Goal: Task Accomplishment & Management: Manage account settings

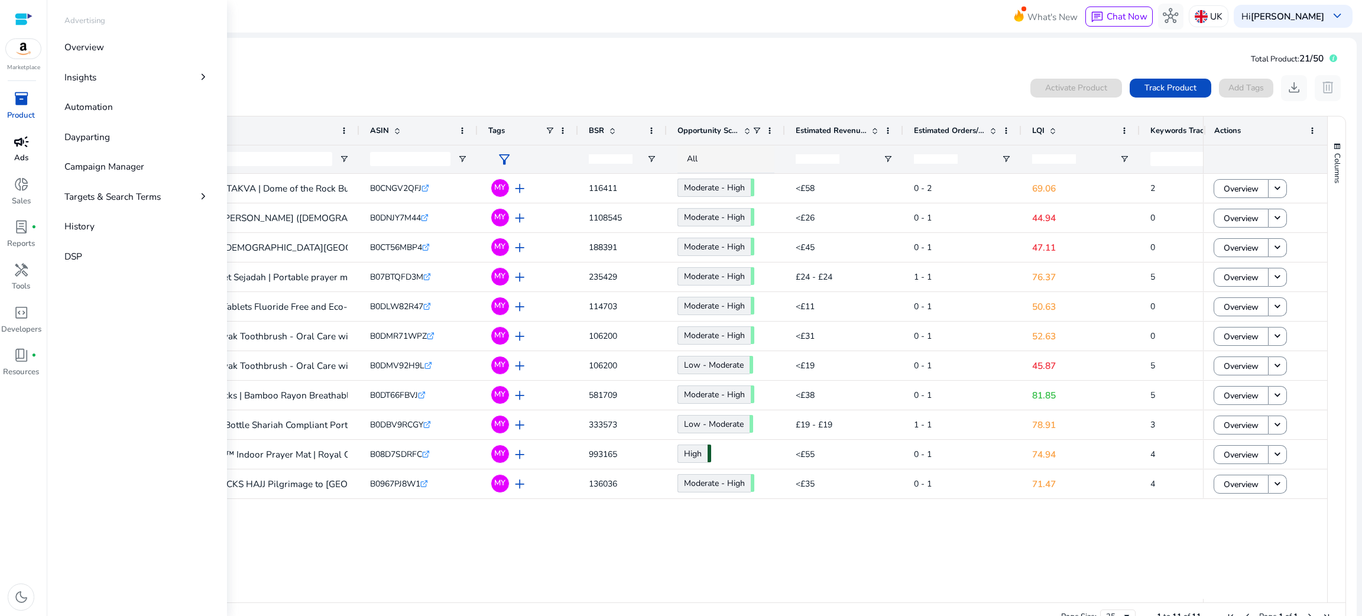
click at [17, 149] on span "campaign" at bounding box center [21, 141] width 15 height 15
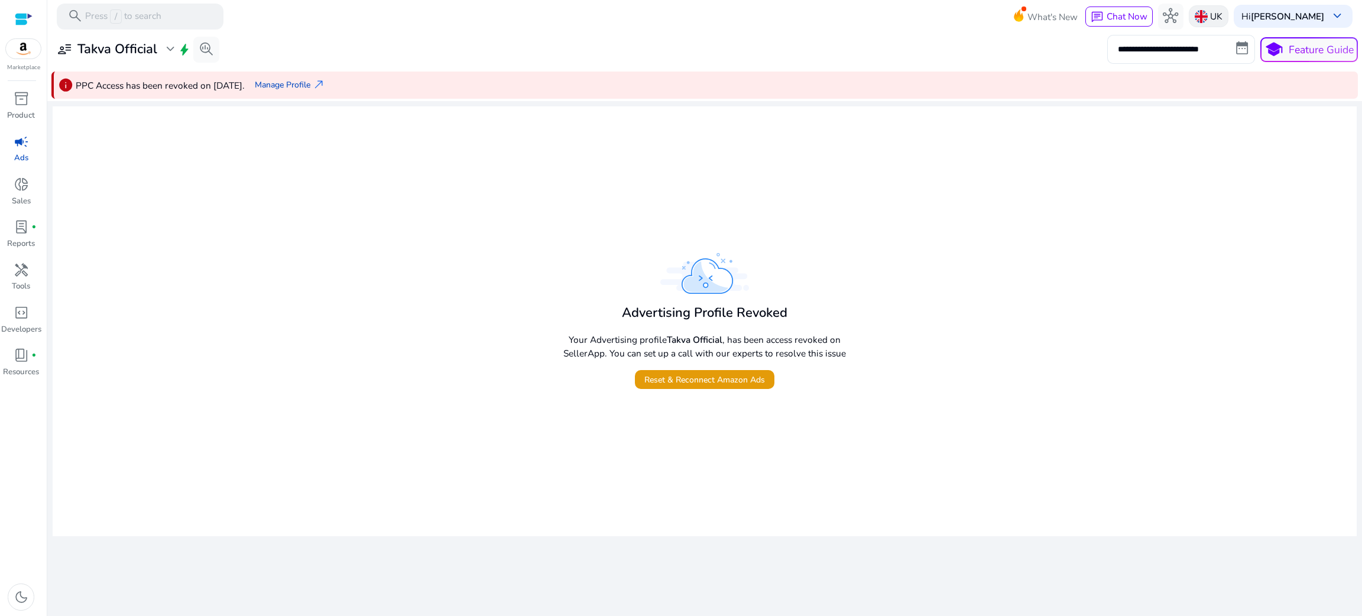
click at [1208, 14] on img at bounding box center [1201, 16] width 13 height 13
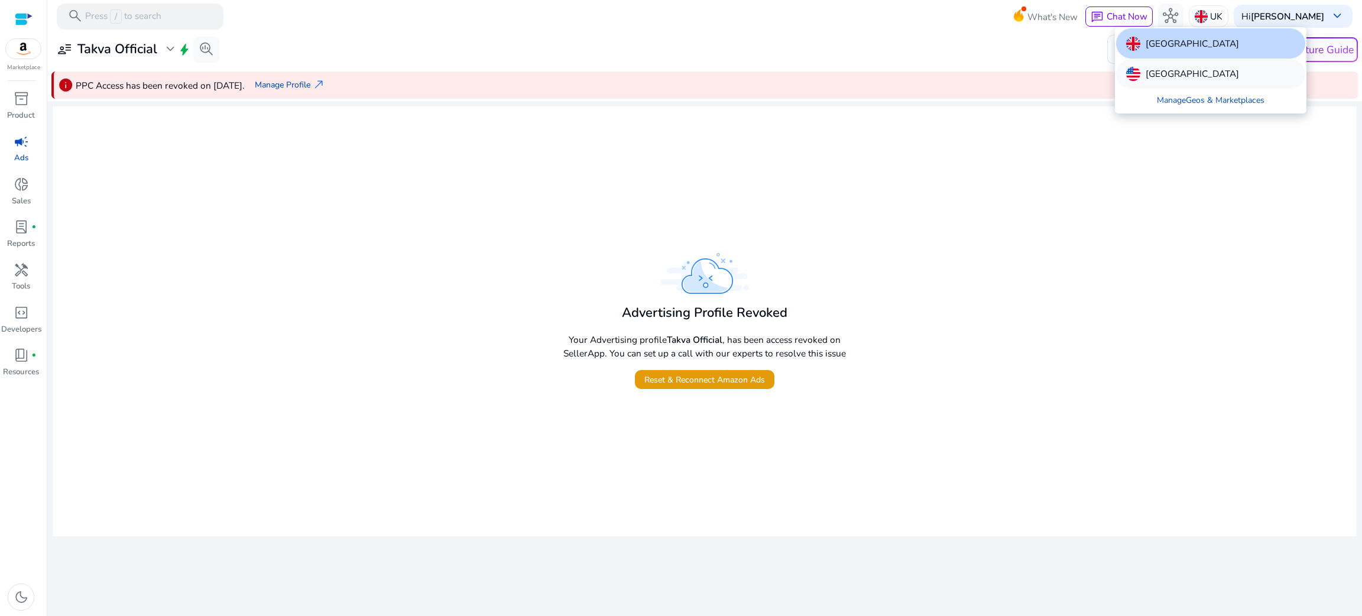
click at [1161, 70] on p "[GEOGRAPHIC_DATA]" at bounding box center [1192, 74] width 93 height 14
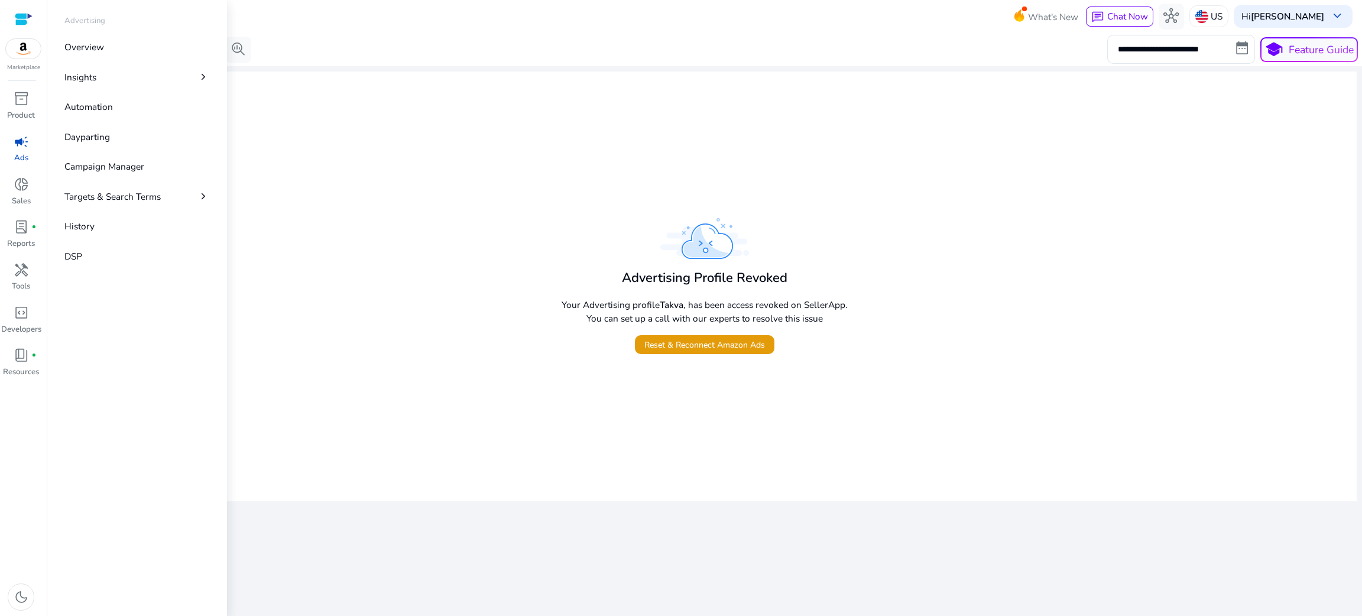
click at [30, 140] on div "campaign" at bounding box center [21, 141] width 36 height 21
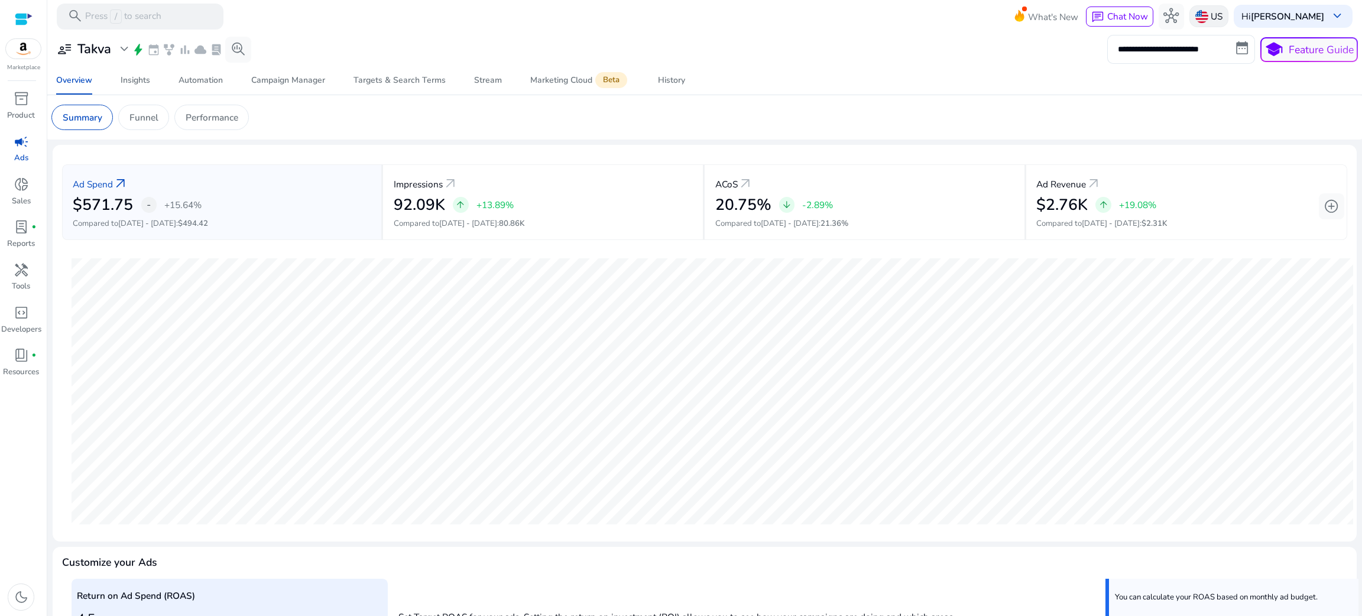
click at [1219, 24] on p "US" at bounding box center [1217, 16] width 12 height 21
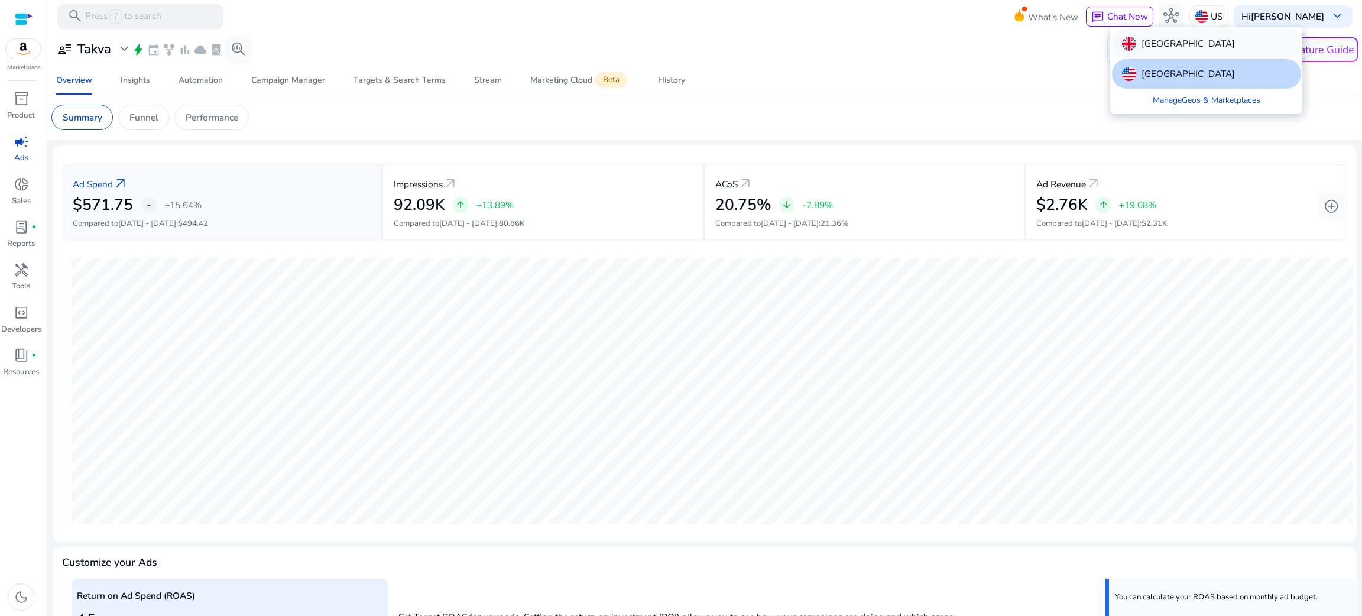
click at [1176, 37] on p "[GEOGRAPHIC_DATA]" at bounding box center [1188, 44] width 93 height 14
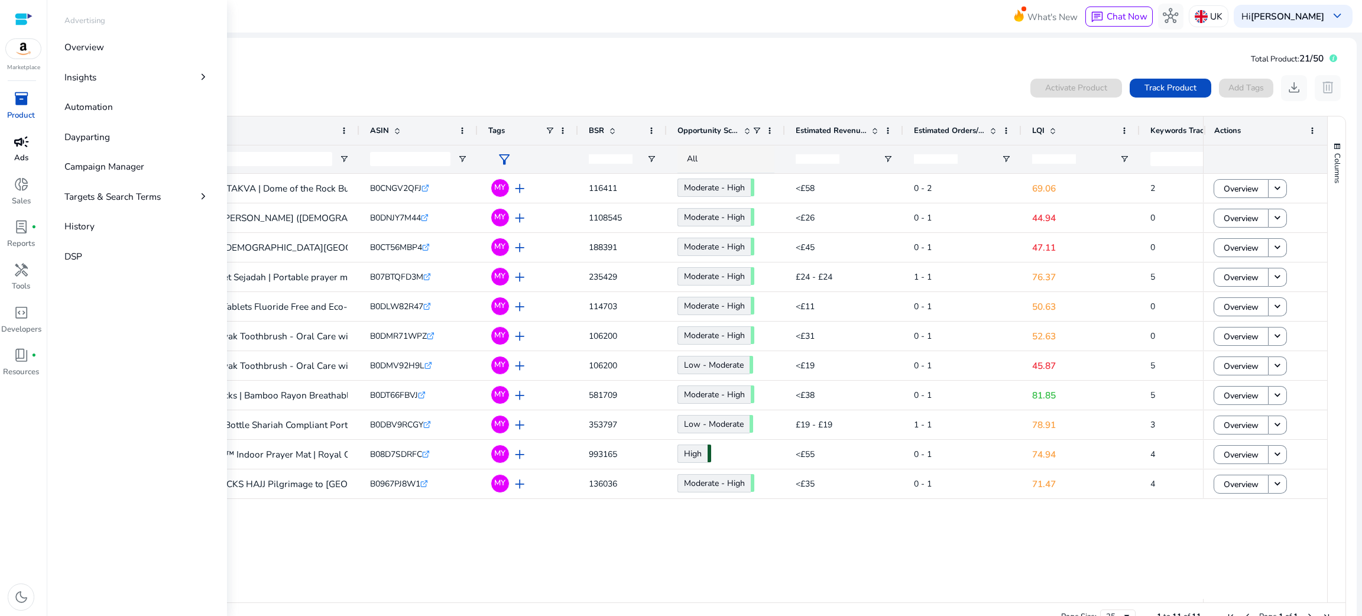
click at [11, 145] on div "campaign" at bounding box center [21, 141] width 36 height 21
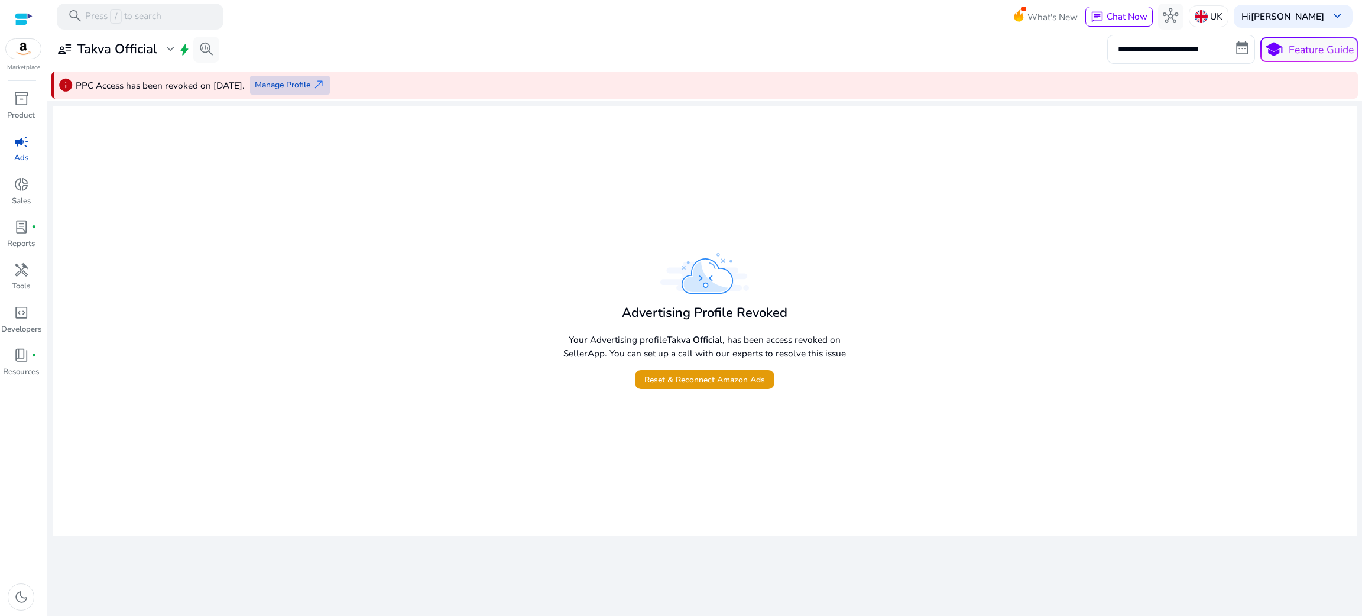
click at [310, 88] on span "Manage Profile" at bounding box center [283, 85] width 56 height 12
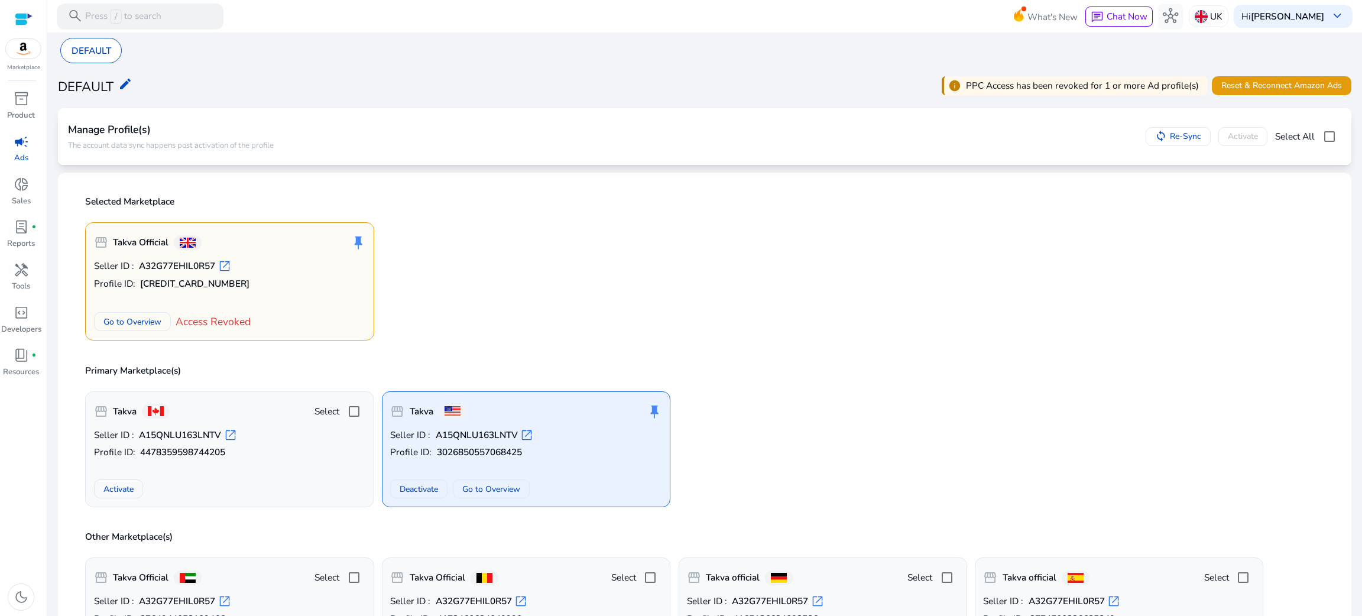
click at [274, 261] on p "Seller ID : A32G77EHIL0R57 open_in_new" at bounding box center [230, 266] width 272 height 13
click at [136, 318] on span "Go to Overview" at bounding box center [132, 322] width 58 height 12
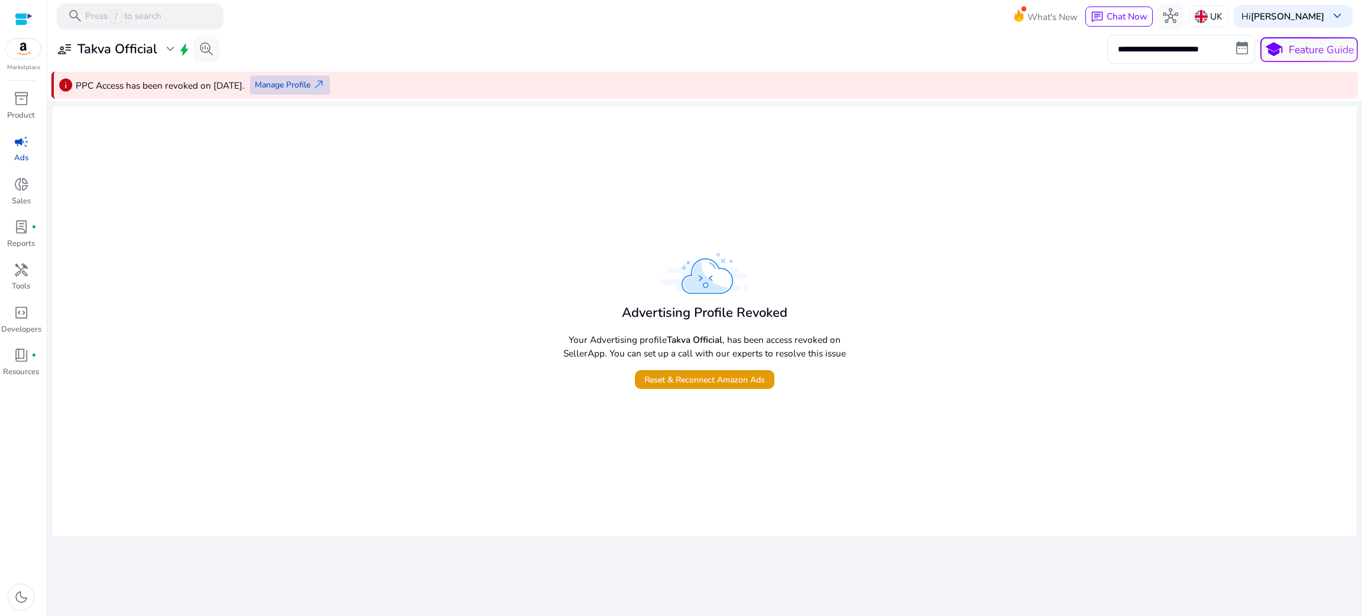
click at [287, 76] on span at bounding box center [290, 85] width 80 height 28
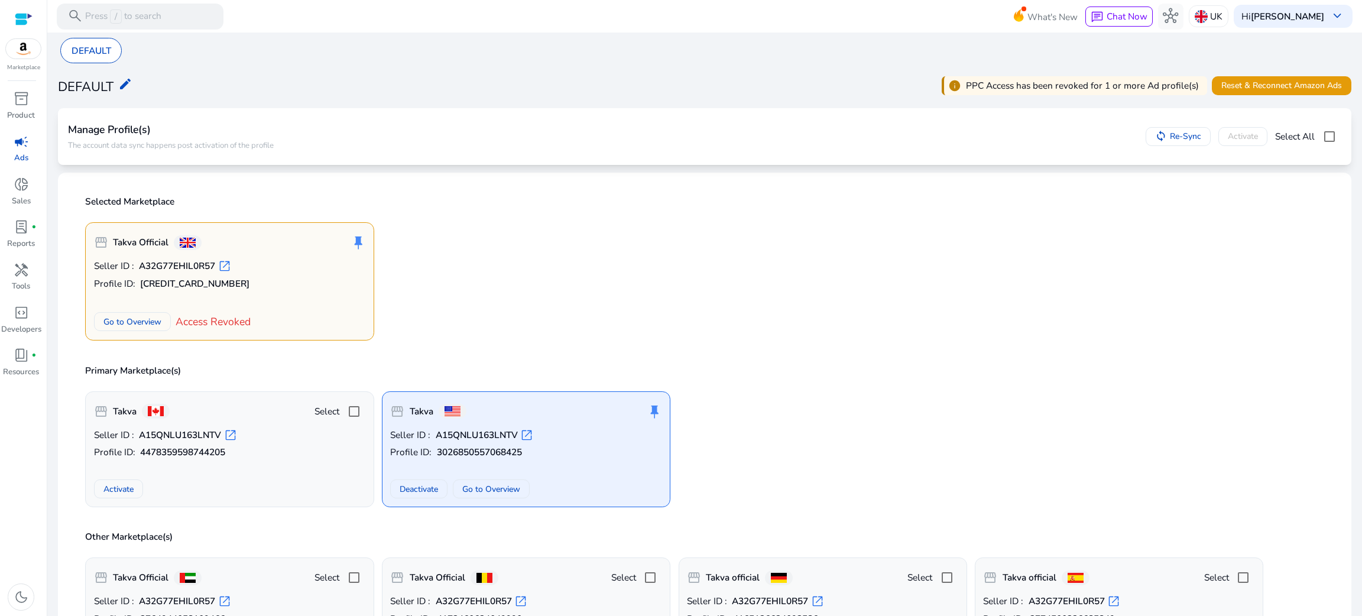
click at [228, 326] on span "Access Revoked" at bounding box center [213, 321] width 75 height 15
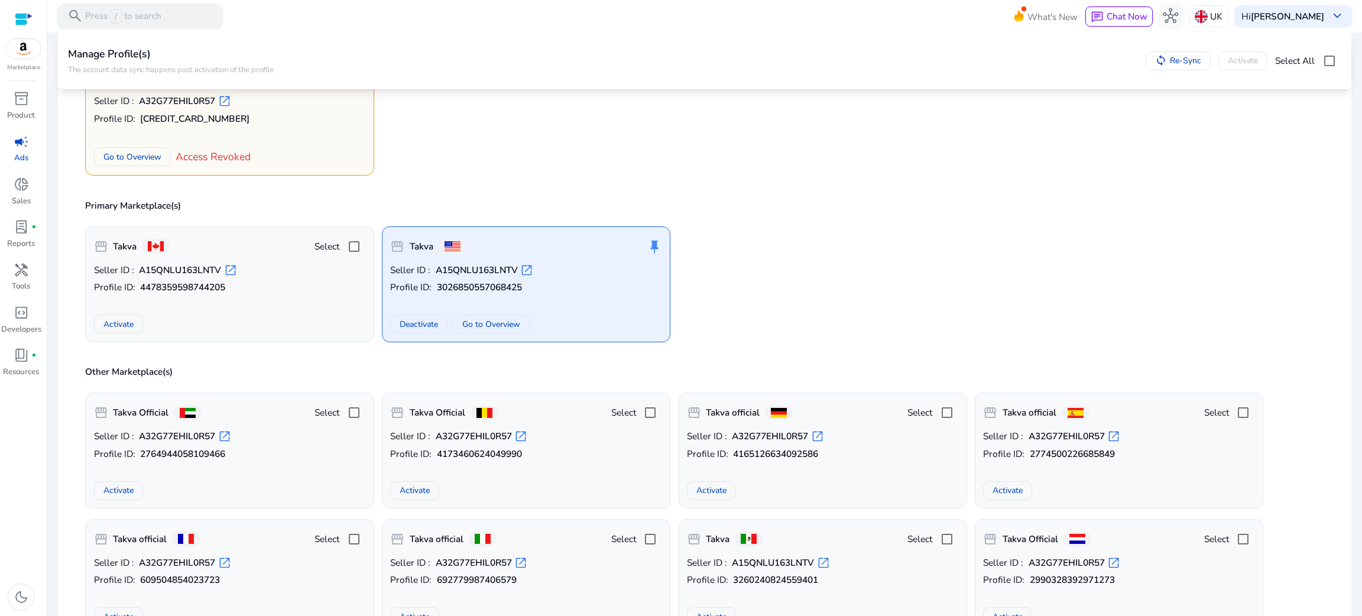
scroll to position [166, 0]
click at [228, 326] on div "Activate" at bounding box center [230, 323] width 272 height 19
click at [322, 142] on div "Seller ID : A32G77EHIL0R57 open_in_new Profile ID: 3027441049408304 Go to Overv…" at bounding box center [230, 130] width 272 height 73
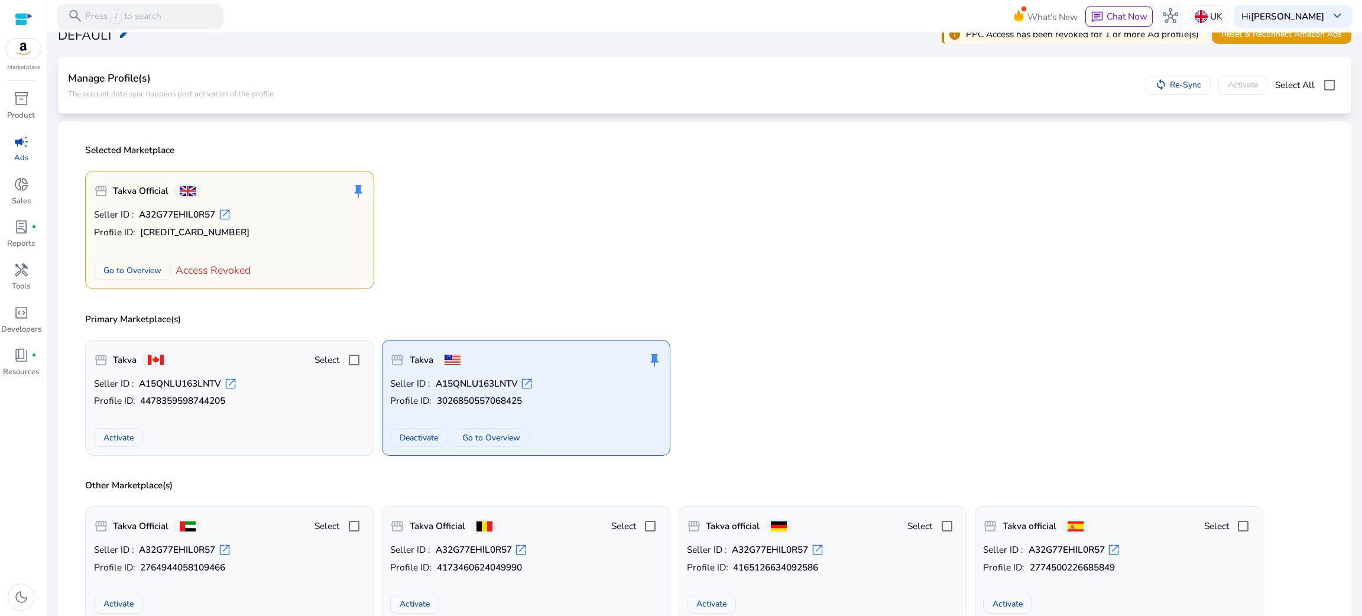
scroll to position [44, 0]
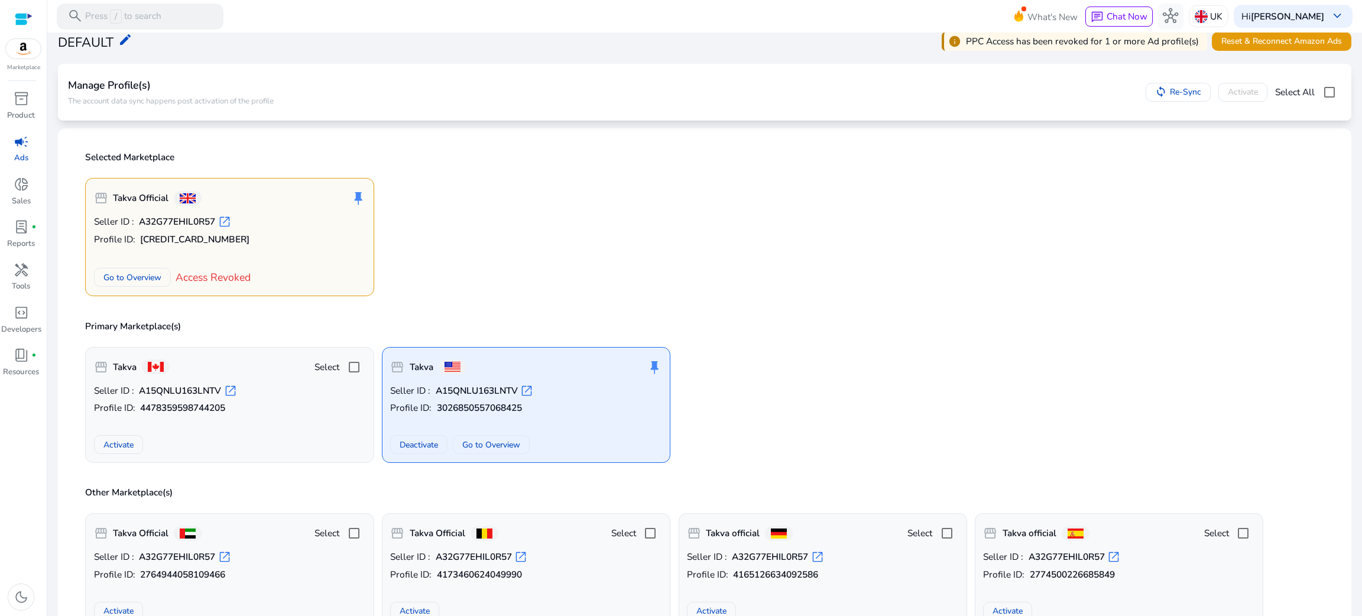
click at [225, 219] on span "open_in_new" at bounding box center [224, 221] width 13 height 13
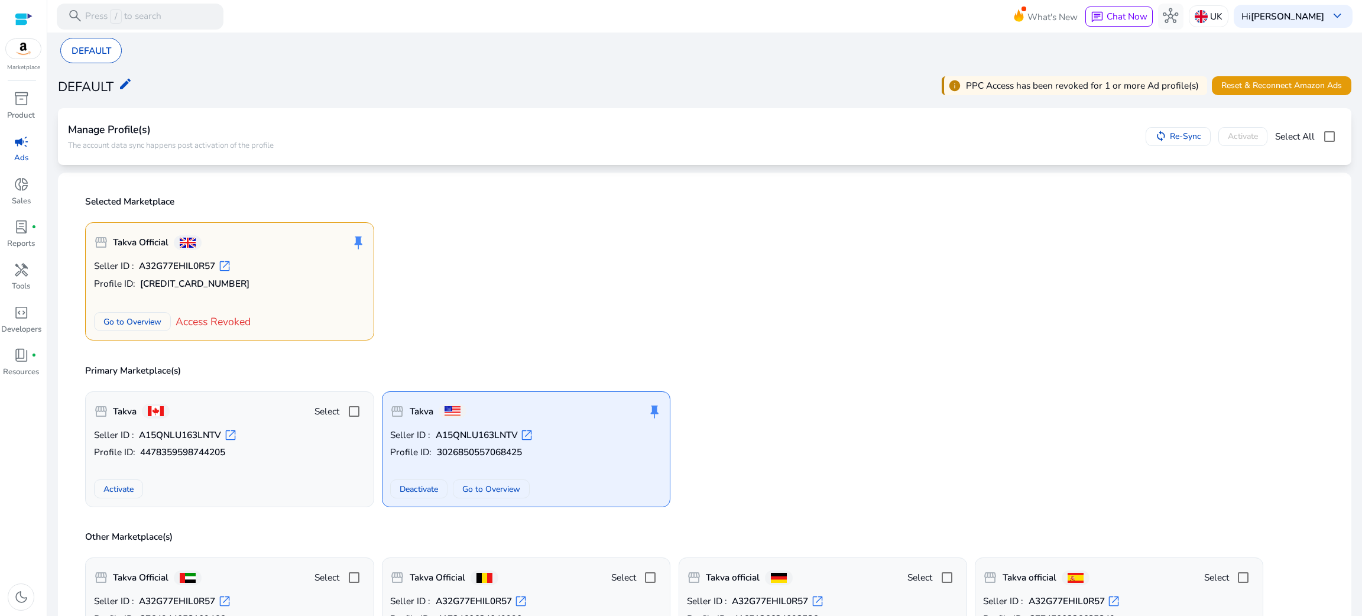
click at [1125, 80] on p "PPC Access has been revoked for 1 or more Ad profile(s)" at bounding box center [1082, 86] width 233 height 14
click at [1216, 88] on span at bounding box center [1282, 86] width 140 height 28
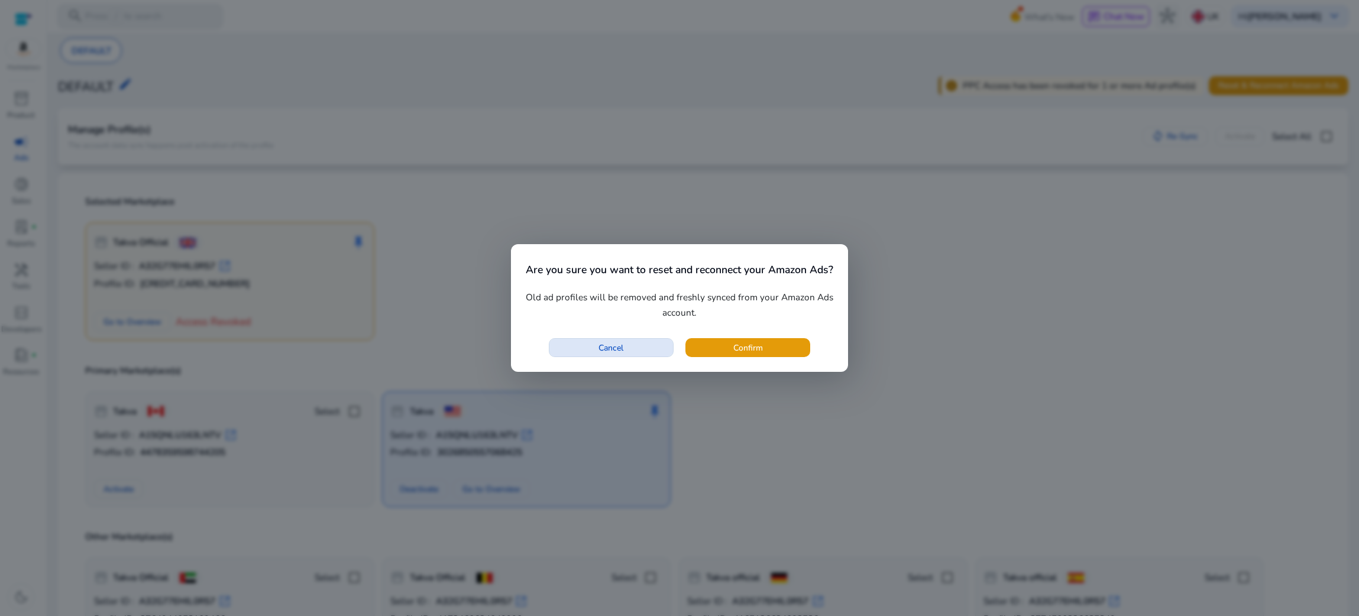
click at [620, 336] on span "button" at bounding box center [611, 347] width 124 height 28
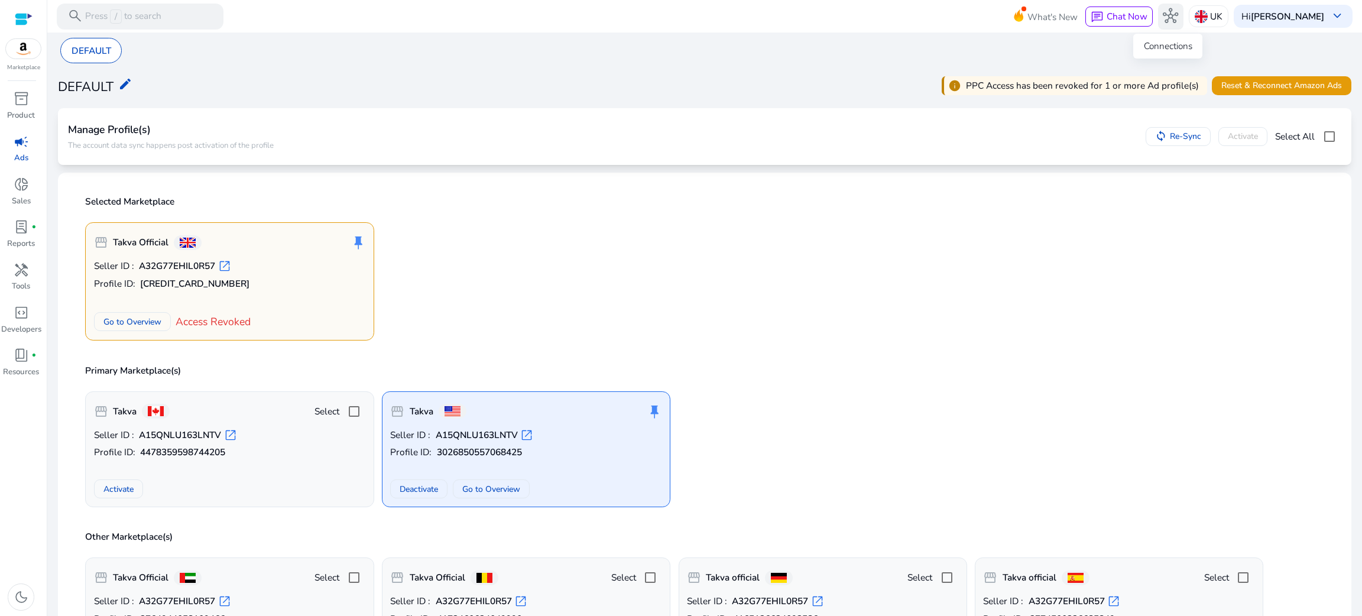
click at [1168, 15] on span "hub" at bounding box center [1170, 15] width 15 height 15
click at [1162, 28] on button "hub" at bounding box center [1171, 17] width 26 height 26
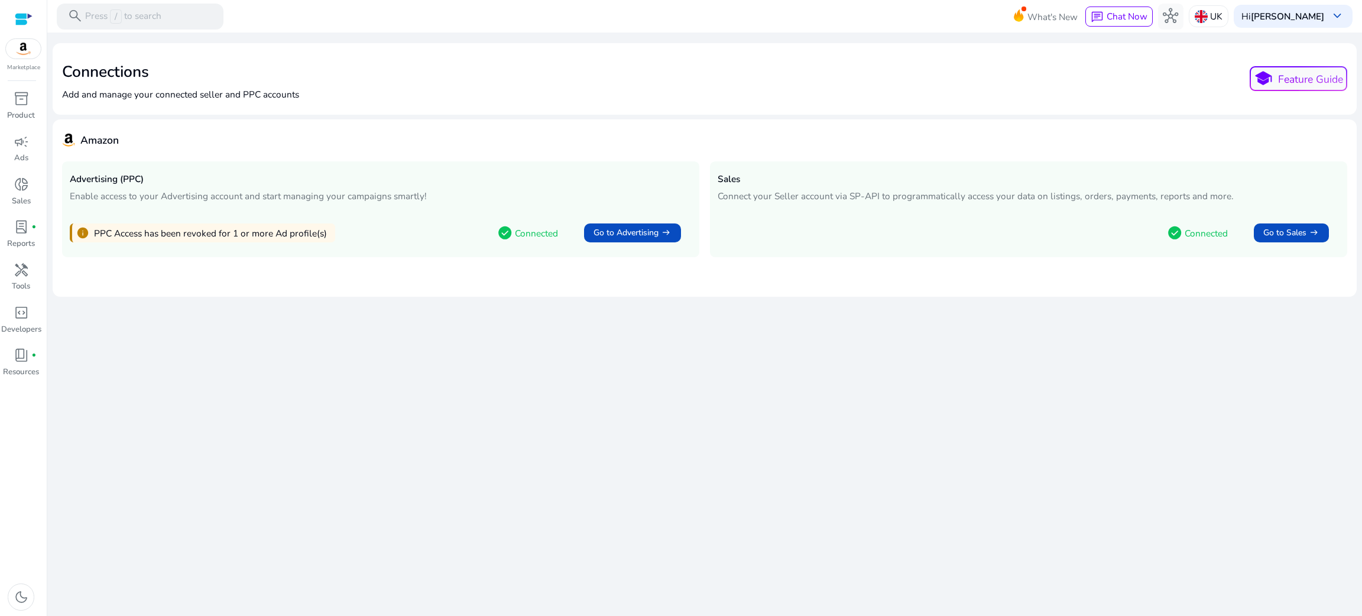
click at [79, 236] on span "info" at bounding box center [82, 232] width 13 height 13
click at [633, 229] on span "Go to Advertising" at bounding box center [626, 232] width 65 height 13
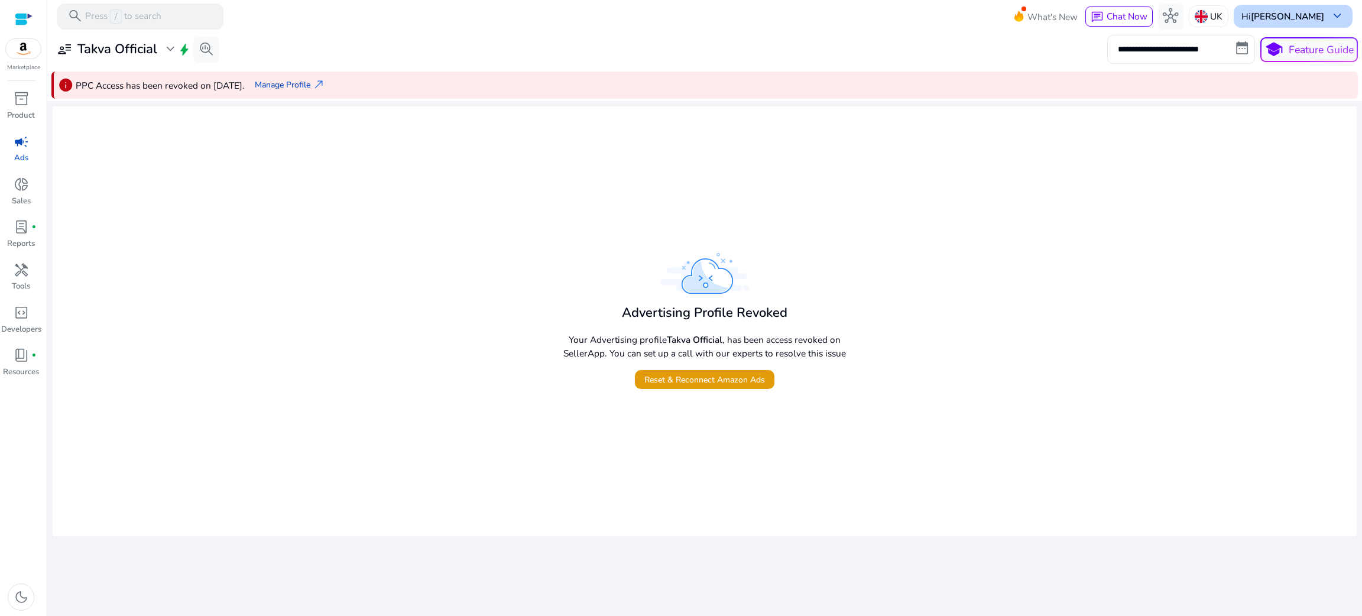
click at [1304, 21] on b "[PERSON_NAME]" at bounding box center [1287, 16] width 73 height 12
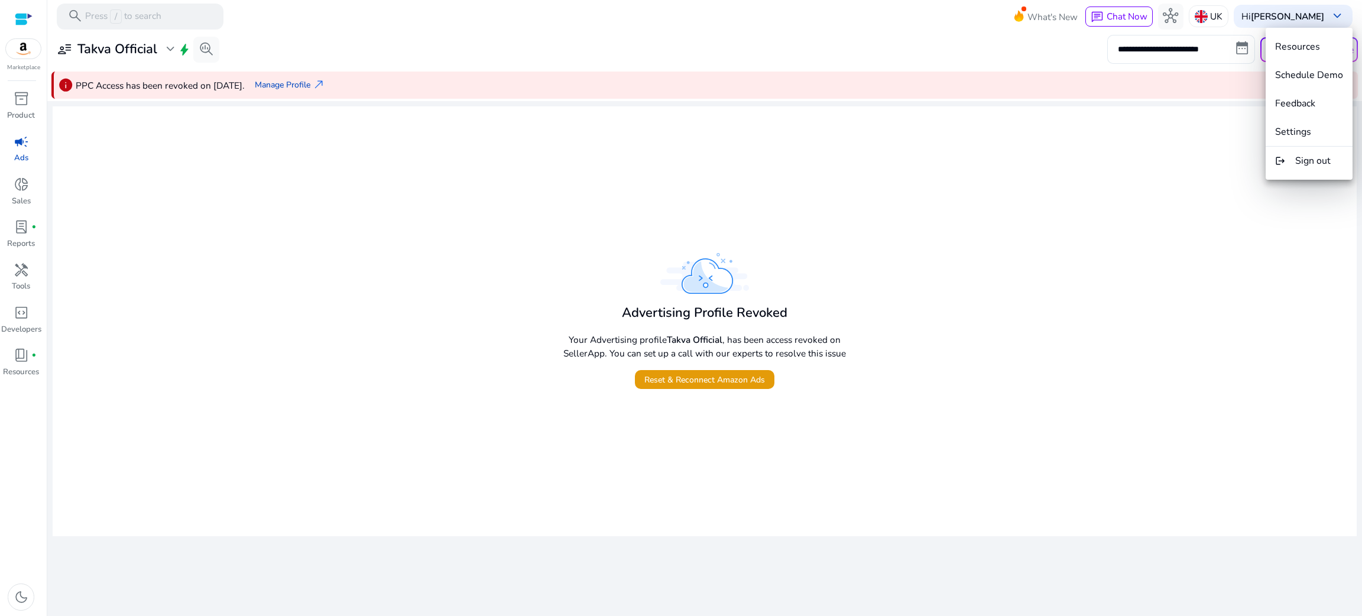
click at [875, 30] on div at bounding box center [681, 308] width 1362 height 616
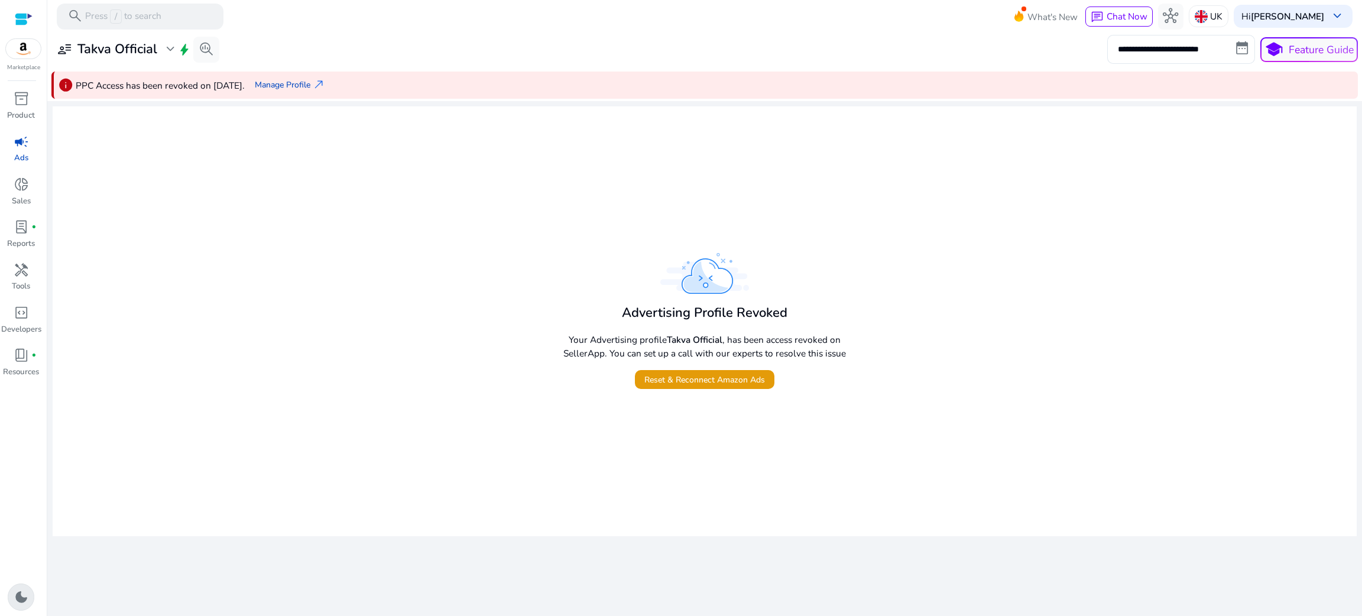
click at [23, 599] on span "dark_mode" at bounding box center [21, 597] width 15 height 15
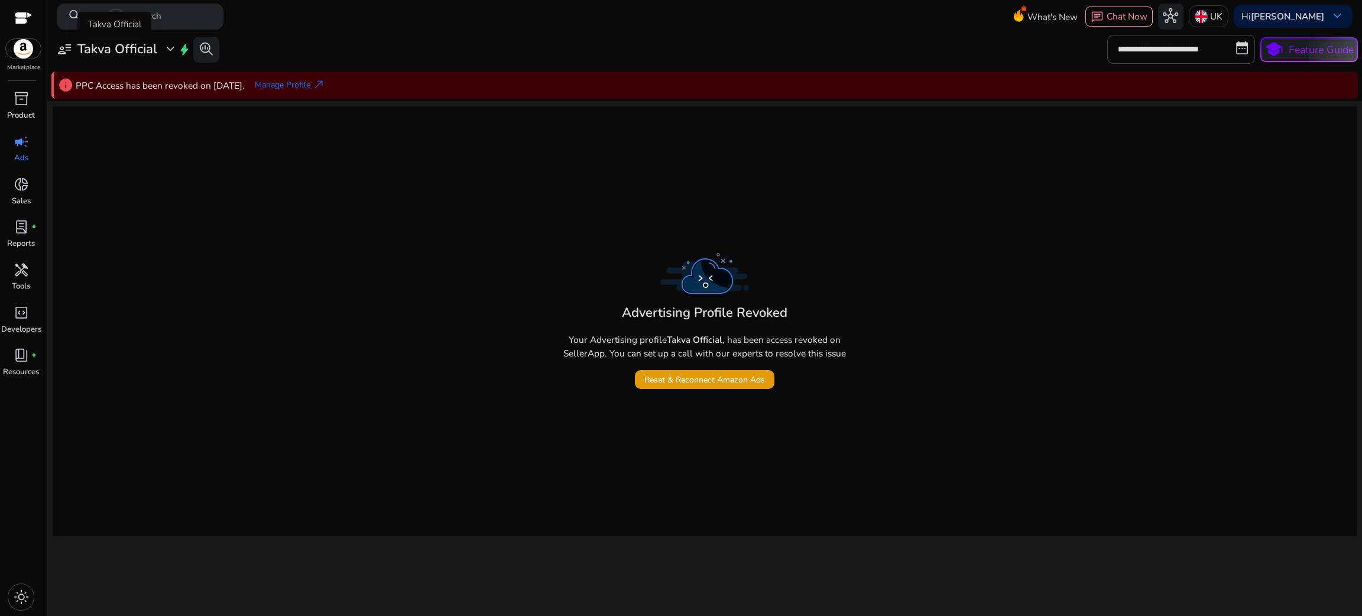
click at [160, 55] on div "user_attributes Takva Official expand_more" at bounding box center [117, 48] width 121 height 15
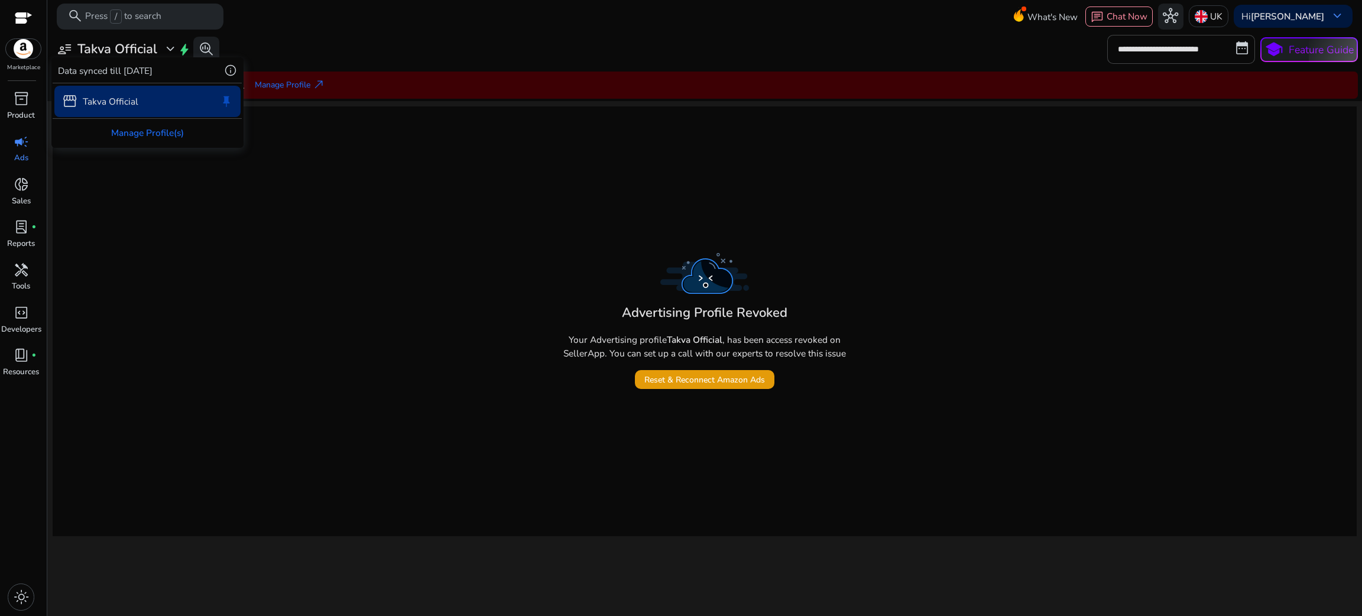
click at [184, 51] on div at bounding box center [681, 308] width 1362 height 616
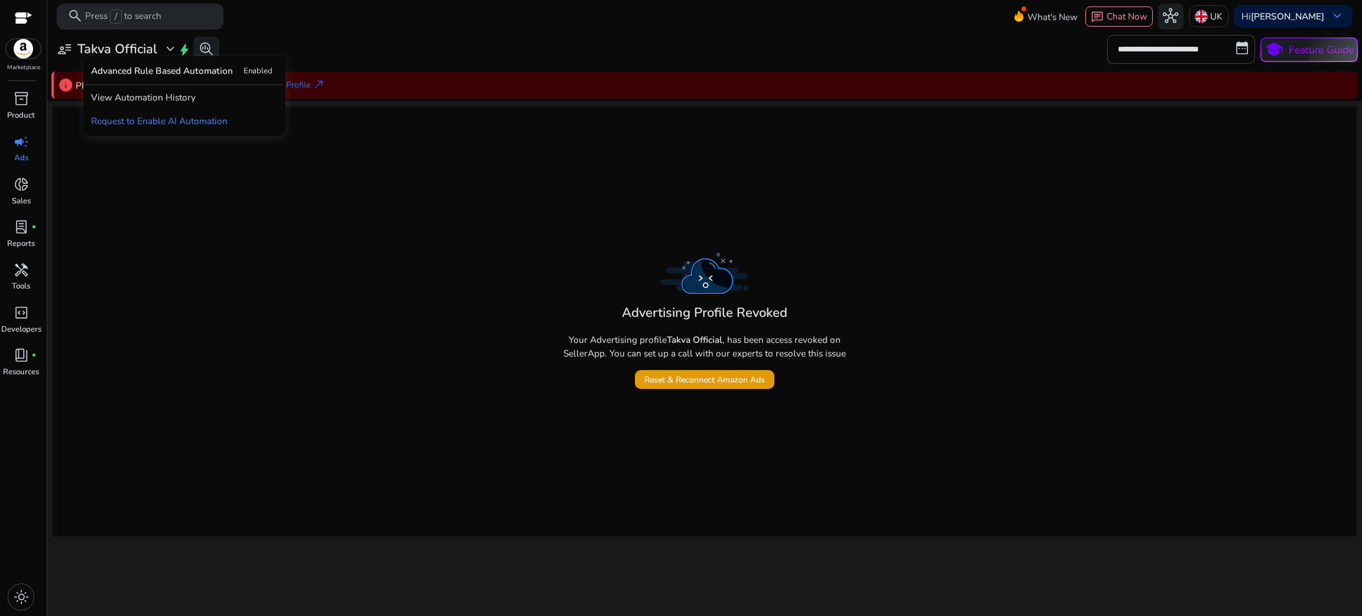
click at [183, 48] on span "bolt" at bounding box center [184, 49] width 13 height 13
click at [205, 46] on span "search_insights" at bounding box center [206, 48] width 15 height 15
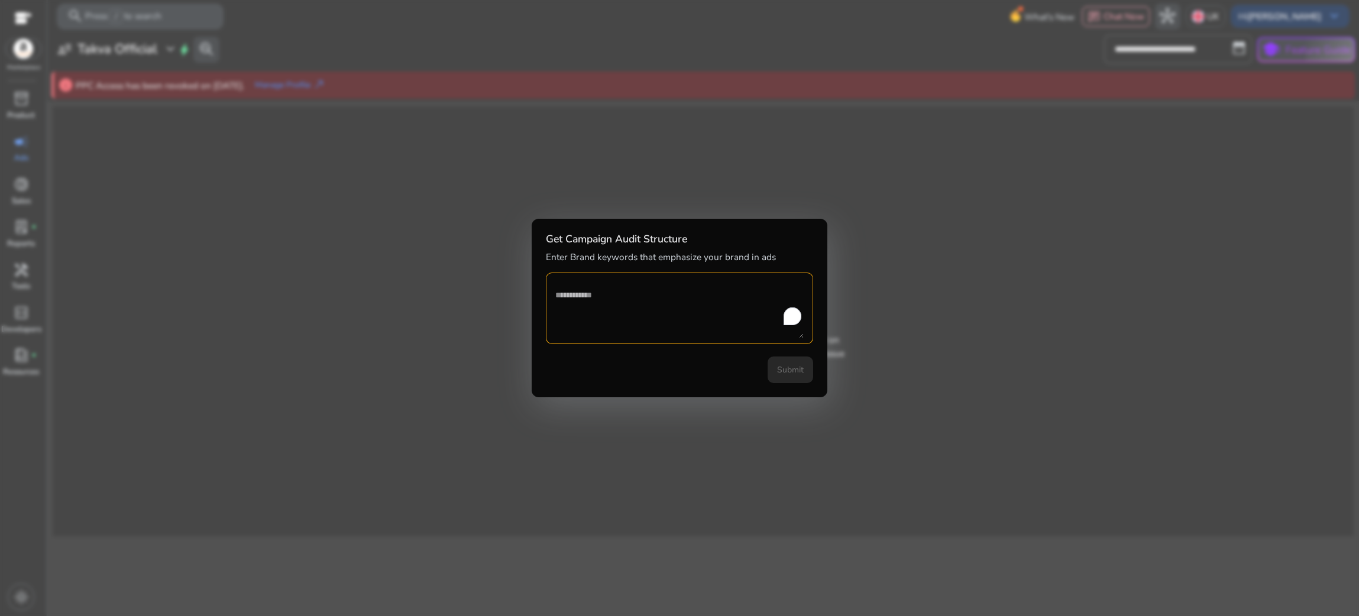
click at [459, 183] on div at bounding box center [679, 308] width 1359 height 616
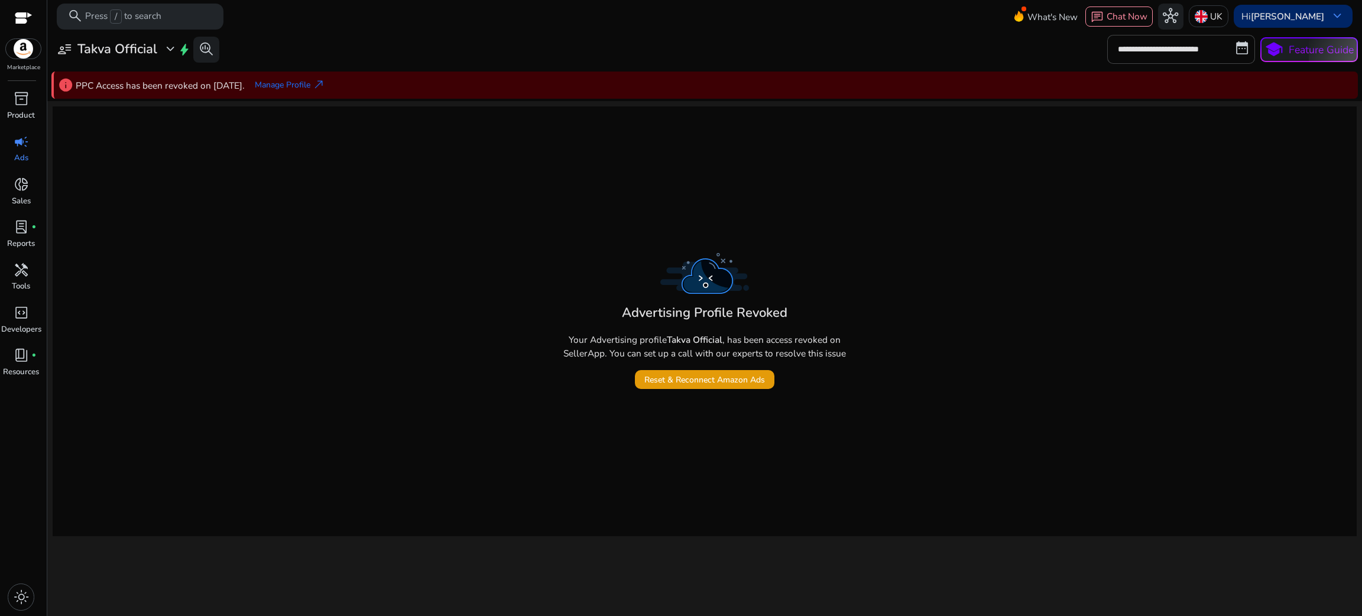
click at [1261, 18] on b "[PERSON_NAME]" at bounding box center [1287, 16] width 73 height 12
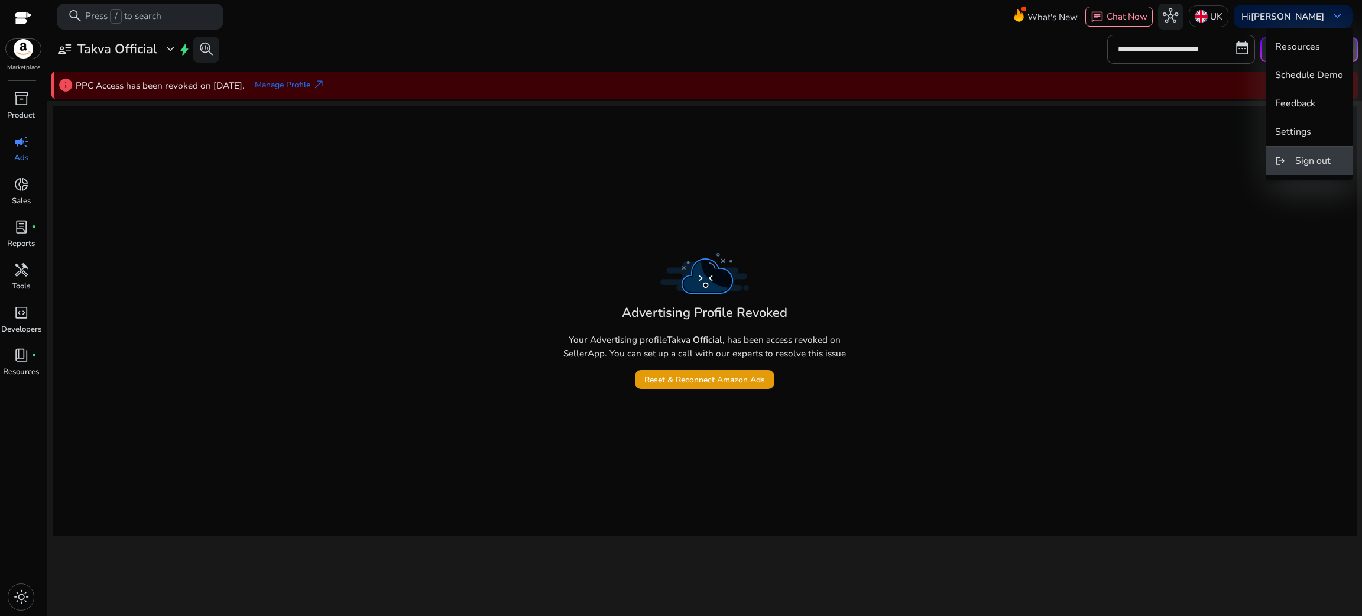
click at [1308, 169] on button "logout Sign out" at bounding box center [1309, 161] width 87 height 28
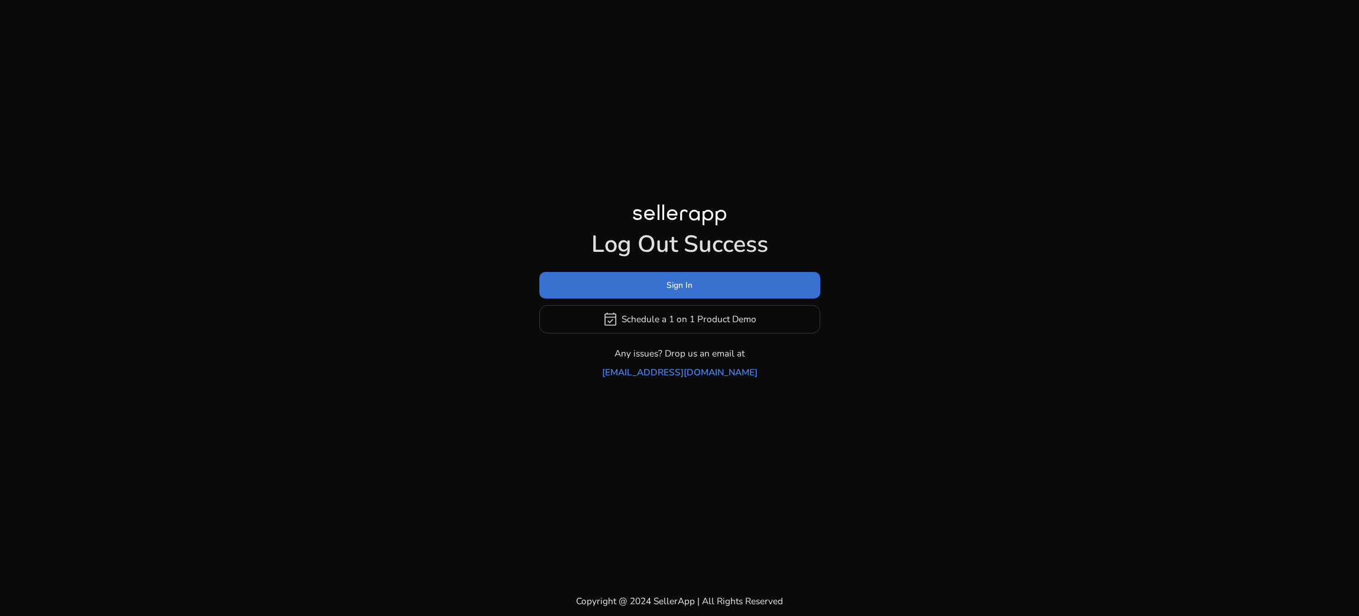
click at [672, 292] on span "Sign In" at bounding box center [679, 285] width 26 height 12
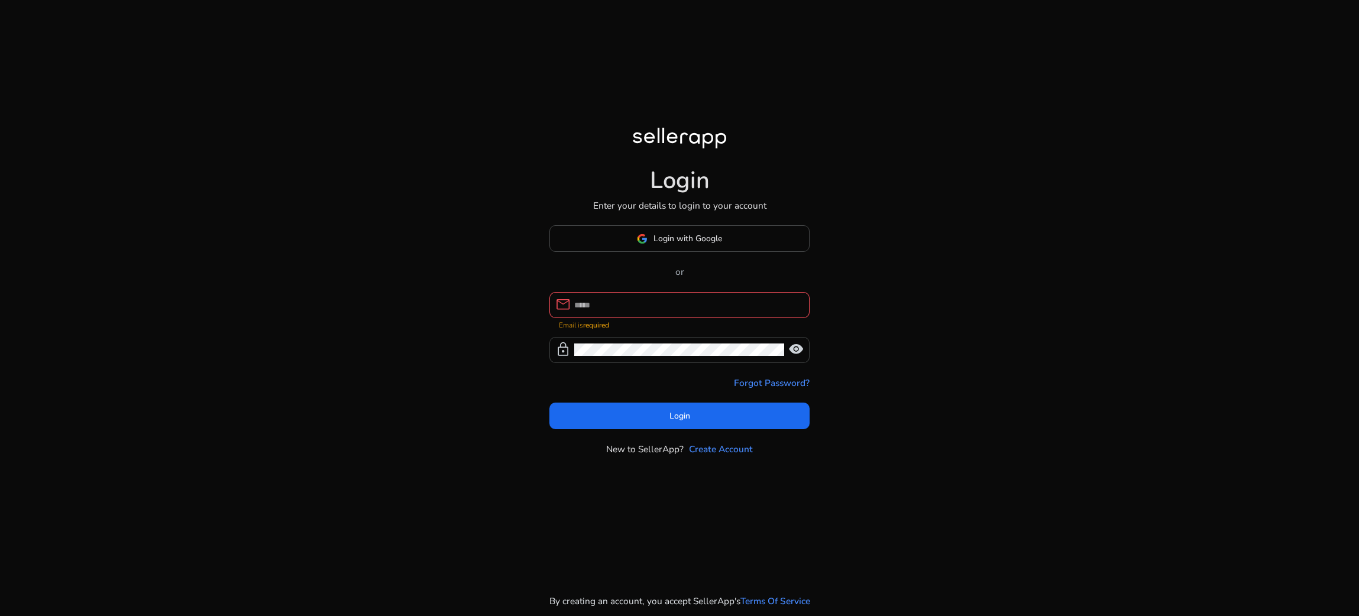
click at [686, 360] on div at bounding box center [679, 350] width 210 height 26
click at [627, 300] on input at bounding box center [686, 305] width 225 height 13
paste input "**********"
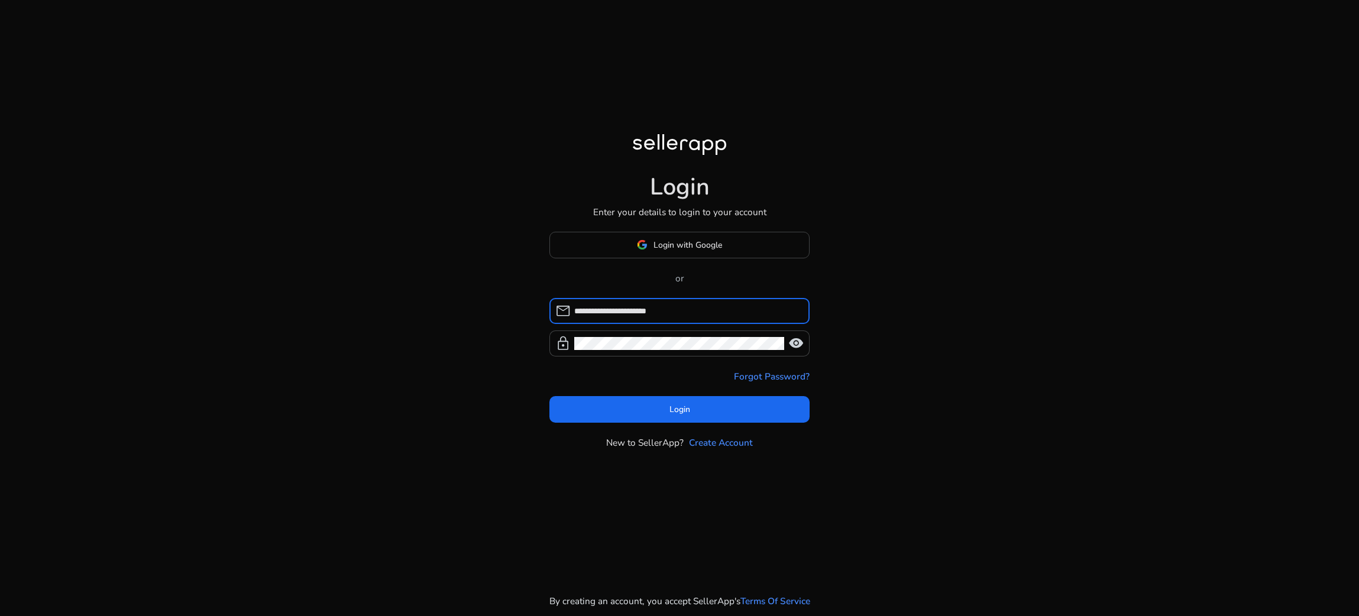
type input "**********"
click at [696, 402] on span at bounding box center [679, 410] width 260 height 28
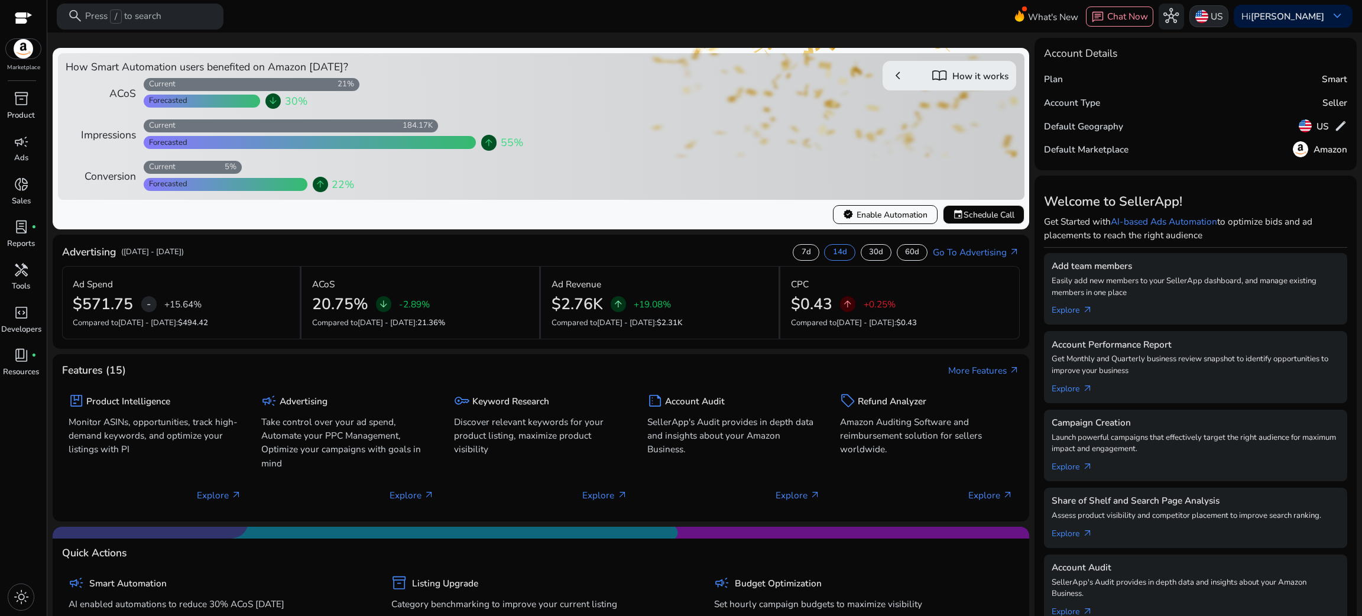
click at [1203, 12] on img at bounding box center [1202, 16] width 13 height 13
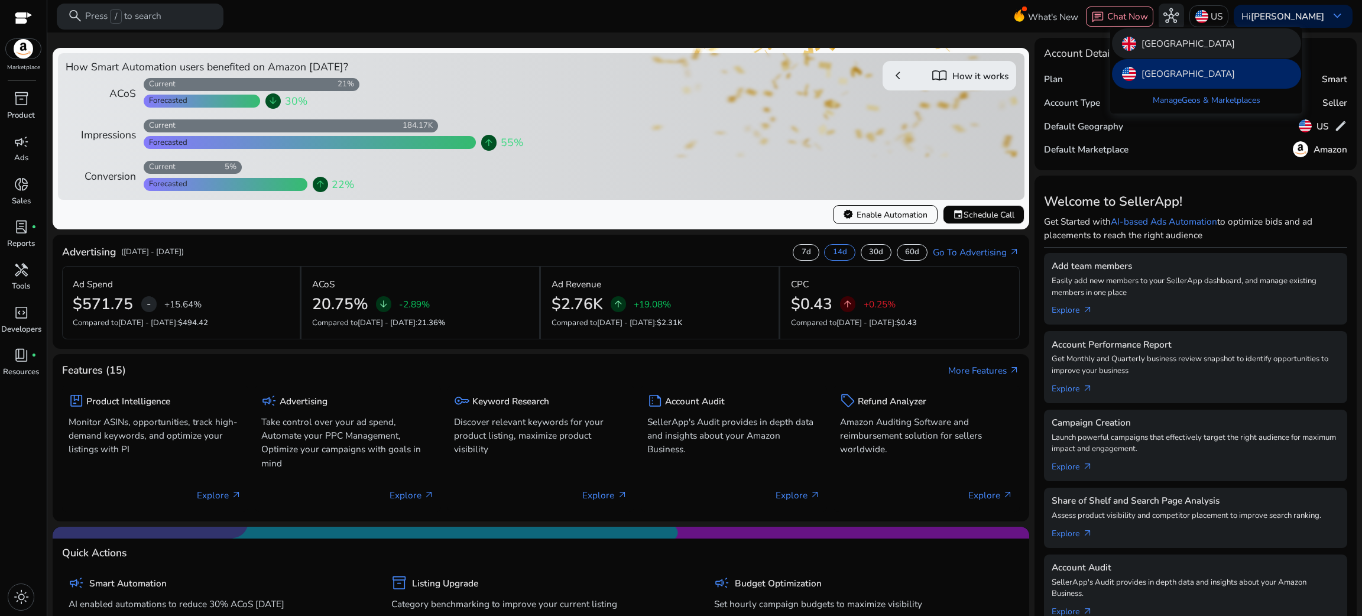
click at [1166, 52] on div "United Kingdom" at bounding box center [1206, 43] width 189 height 30
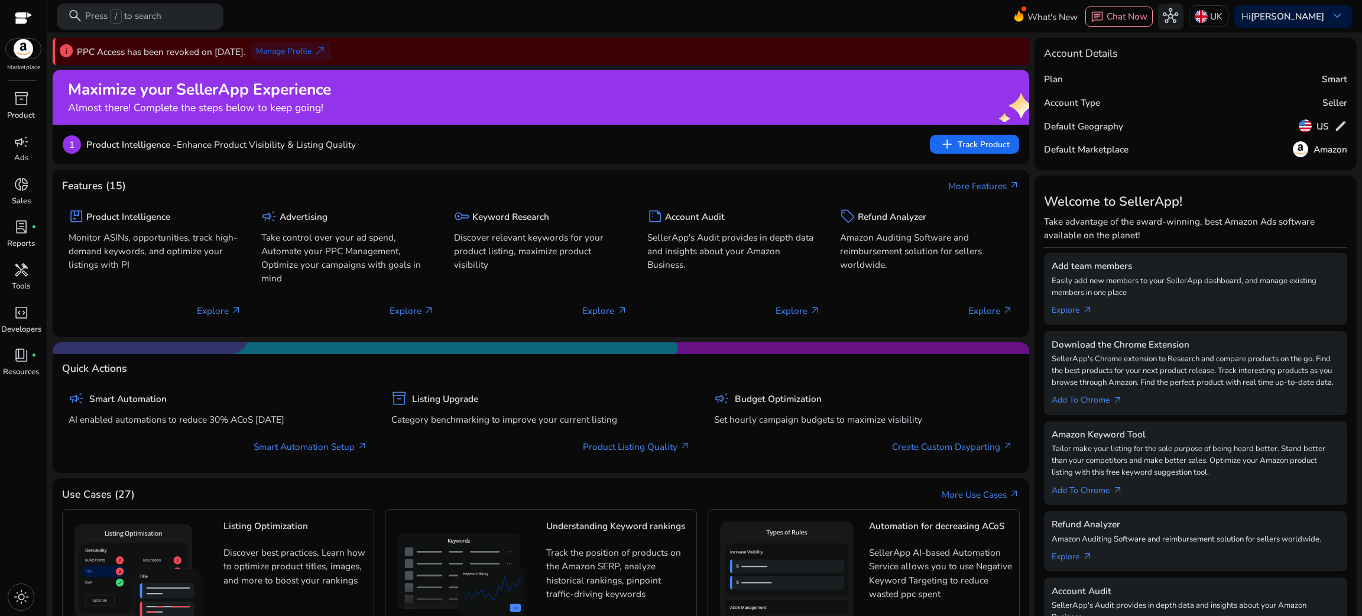
click at [297, 48] on span "Manage Profile" at bounding box center [284, 51] width 56 height 12
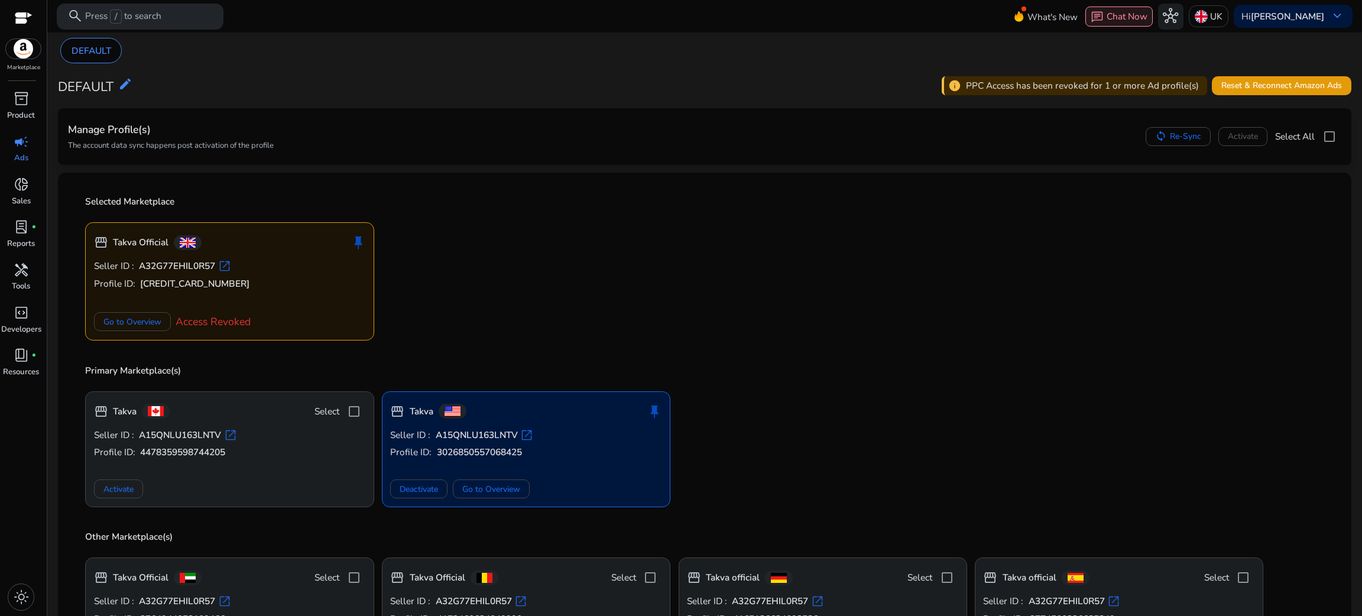
click at [1112, 21] on span "Chat Now" at bounding box center [1127, 16] width 41 height 12
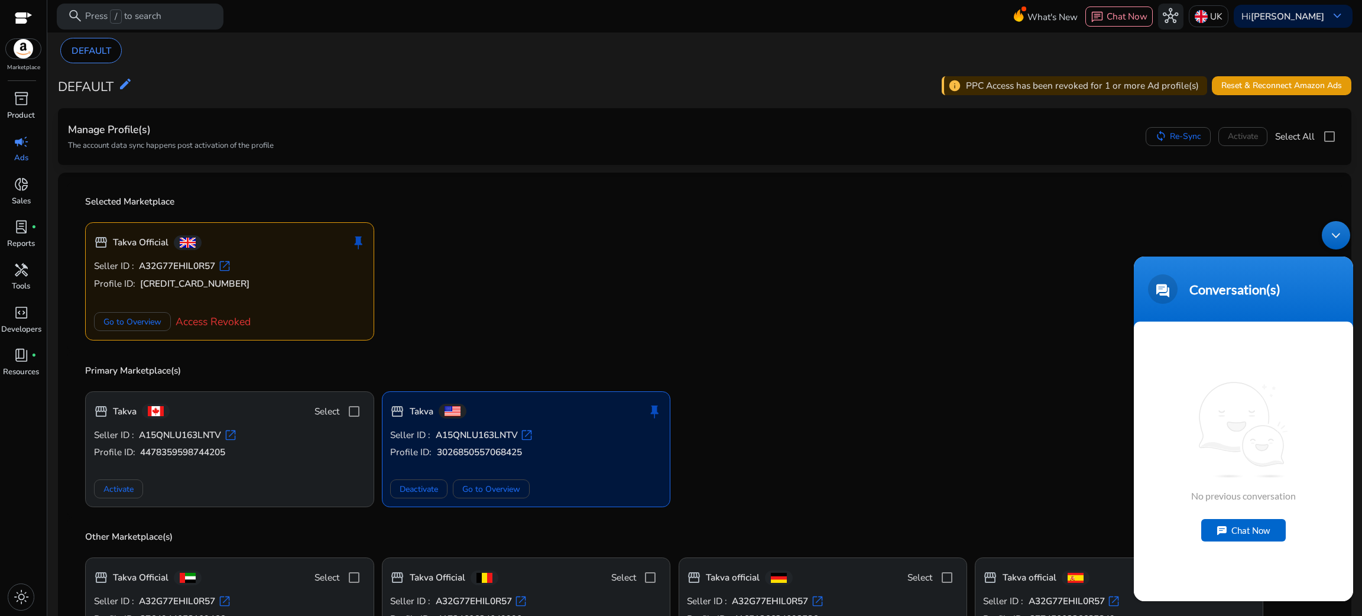
click at [1238, 533] on div "Chat Now" at bounding box center [1244, 530] width 85 height 22
click at [1234, 545] on textarea "To enrich screen reader interactions, please activate Accessibility in Grammarl…" at bounding box center [1243, 558] width 219 height 41
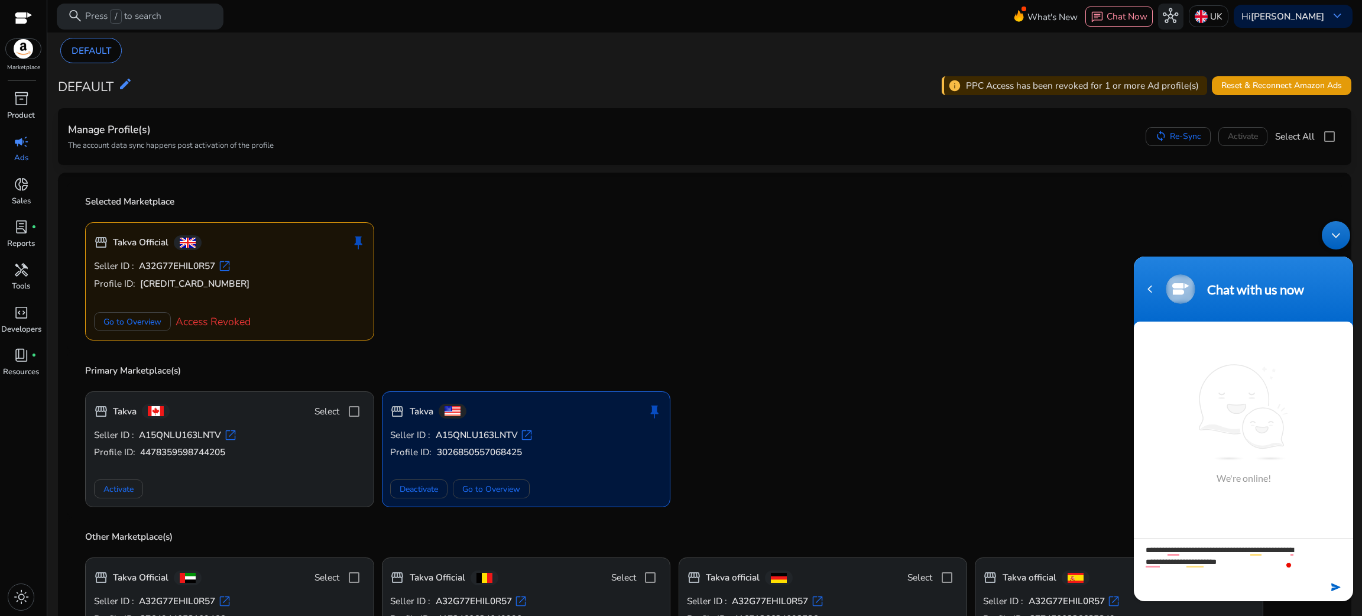
type textarea "**********"
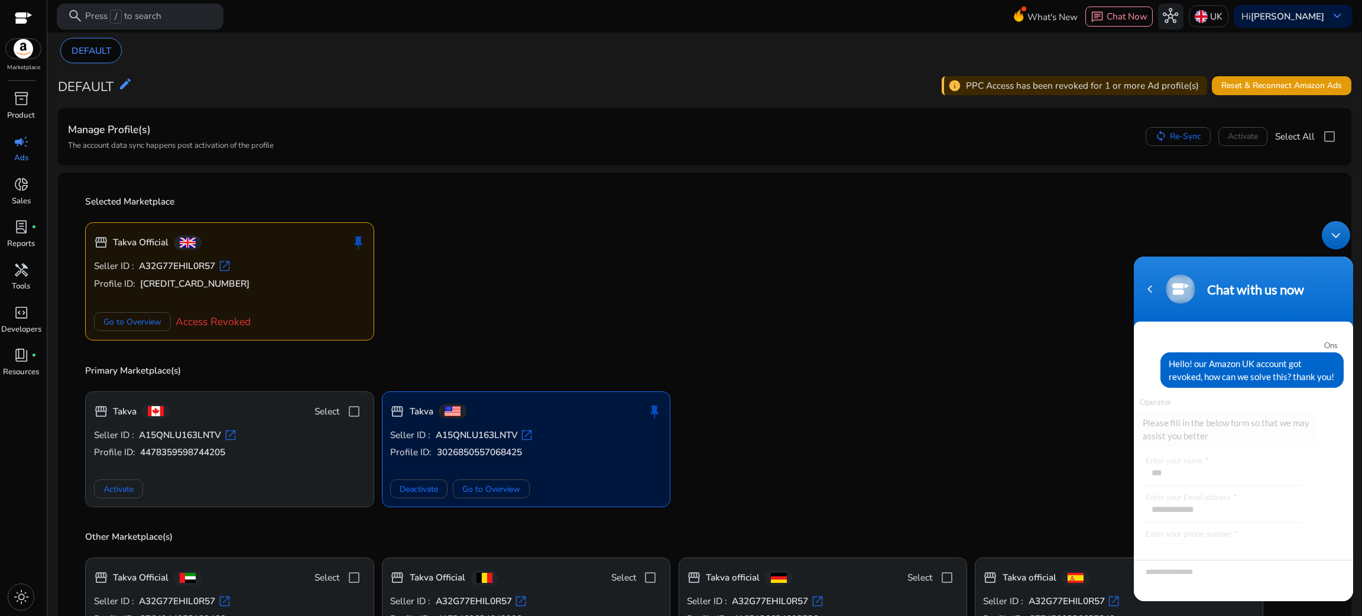
scroll to position [66, 0]
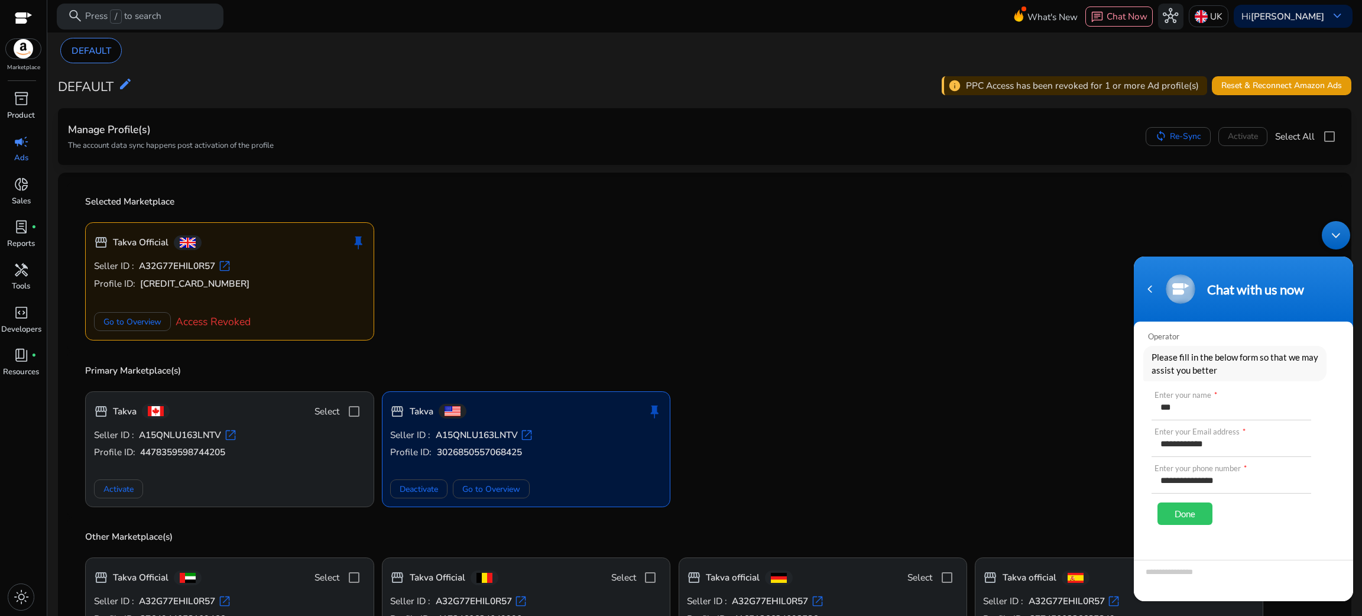
click at [1194, 517] on div "Done" at bounding box center [1185, 514] width 55 height 22
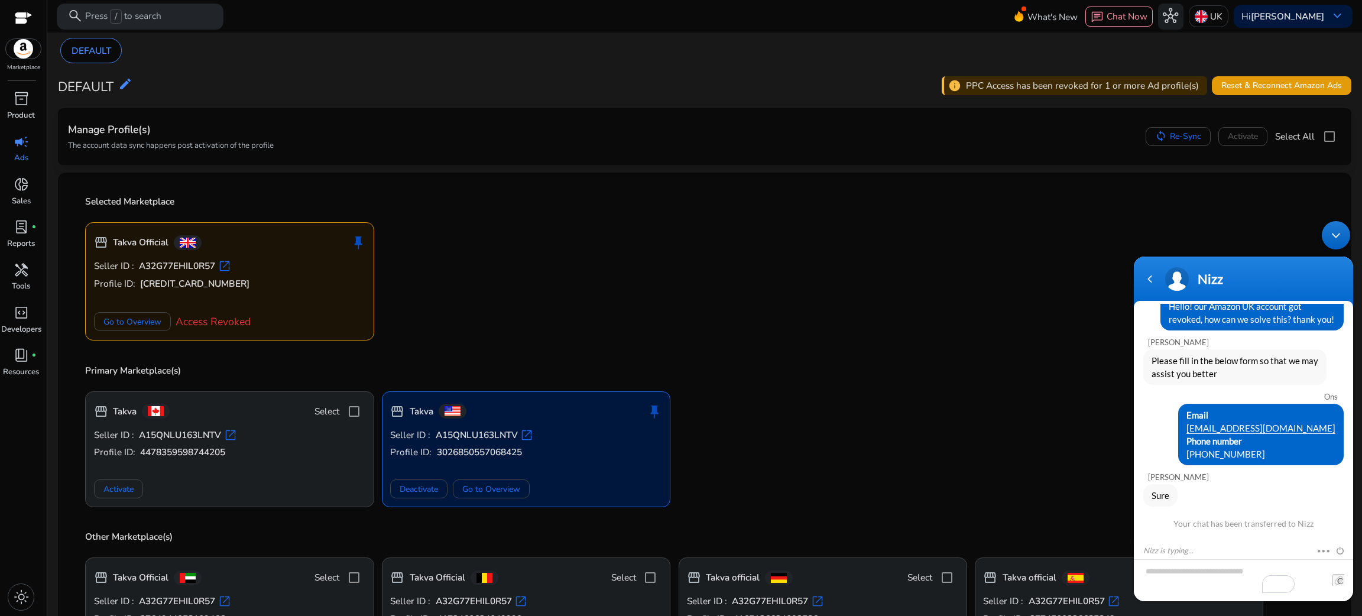
scroll to position [78, 0]
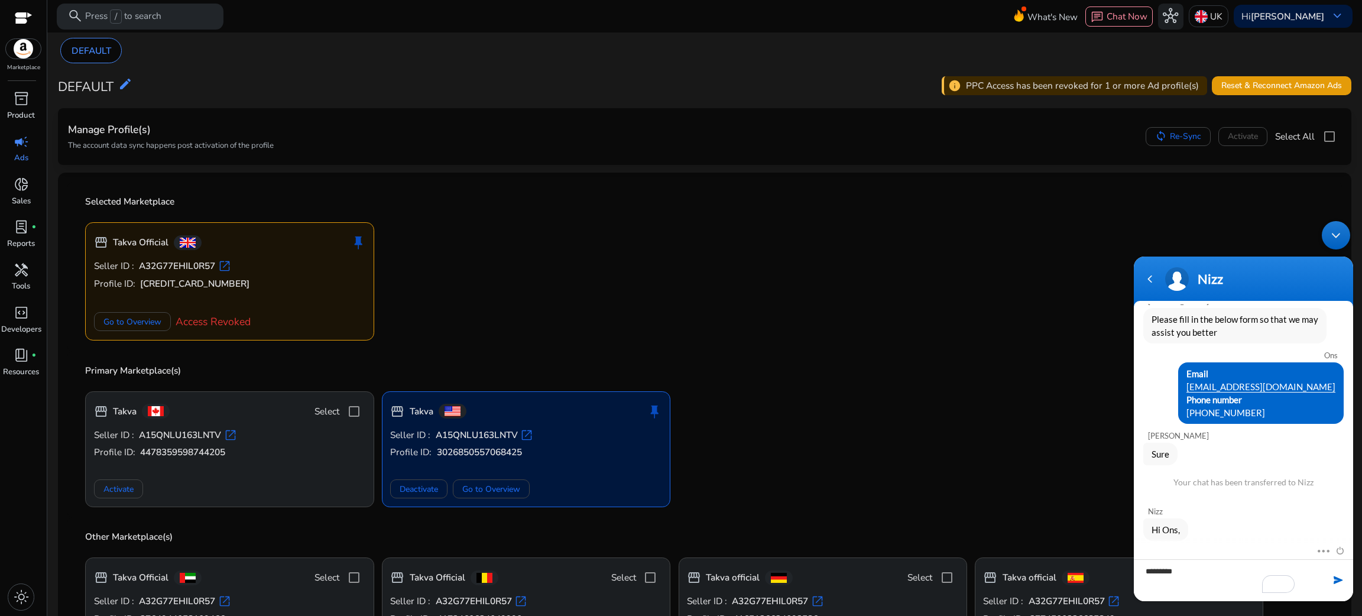
type textarea "**********"
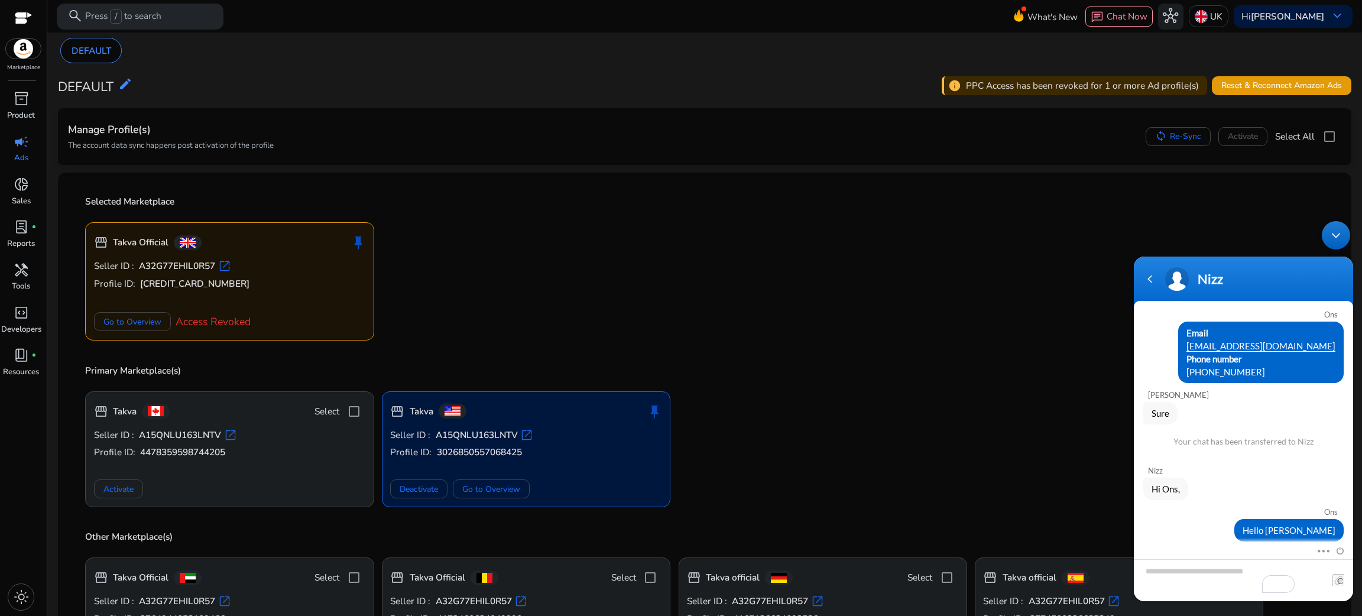
scroll to position [173, 0]
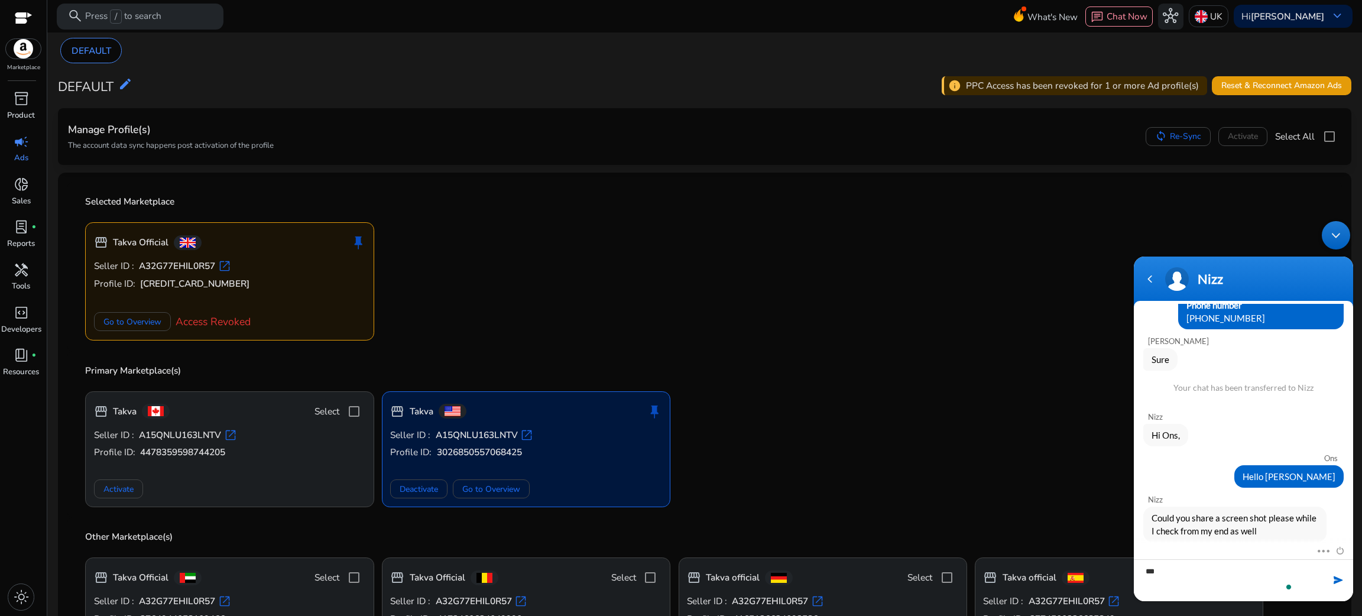
type textarea "****"
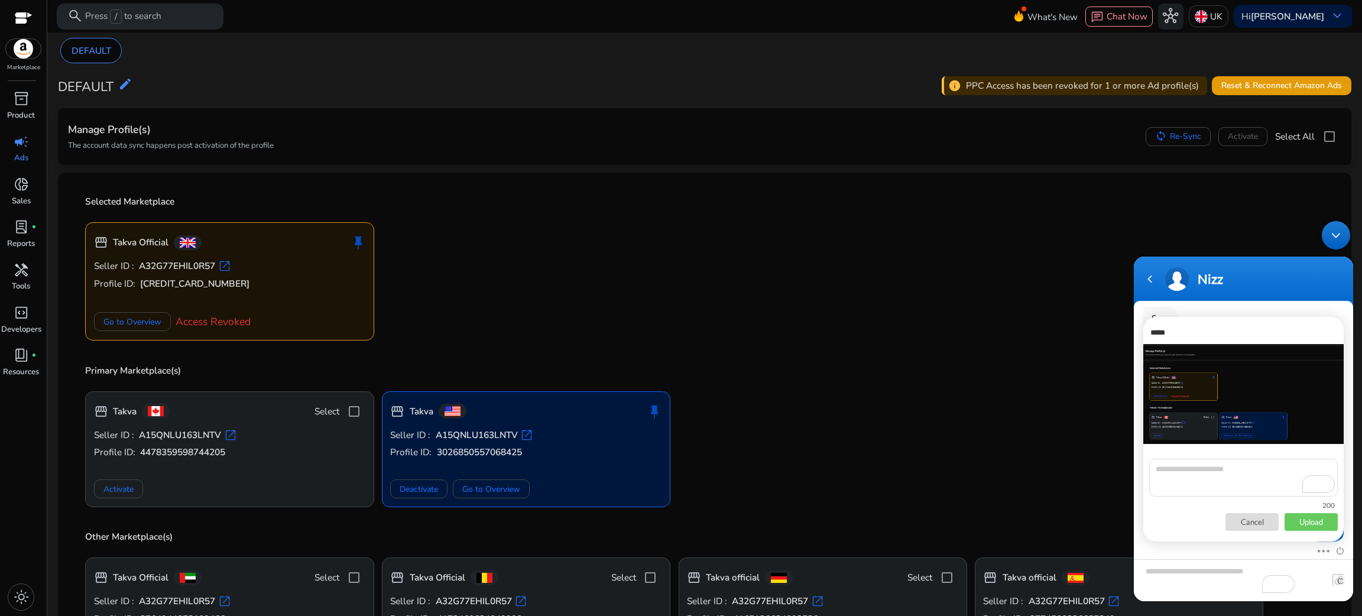
click at [1200, 474] on textarea "To enrich screen reader interactions, please activate Accessibility in Grammarl…" at bounding box center [1243, 478] width 189 height 38
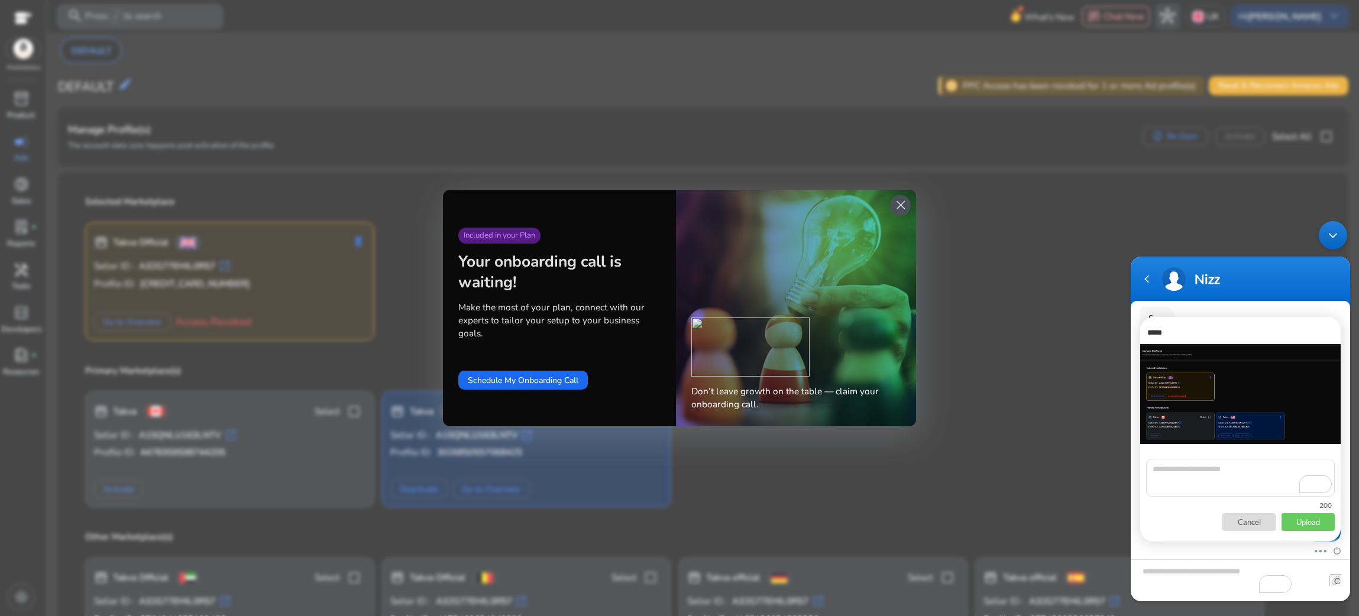
click at [903, 205] on span "close" at bounding box center [900, 204] width 15 height 15
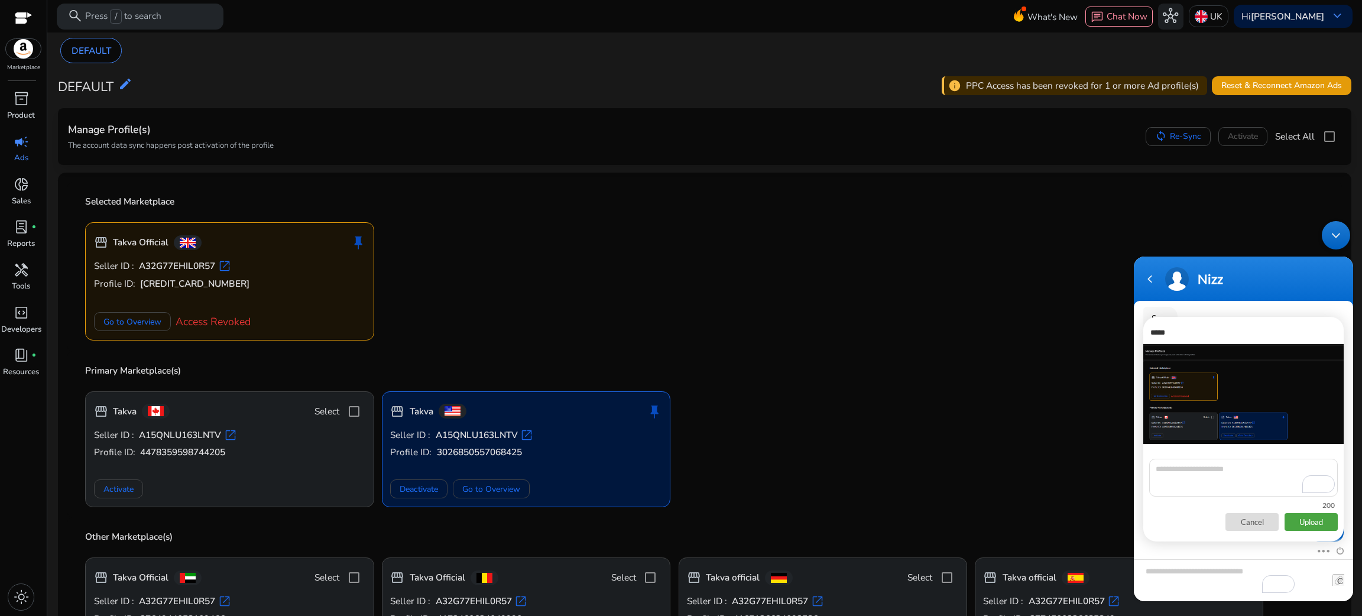
click at [1323, 523] on p "Upload" at bounding box center [1311, 522] width 53 height 18
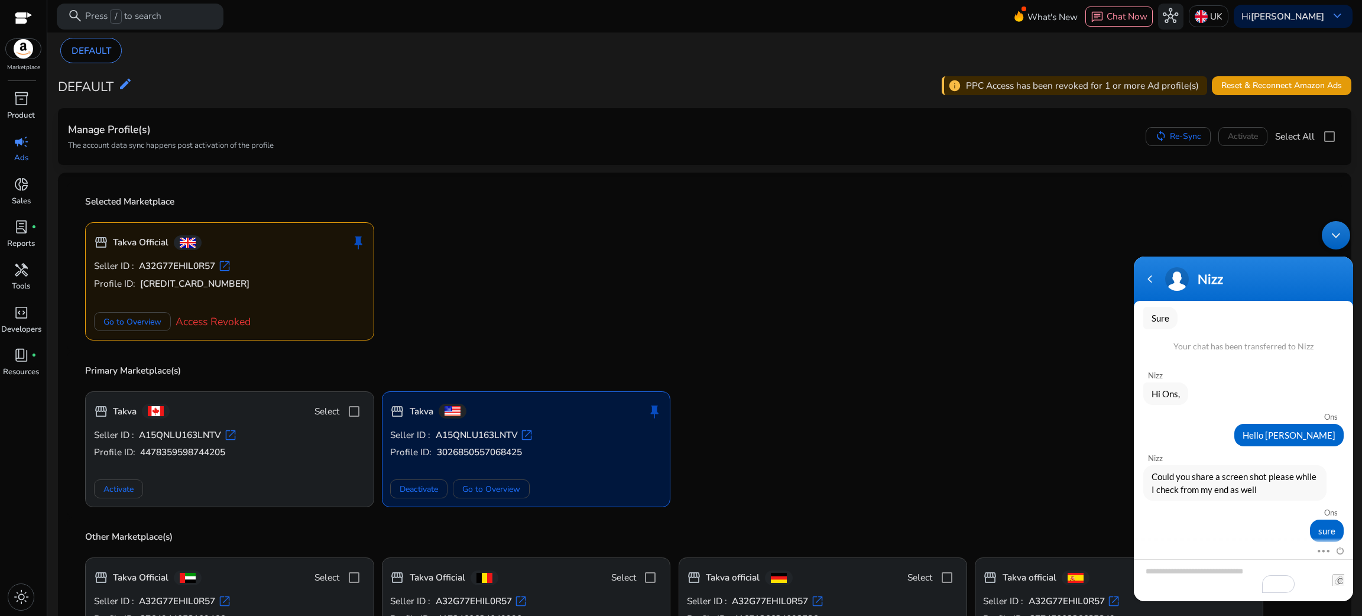
scroll to position [295, 0]
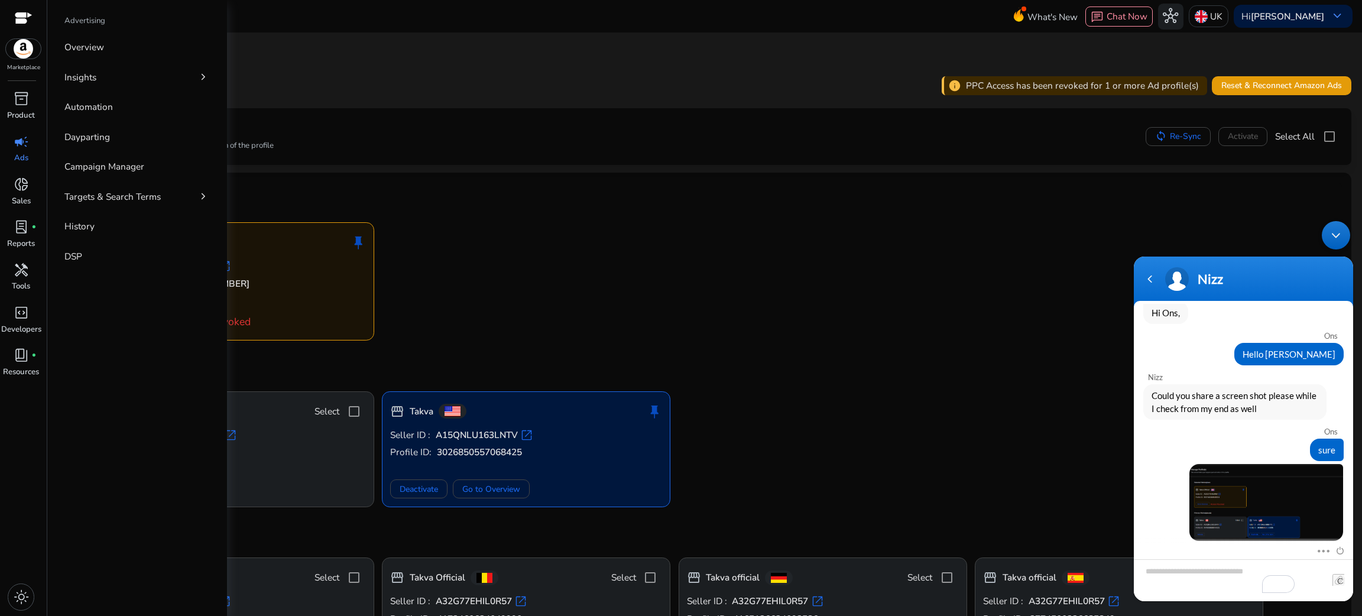
drag, startPoint x: 102, startPoint y: 163, endPoint x: 0, endPoint y: 147, distance: 103.4
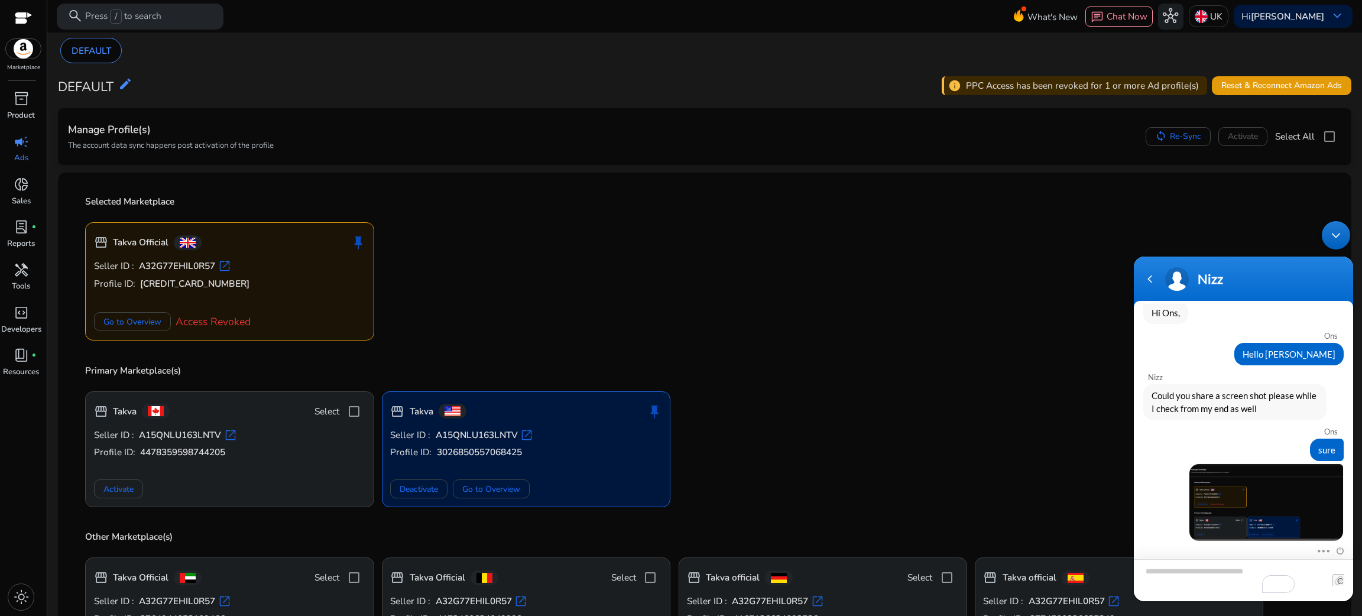
click at [1170, 584] on textarea "Type your message and hit 'Enter'" at bounding box center [1243, 580] width 219 height 42
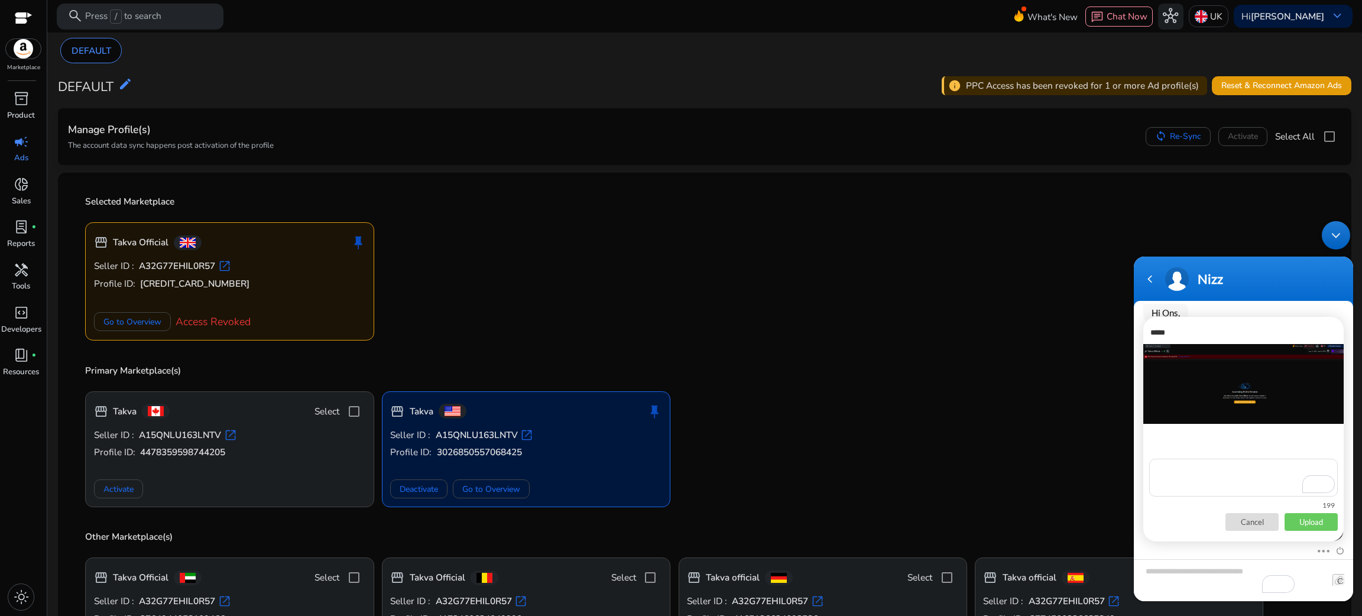
click at [1305, 527] on p "Upload" at bounding box center [1311, 522] width 53 height 18
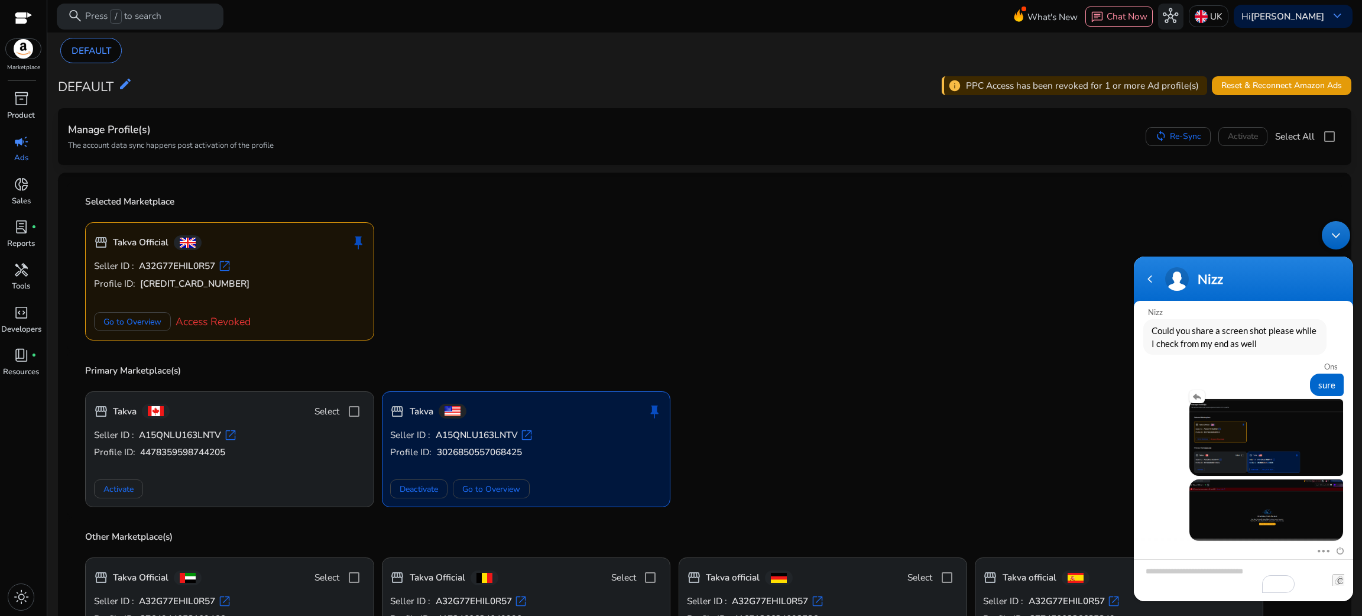
scroll to position [401, 0]
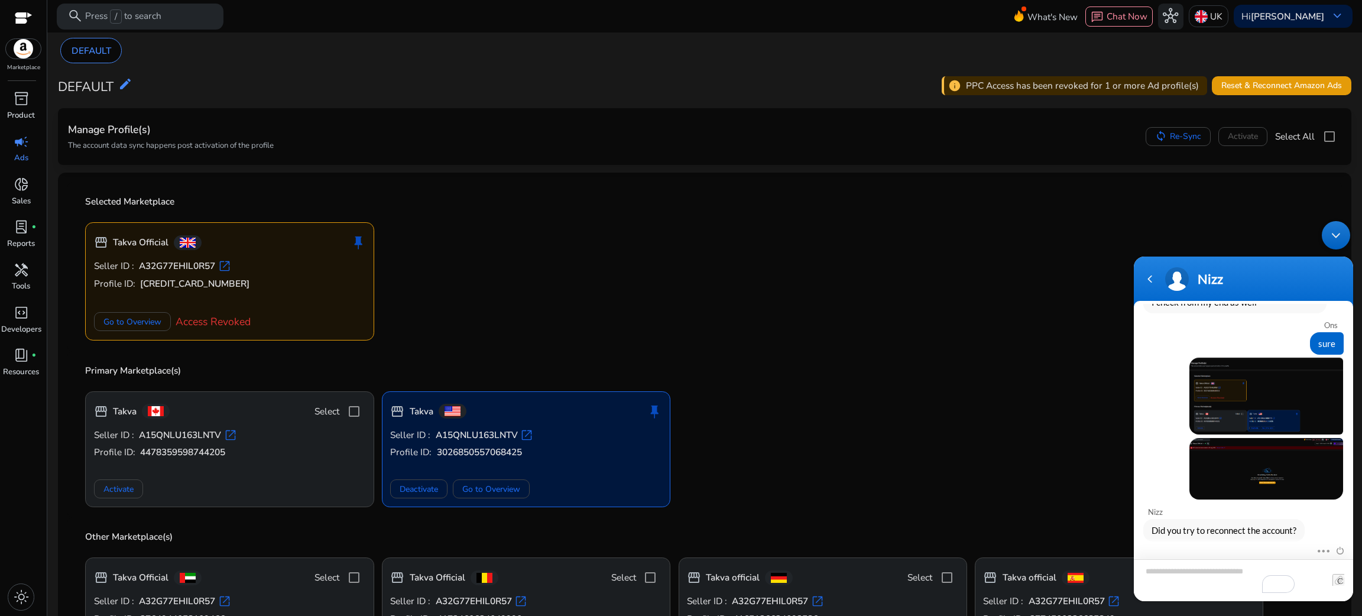
click at [1197, 579] on textarea "Type your message and hit 'Enter'" at bounding box center [1243, 580] width 219 height 42
type textarea "**"
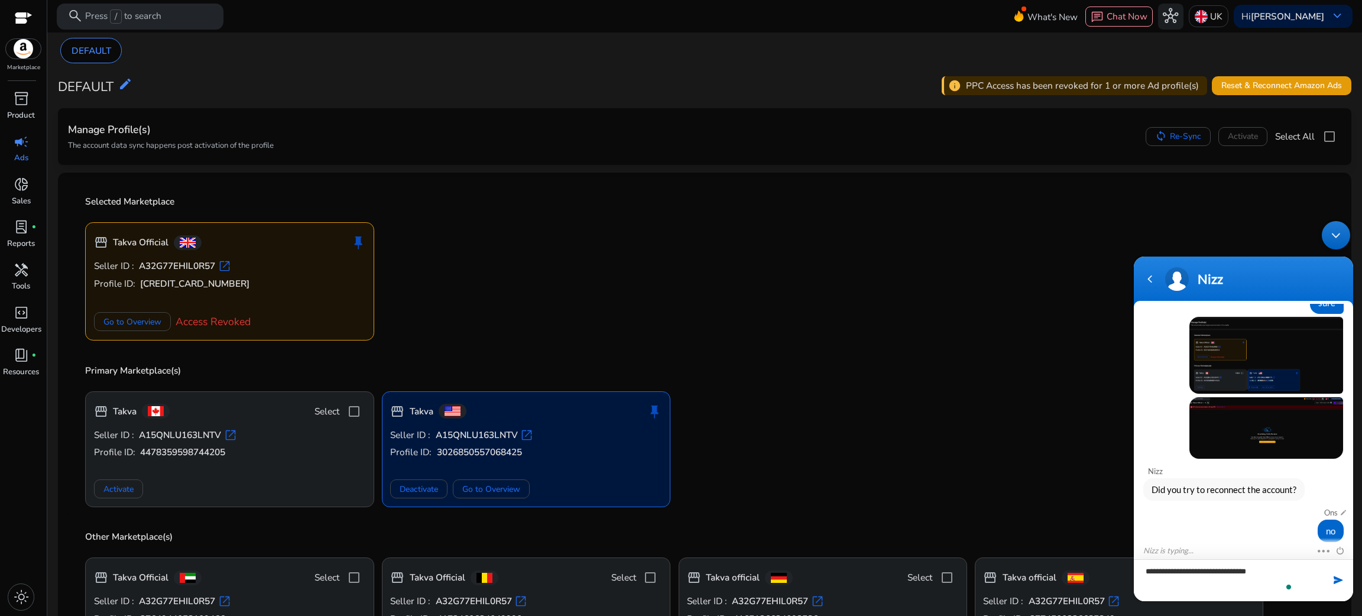
type textarea "**********"
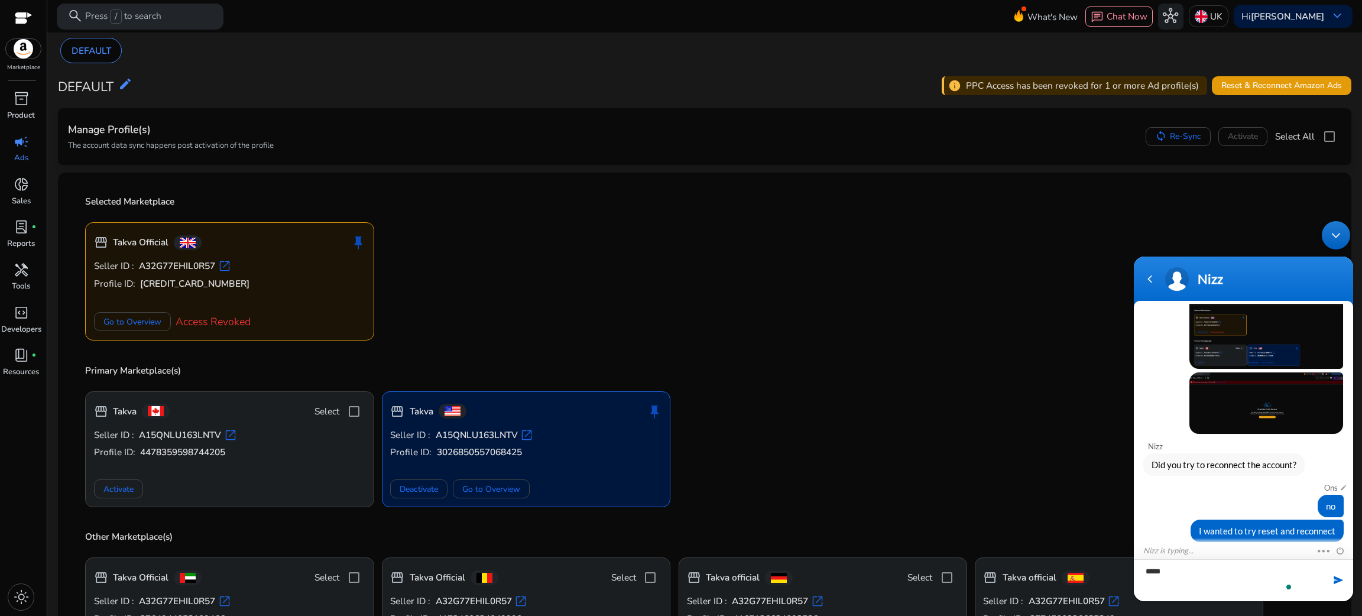
scroll to position [509, 0]
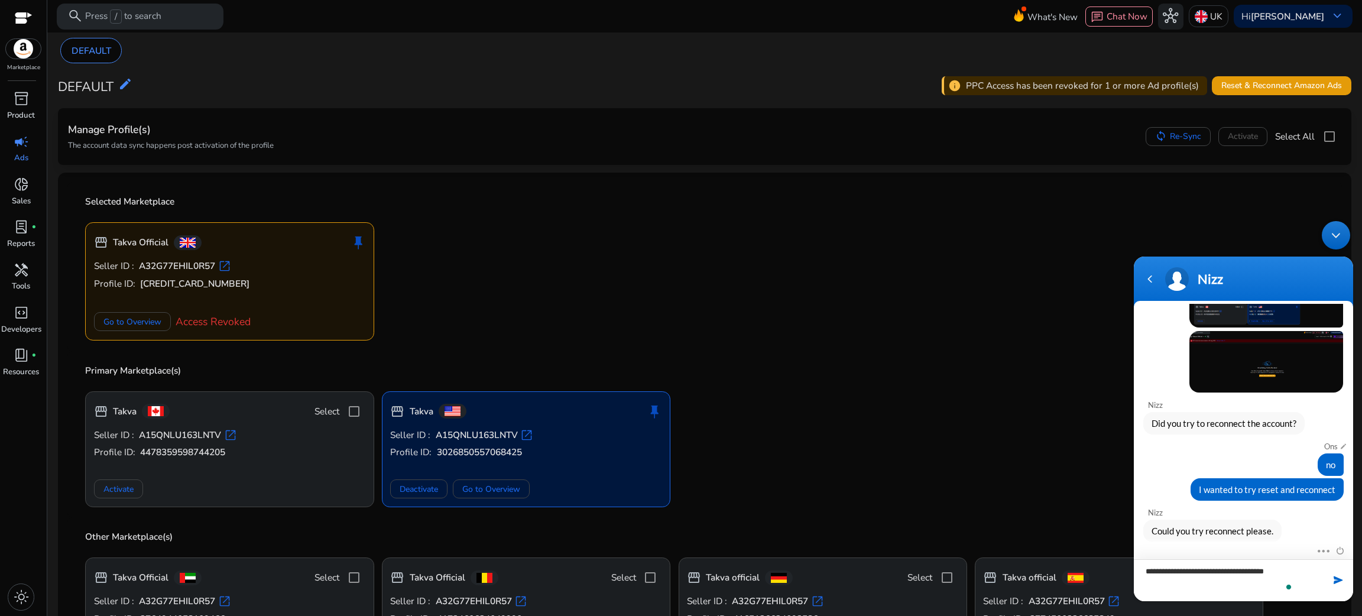
type textarea "**********"
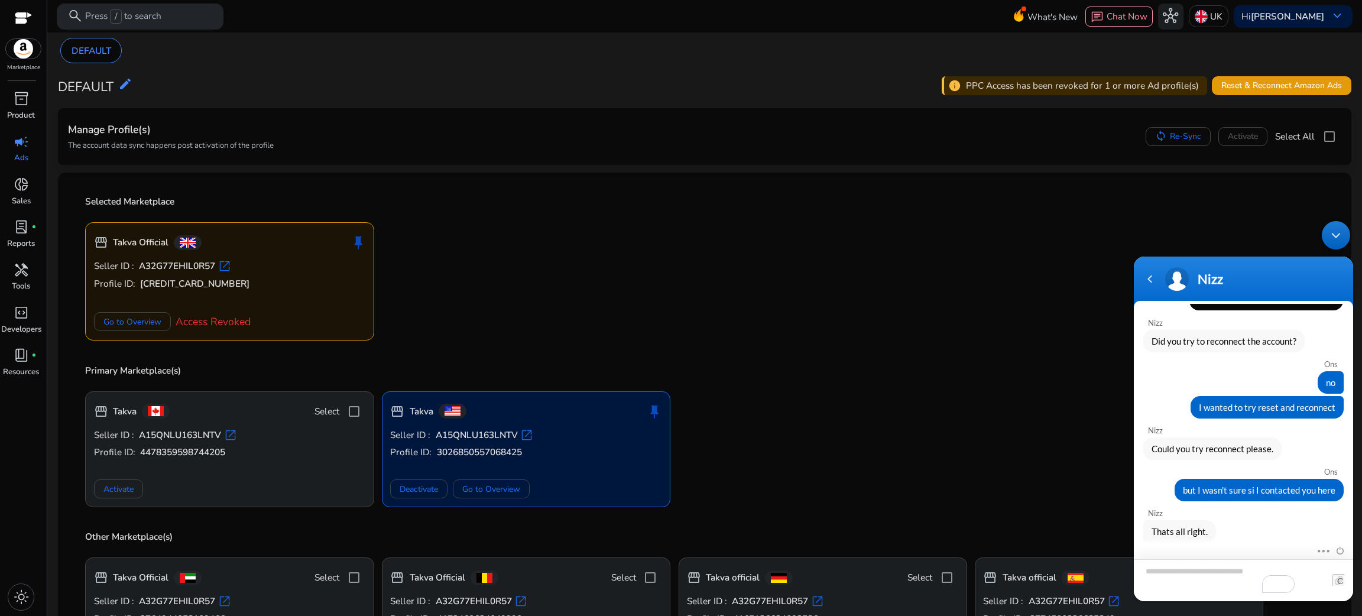
scroll to position [629, 0]
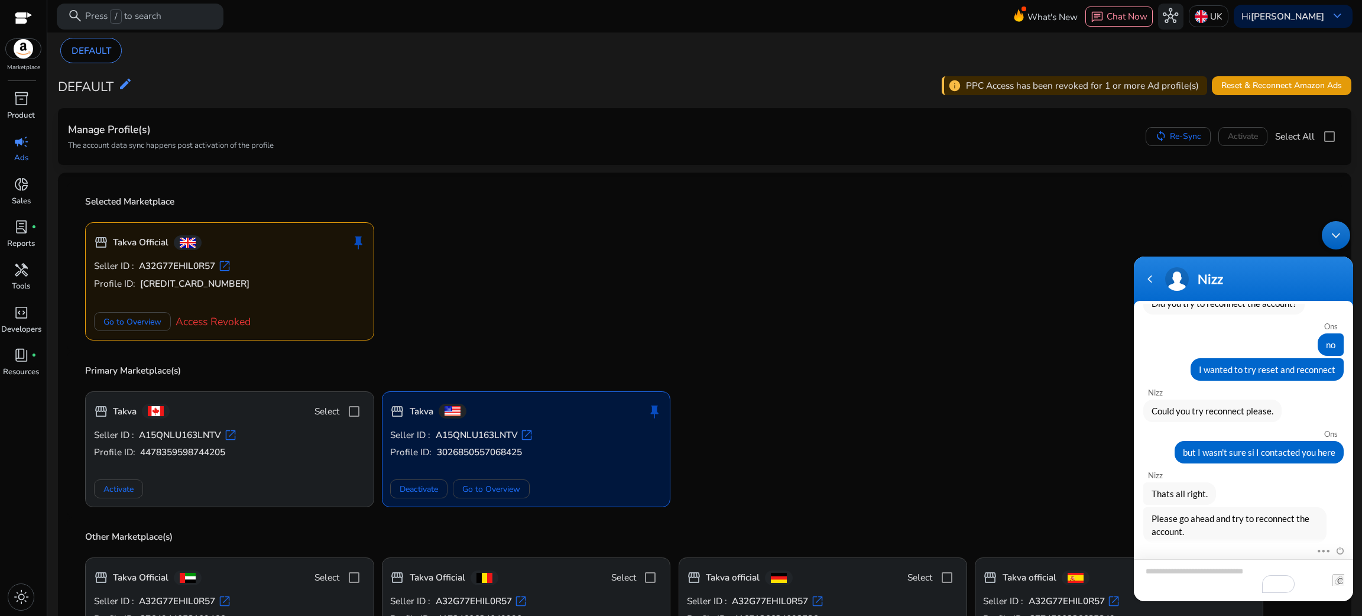
click at [1230, 569] on textarea "Type your message and hit 'Enter'" at bounding box center [1243, 580] width 219 height 42
type textarea "**********"
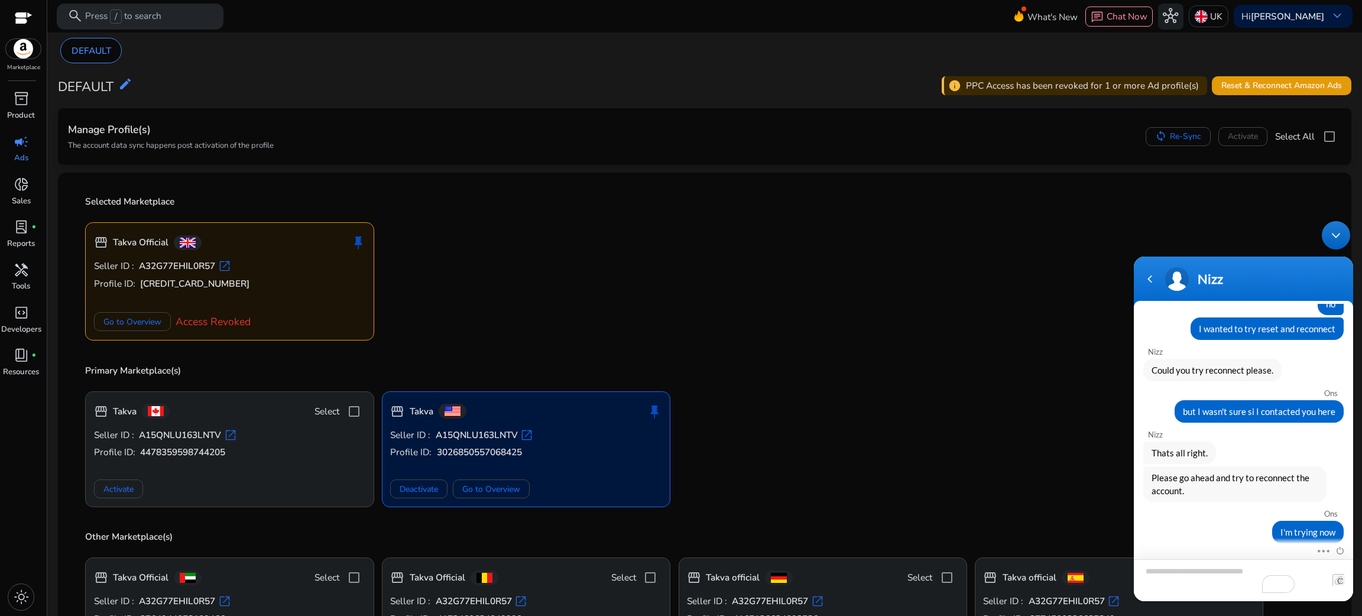
scroll to position [711, 0]
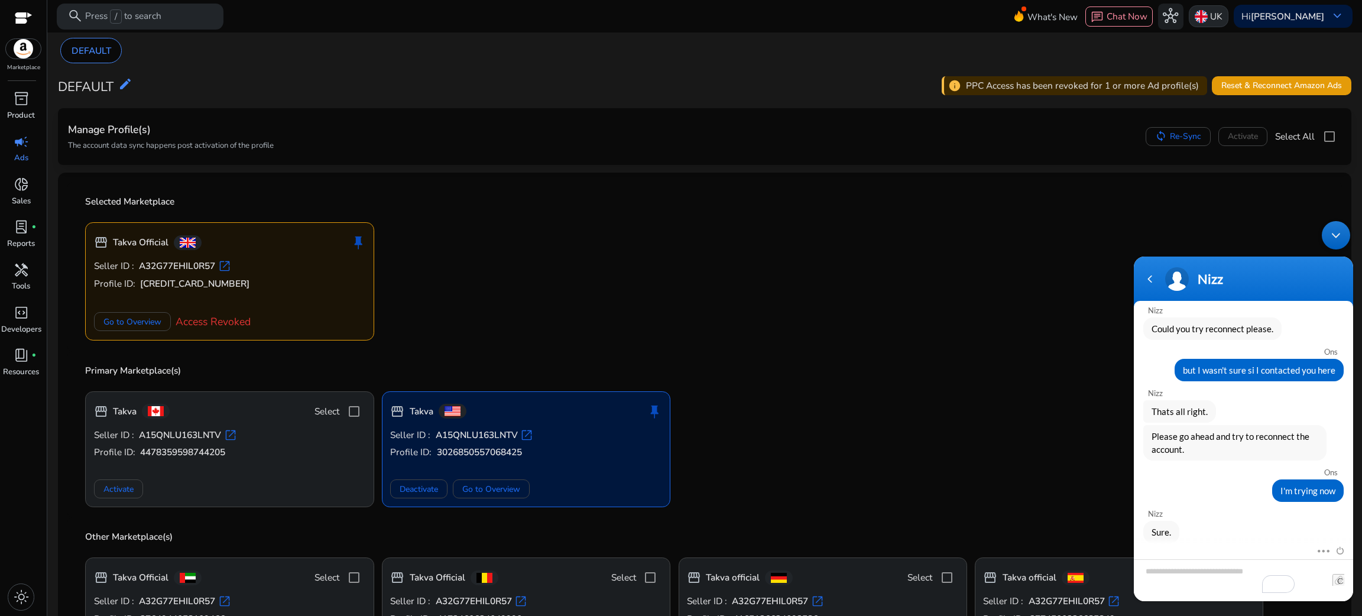
click at [1213, 18] on p "UK" at bounding box center [1216, 16] width 12 height 21
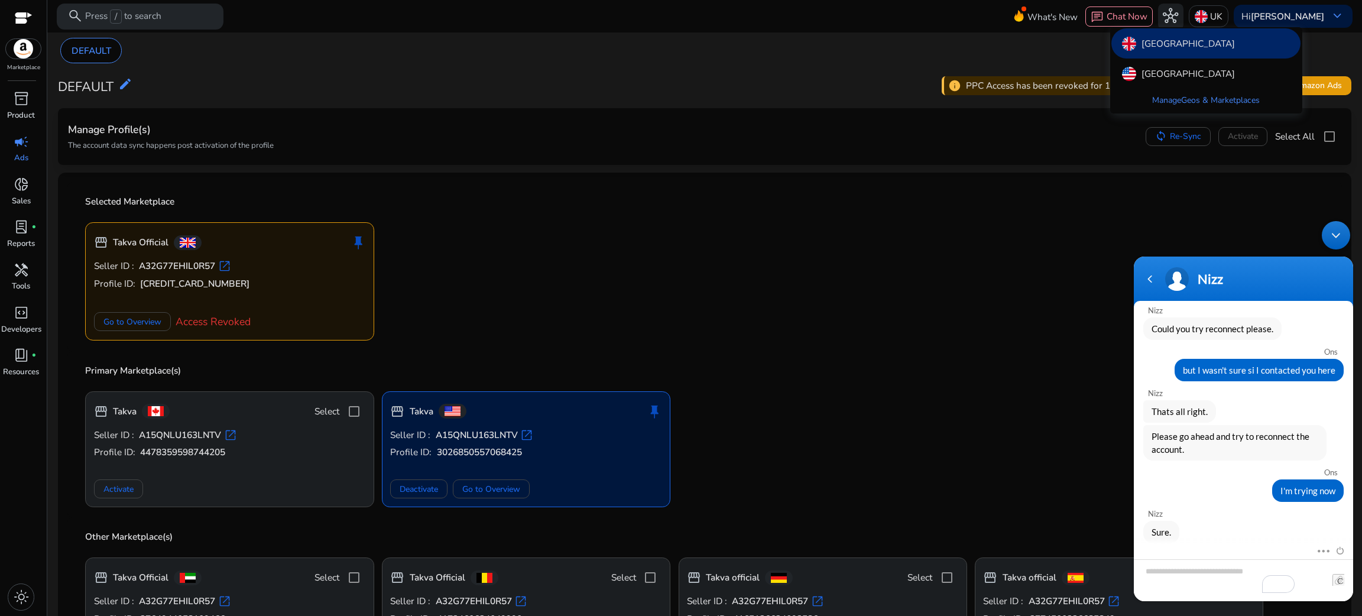
click at [1196, 34] on div "United Kingdom" at bounding box center [1206, 43] width 189 height 30
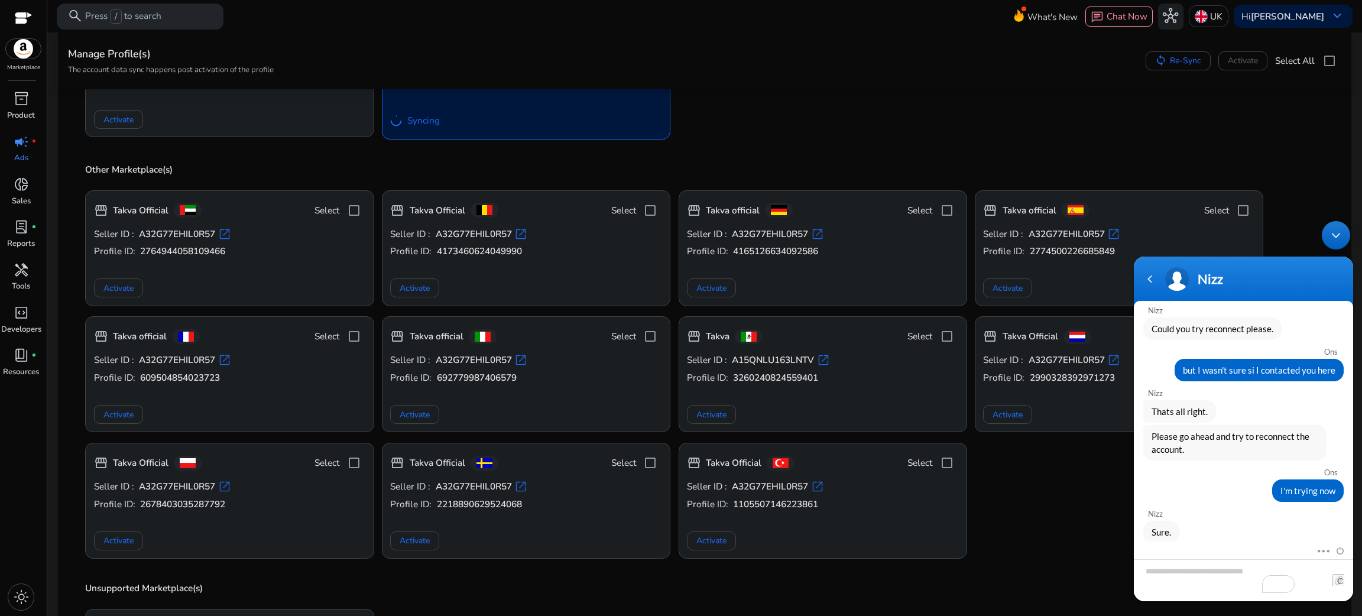
scroll to position [202, 0]
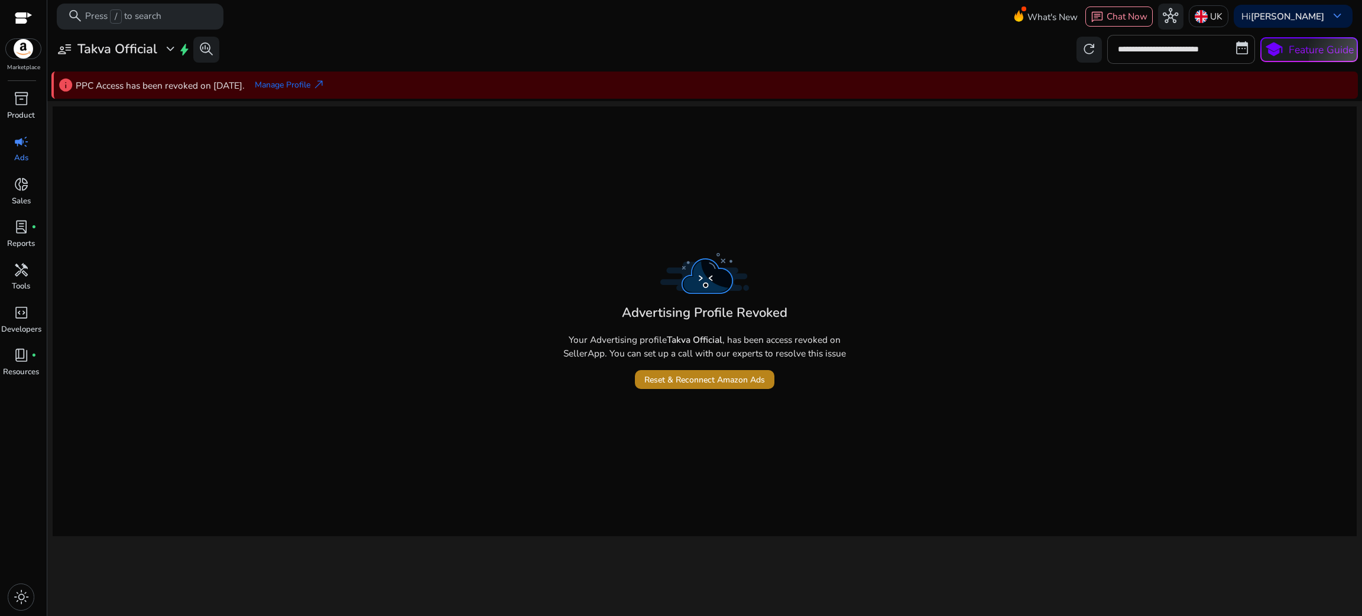
click at [677, 375] on span "Reset & Reconnect Amazon Ads" at bounding box center [705, 380] width 121 height 12
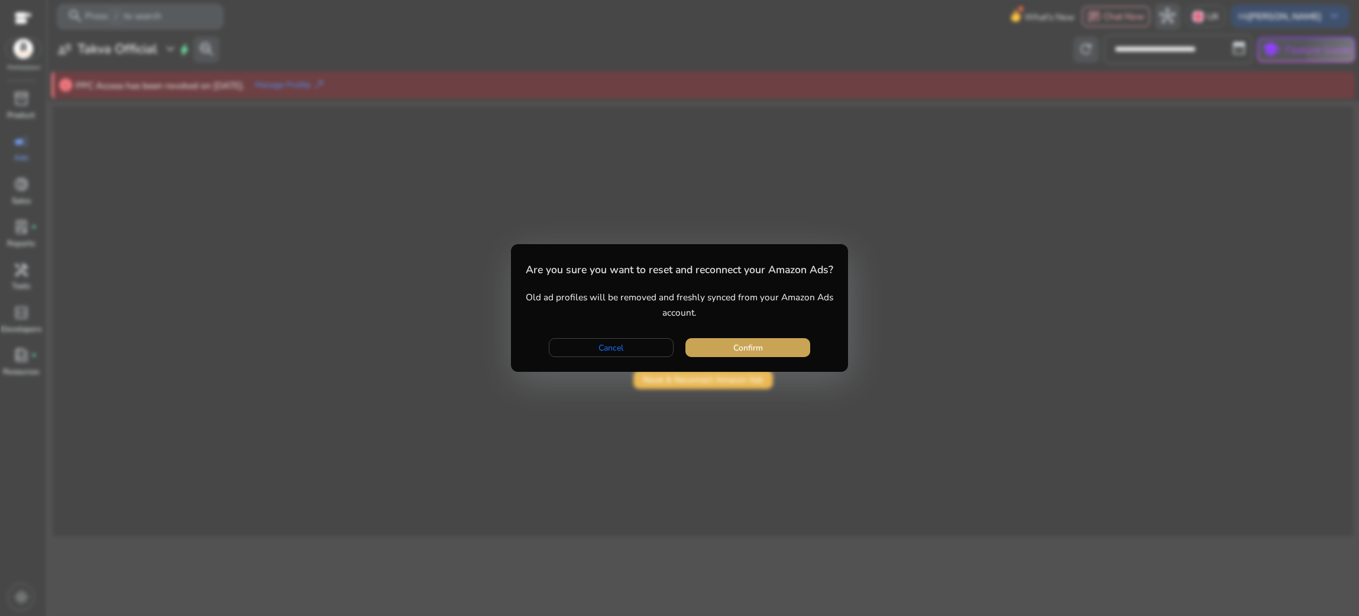
click at [726, 342] on span "button" at bounding box center [747, 347] width 125 height 28
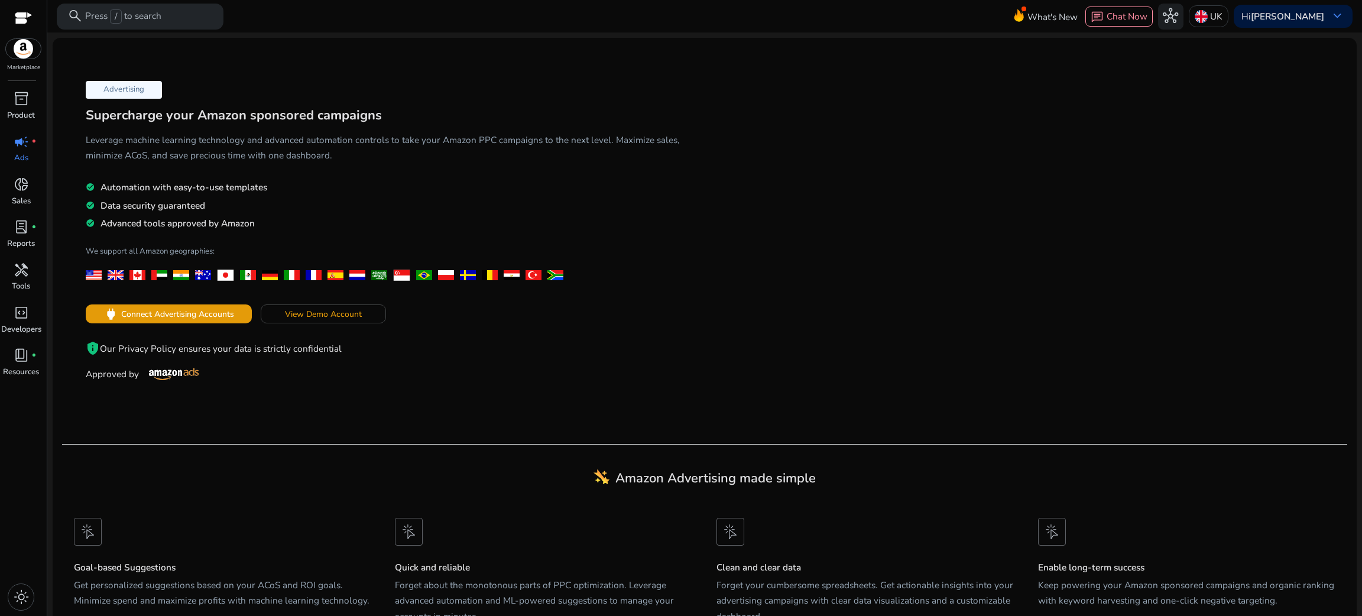
click at [15, 154] on p "Ads" at bounding box center [21, 159] width 14 height 12
click at [200, 318] on span "Connect Advertising Accounts" at bounding box center [177, 314] width 113 height 12
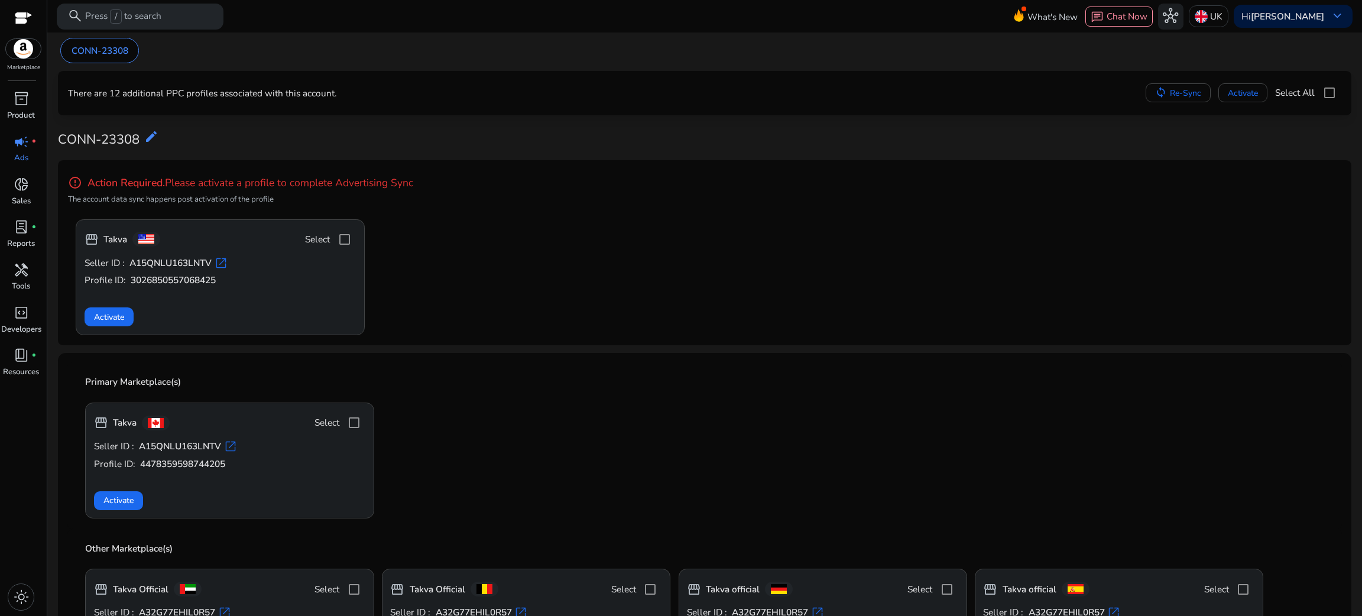
click at [235, 250] on div "storefront Takva Select" at bounding box center [221, 240] width 272 height 24
click at [122, 314] on span "Activate" at bounding box center [109, 317] width 30 height 12
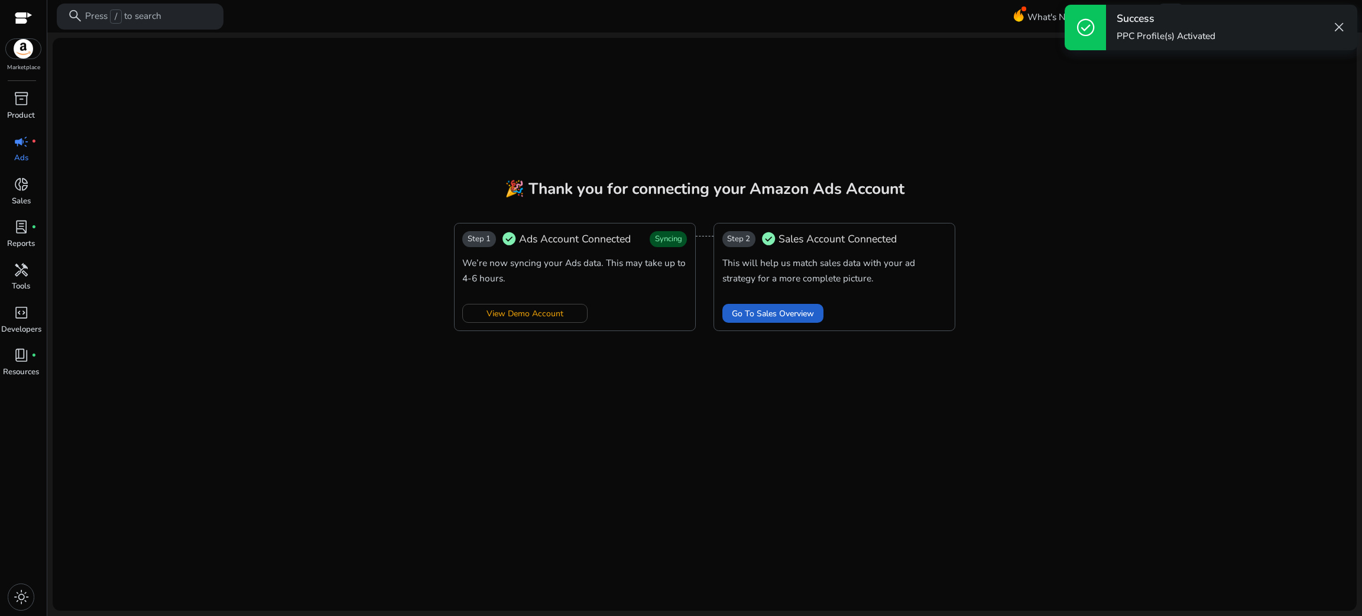
click at [760, 311] on span "Go To Sales Overview" at bounding box center [773, 313] width 82 height 12
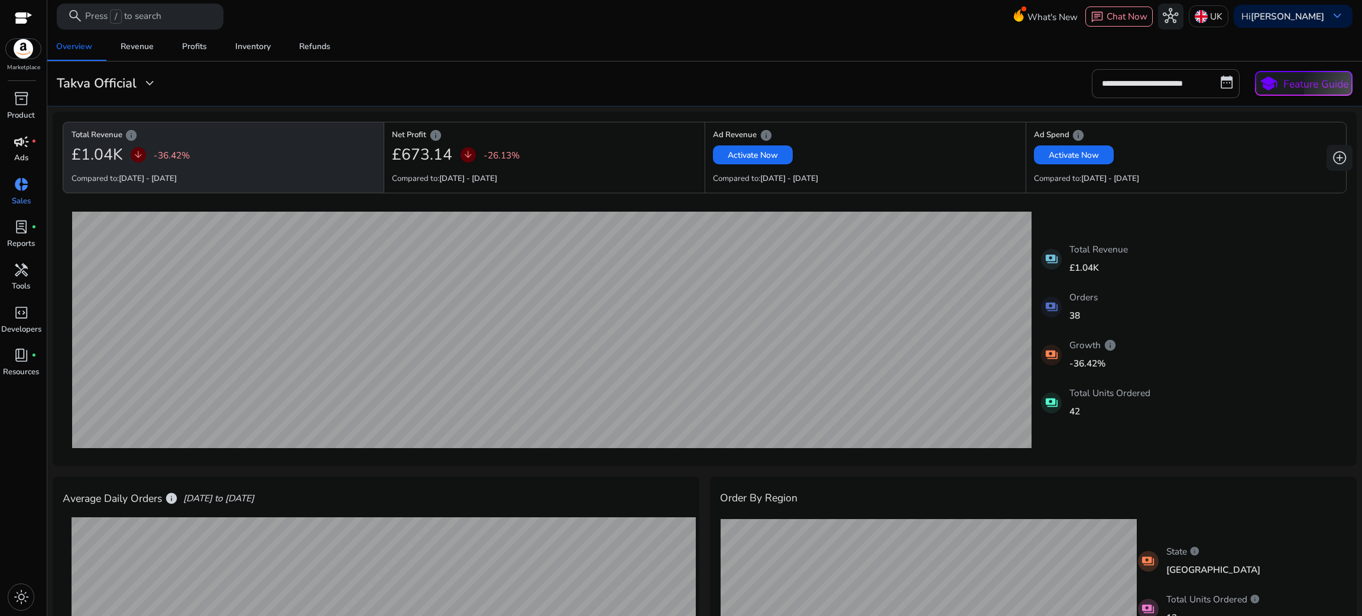
click at [19, 150] on span "campaign" at bounding box center [21, 141] width 15 height 15
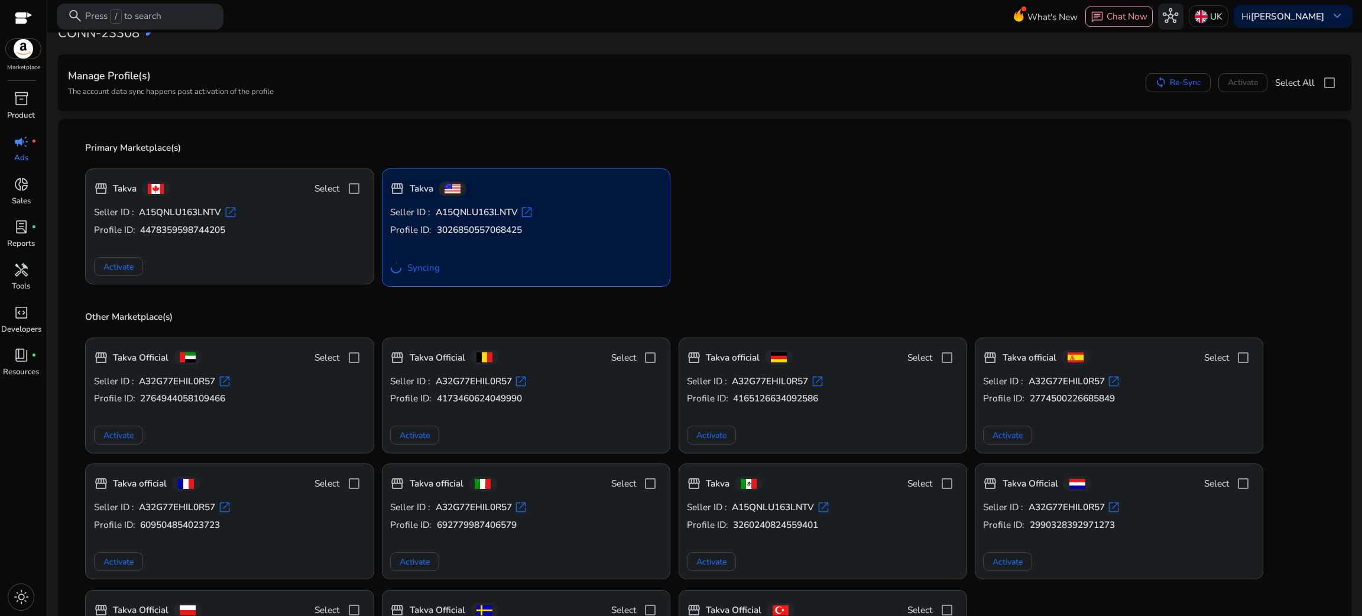
scroll to position [52, 0]
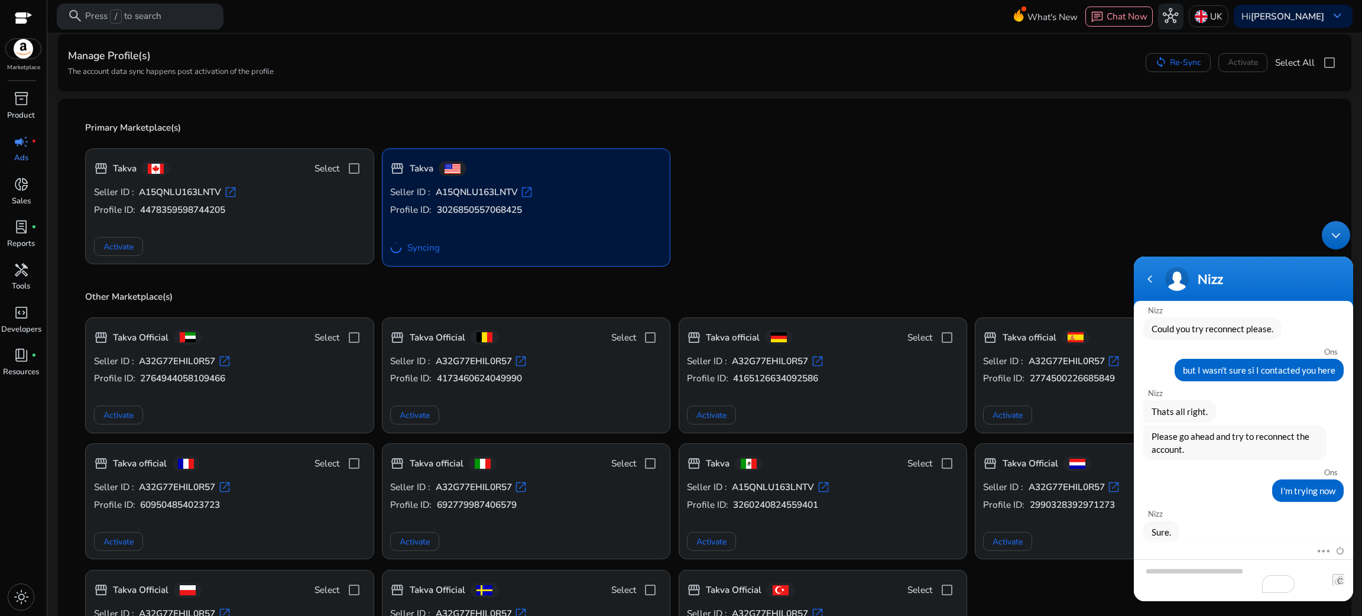
scroll to position [69, 0]
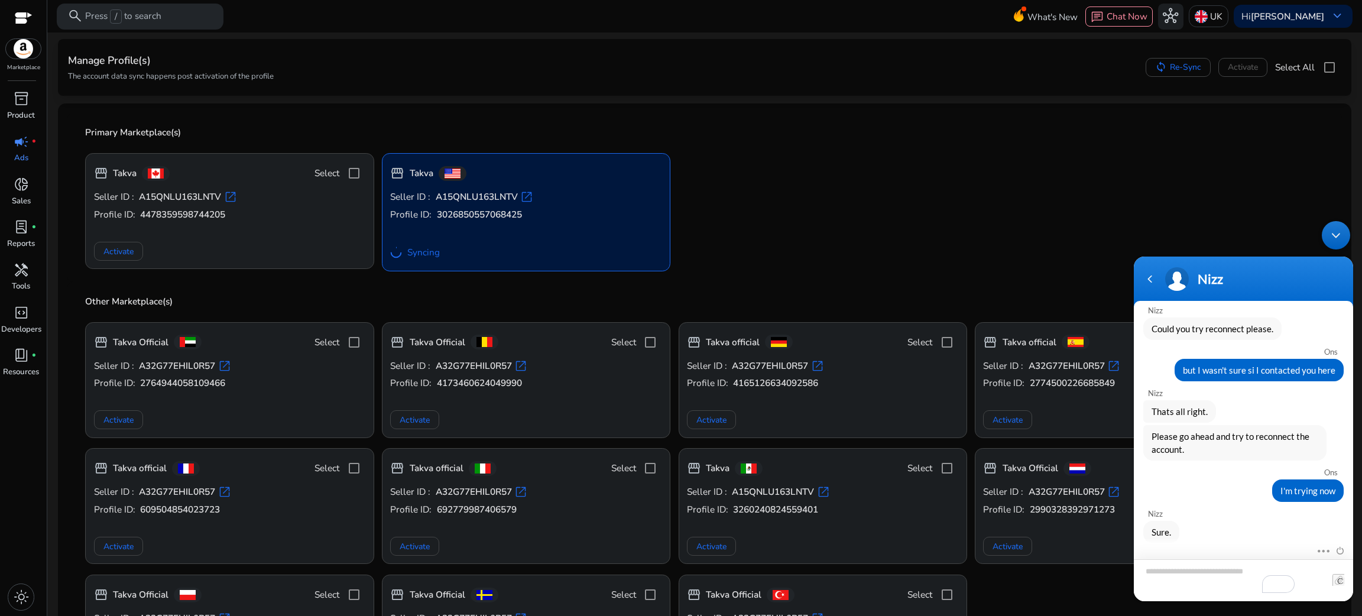
click at [1176, 566] on textarea "Type your message and hit 'Enter'" at bounding box center [1243, 580] width 219 height 42
type textarea "**********"
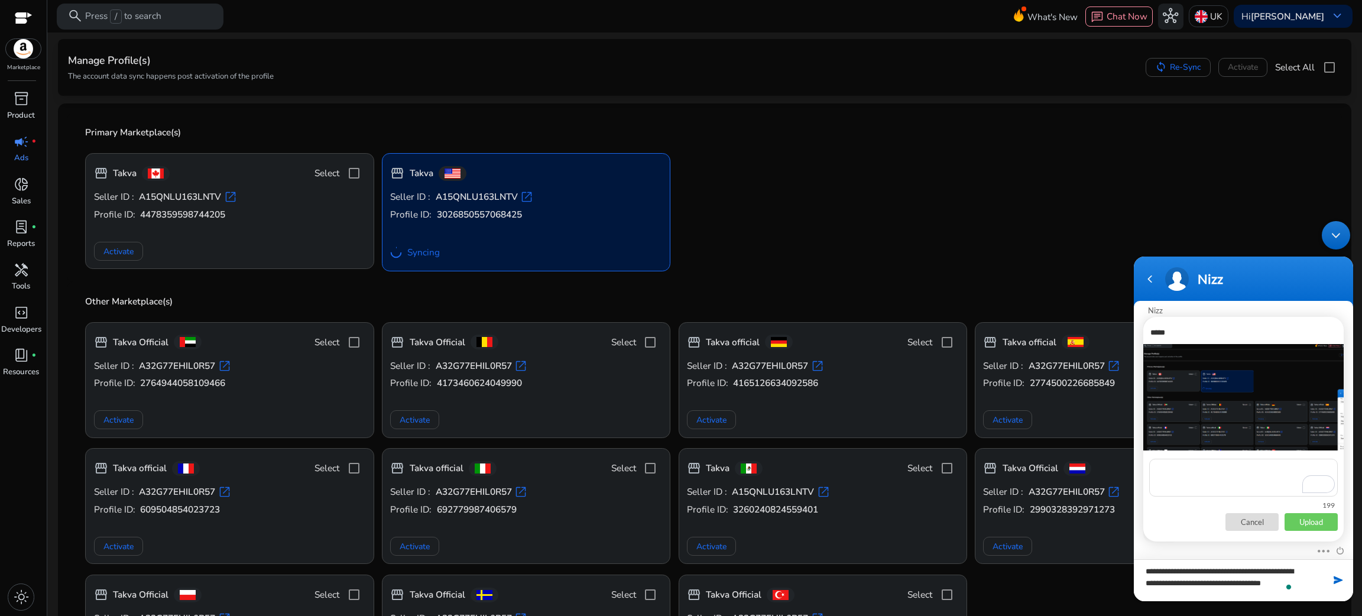
click at [1242, 597] on textarea "**********" at bounding box center [1243, 580] width 219 height 42
click at [1232, 476] on textarea "To enrich screen reader interactions, please activate Accessibility in Grammarl…" at bounding box center [1243, 478] width 189 height 38
paste textarea "**********"
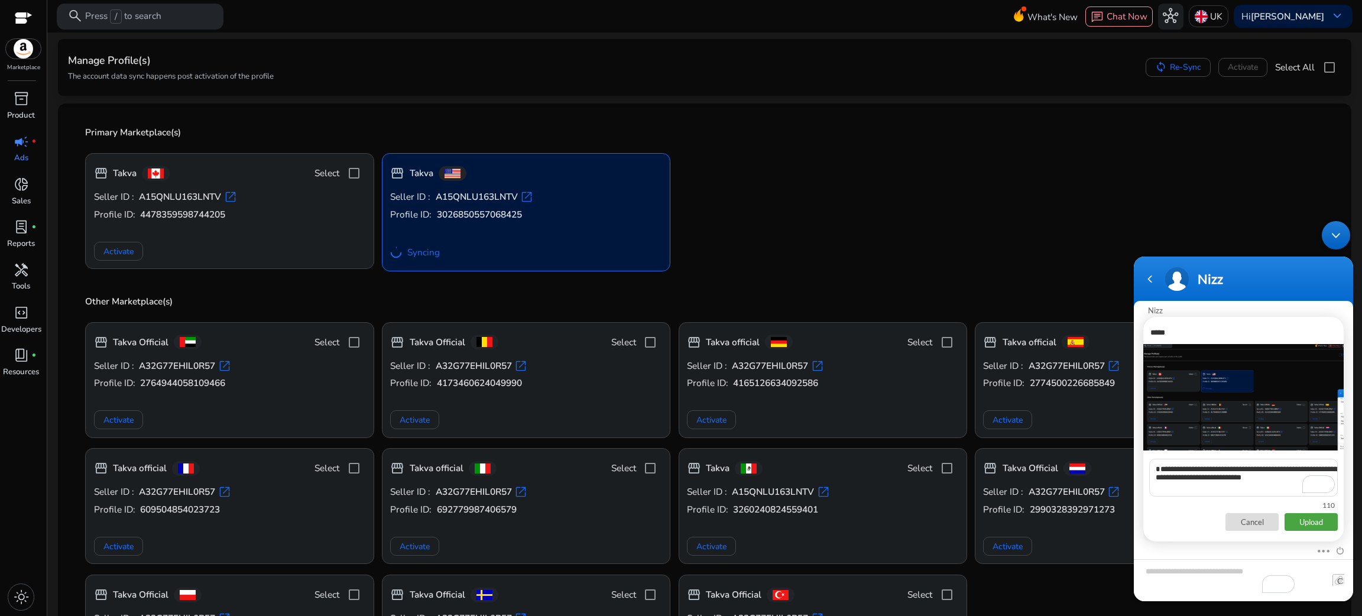
type textarea "**********"
click at [1306, 513] on p "Upload" at bounding box center [1311, 522] width 53 height 18
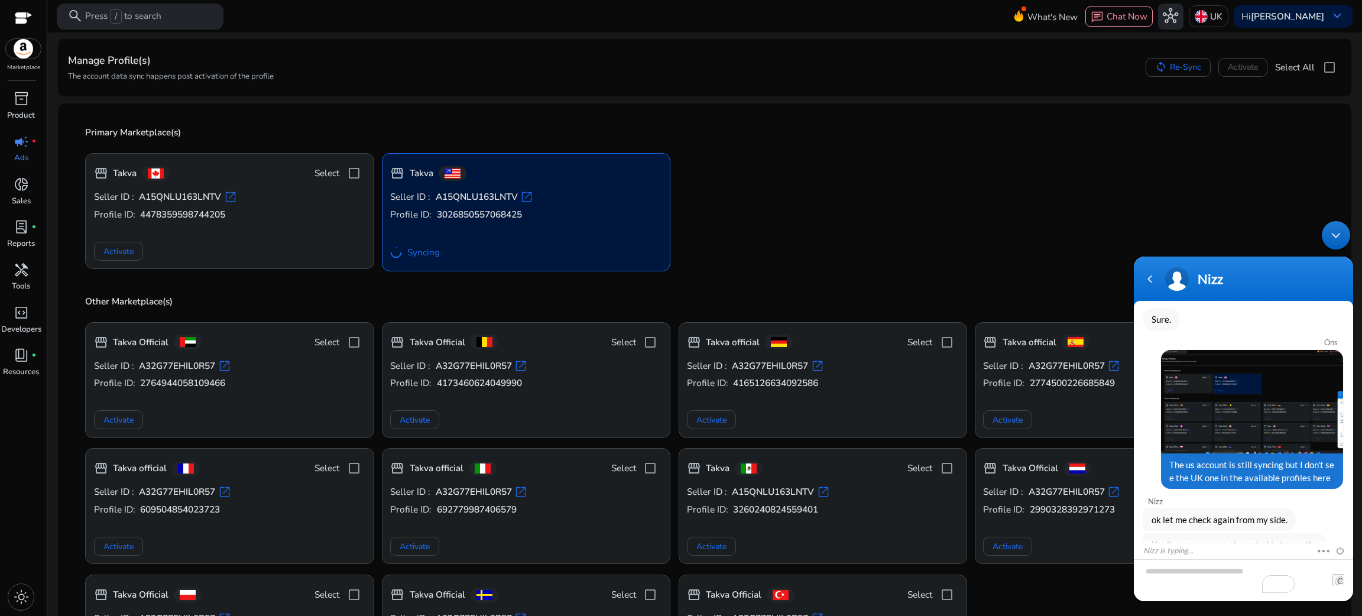
scroll to position [962, 0]
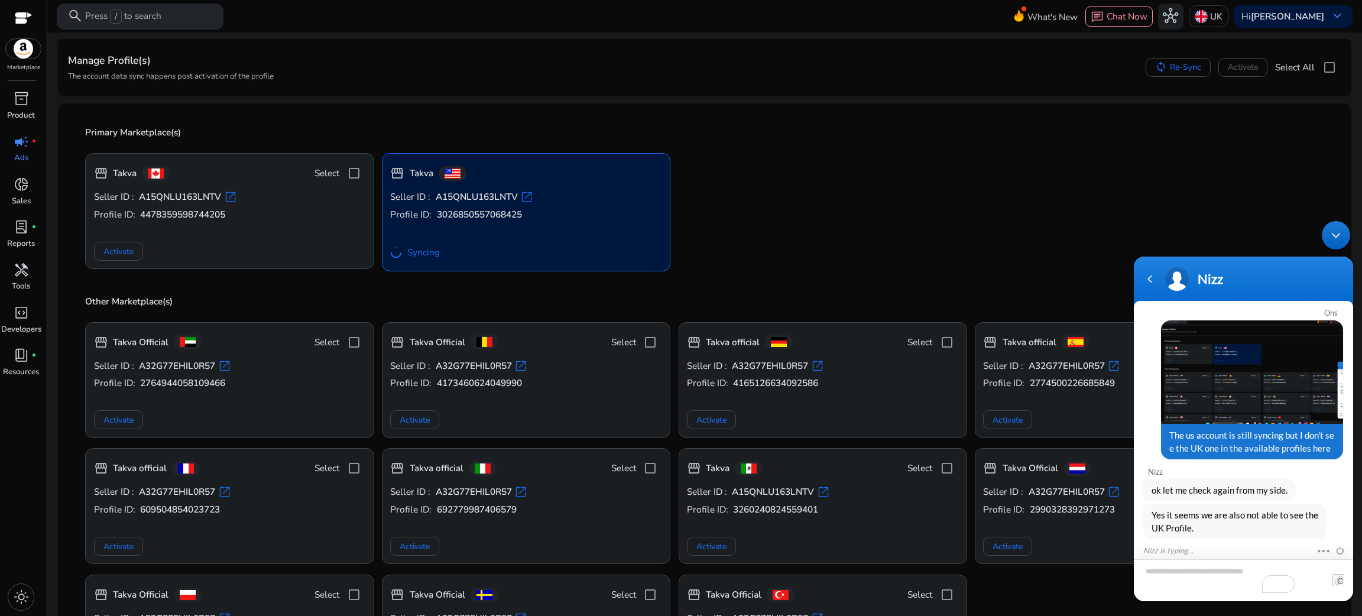
click at [1210, 570] on textarea "Type your message and hit 'Enter'" at bounding box center [1243, 580] width 219 height 42
click at [1234, 566] on textarea "Type your message and hit 'Enter'" at bounding box center [1243, 580] width 219 height 42
type textarea "**********"
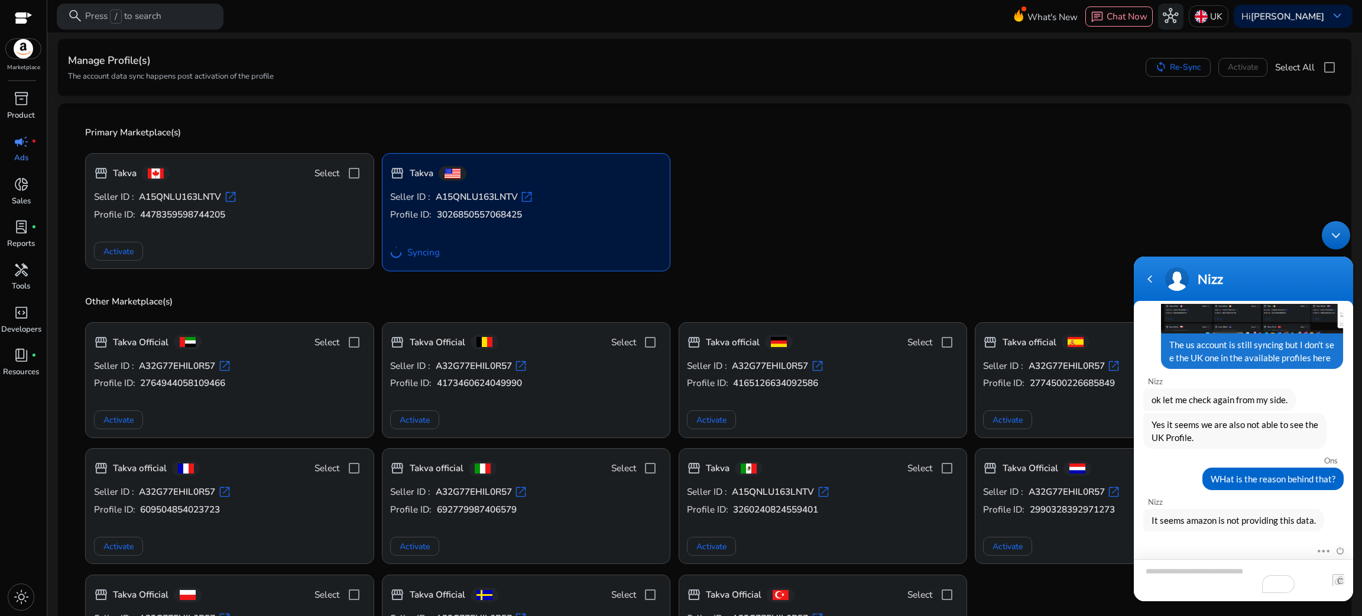
scroll to position [1094, 0]
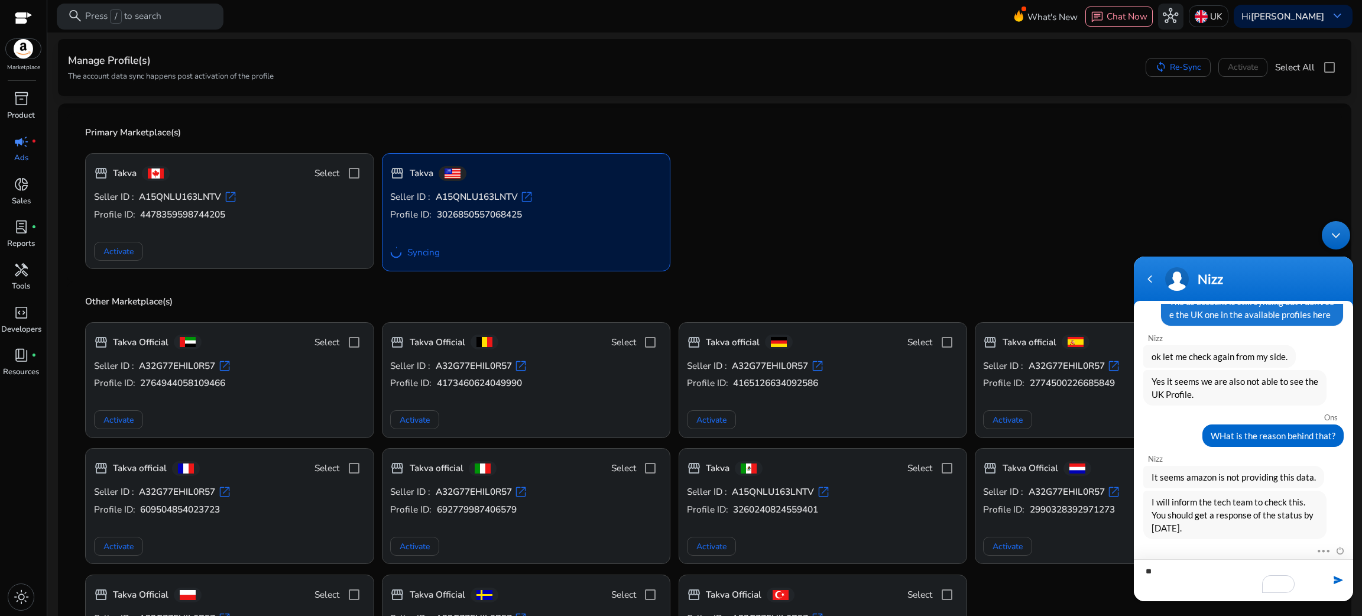
type textarea "*"
type textarea "**********"
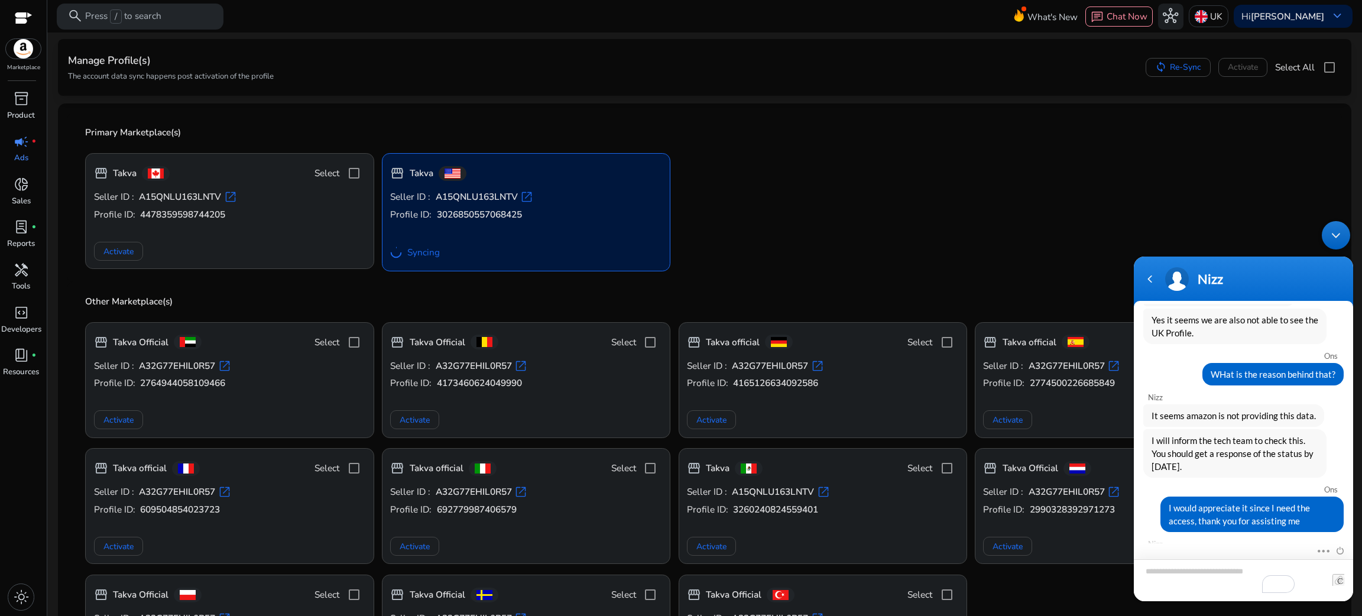
scroll to position [1228, 0]
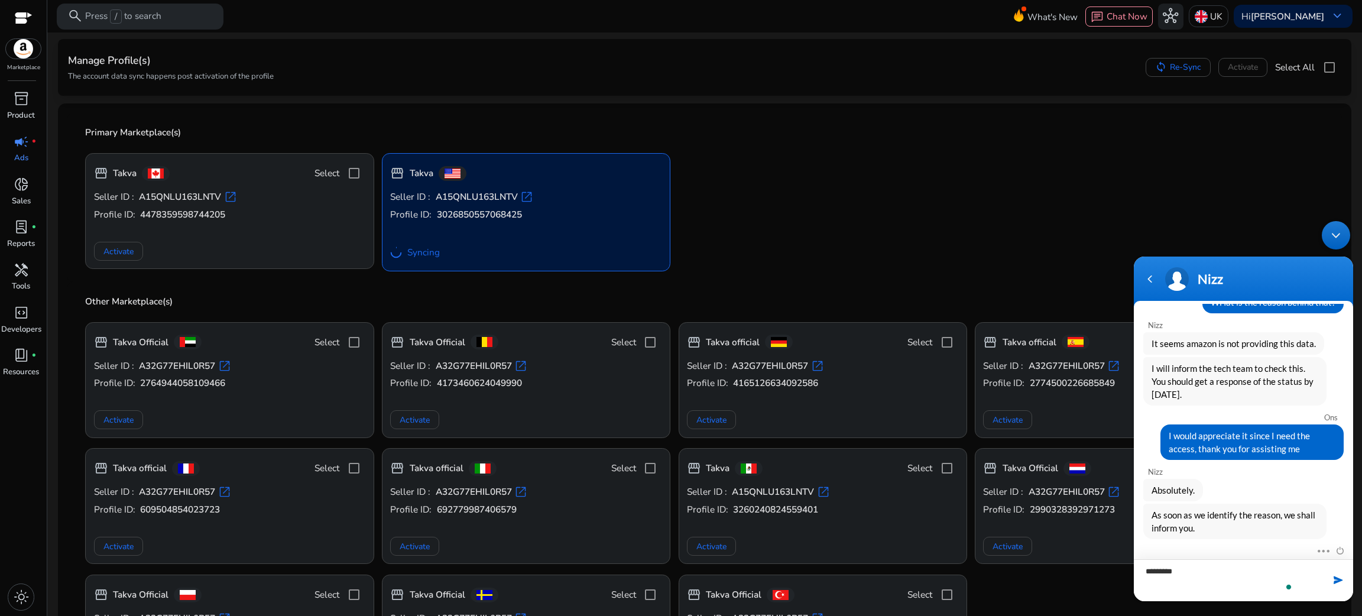
type textarea "**********"
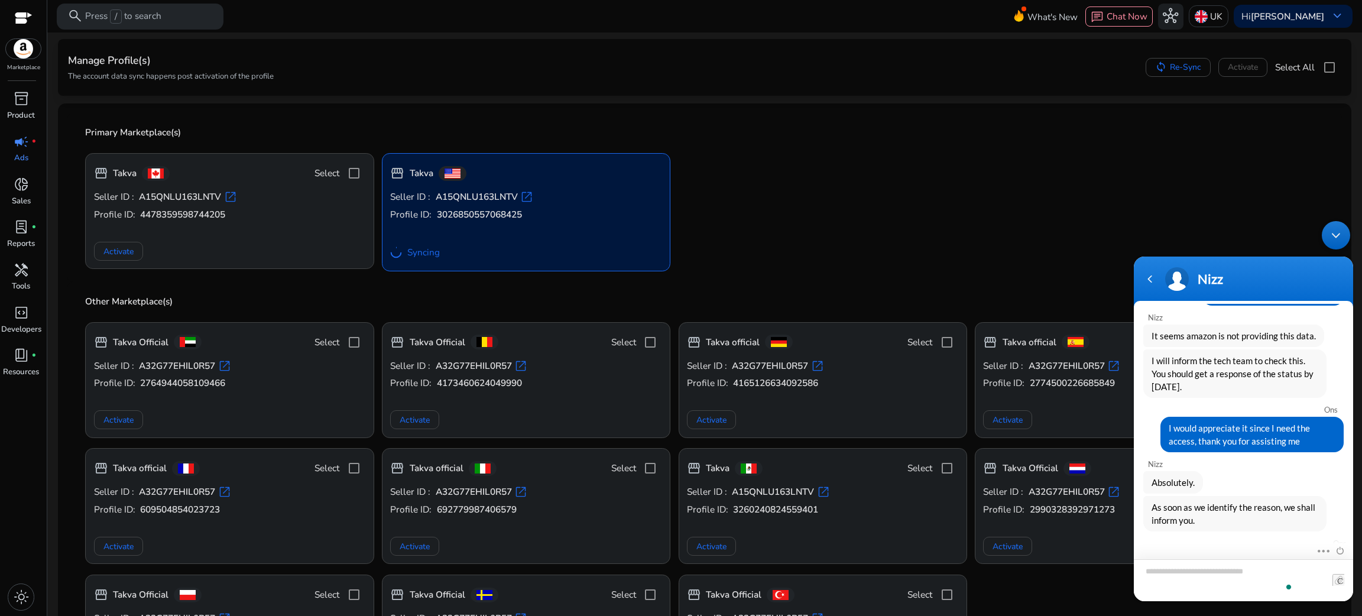
scroll to position [1269, 0]
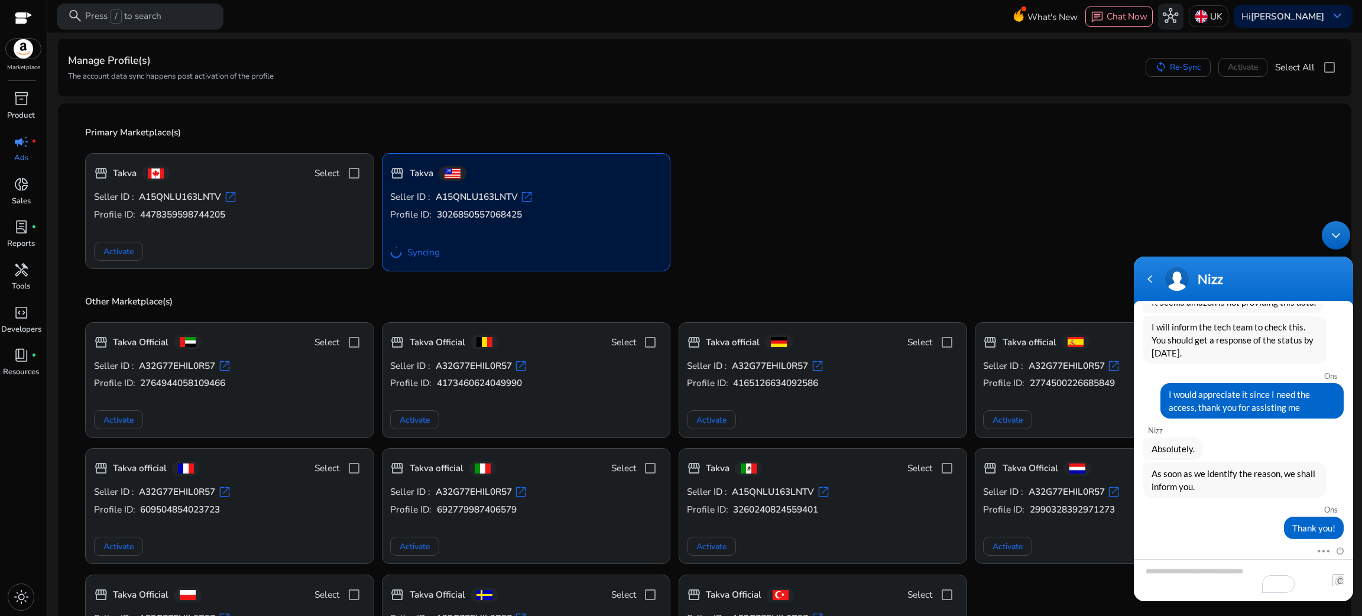
click at [34, 154] on link "campaign fiber_manual_record Ads" at bounding box center [21, 152] width 42 height 43
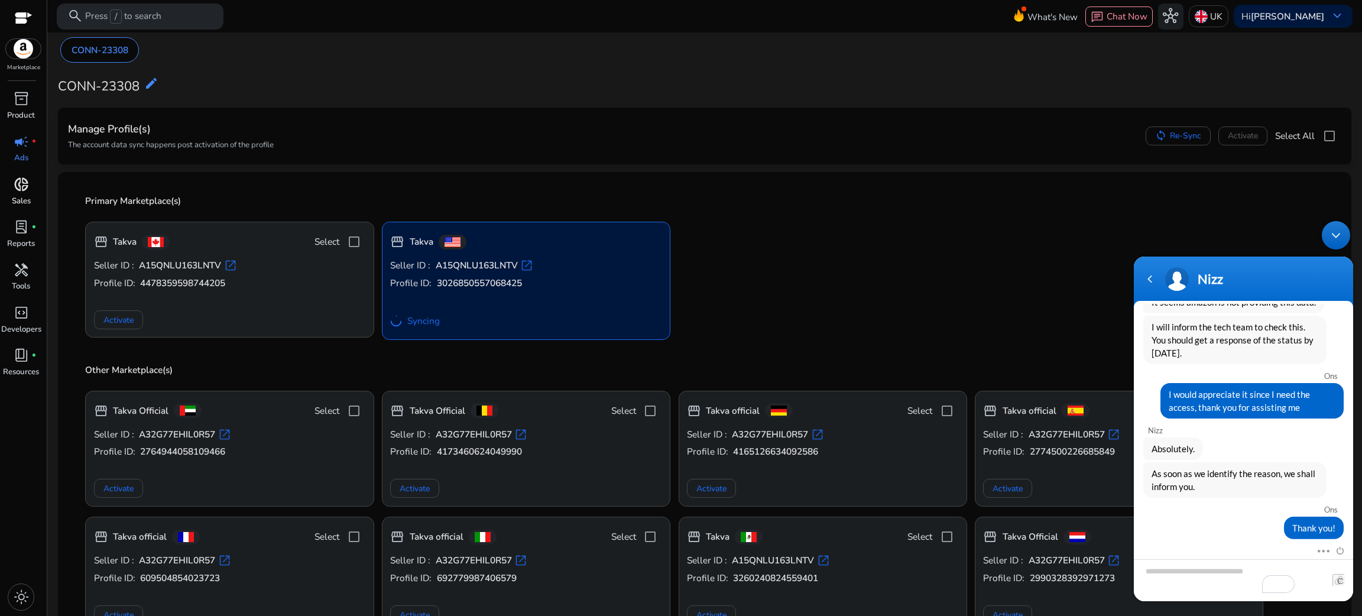
click at [21, 196] on p "Sales" at bounding box center [21, 202] width 19 height 12
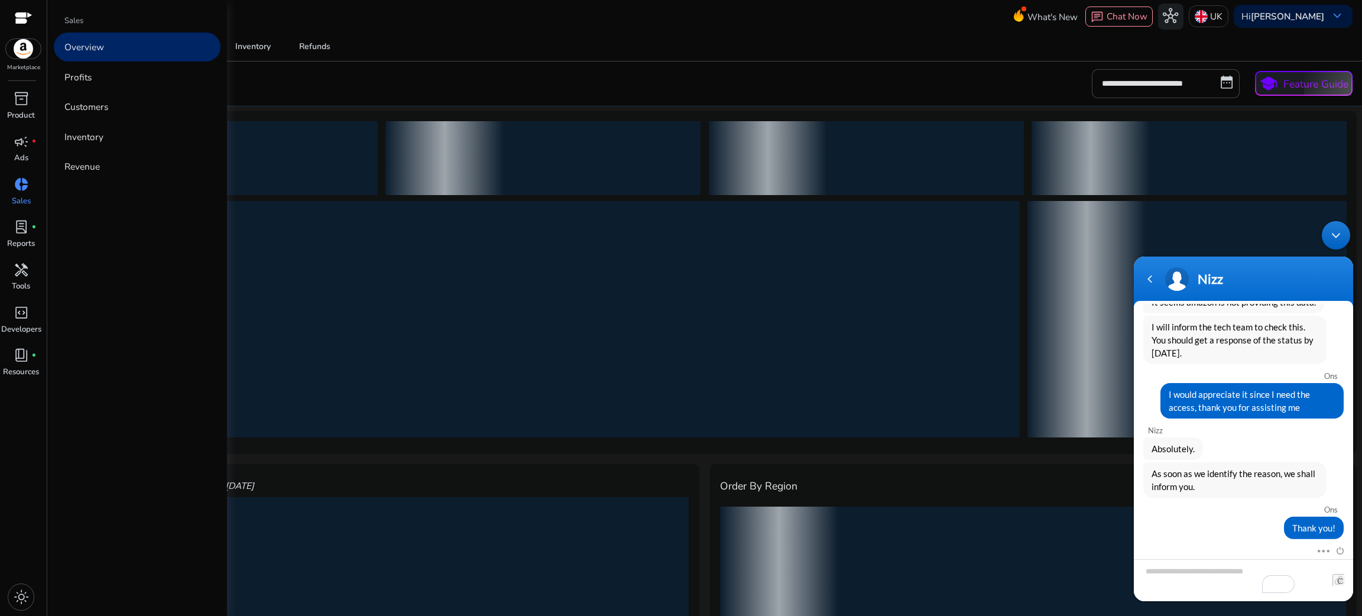
scroll to position [1, 0]
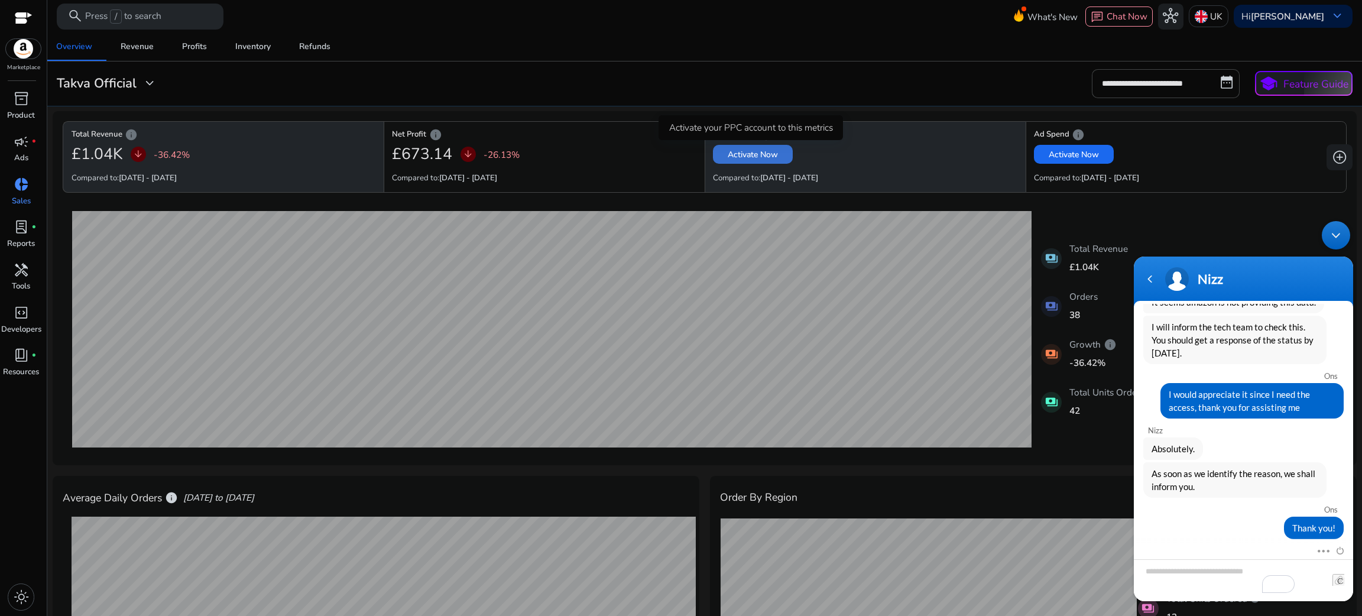
click at [759, 151] on span "Activate Now" at bounding box center [753, 154] width 50 height 12
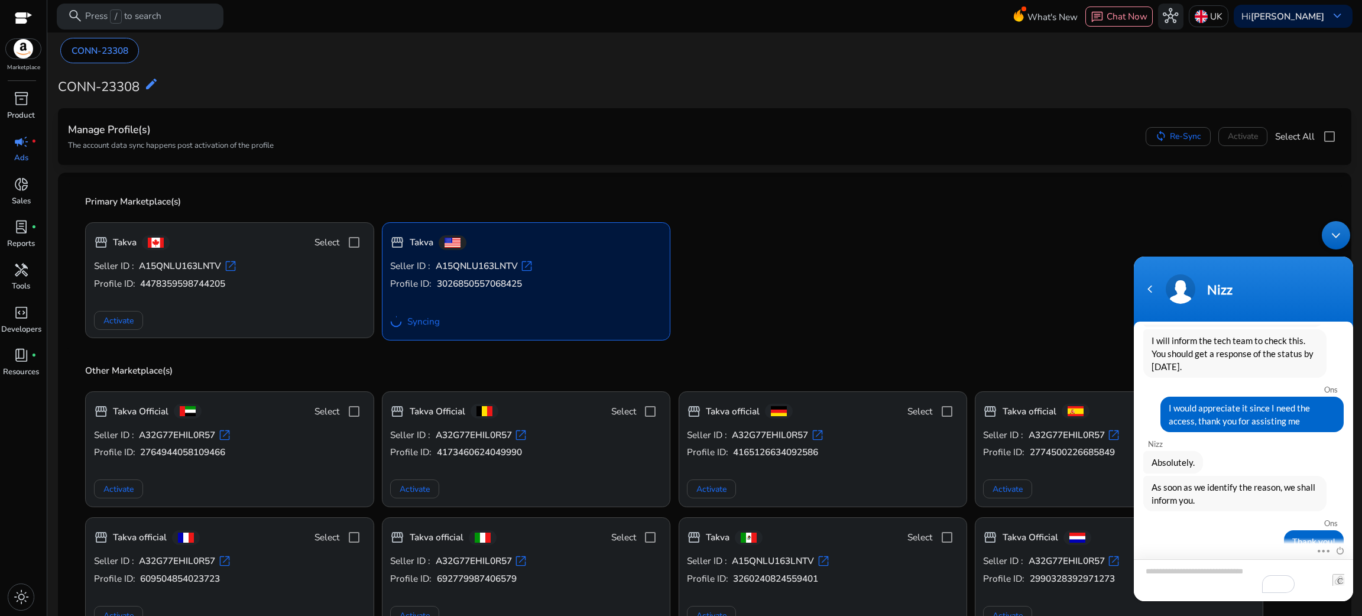
scroll to position [1331, 0]
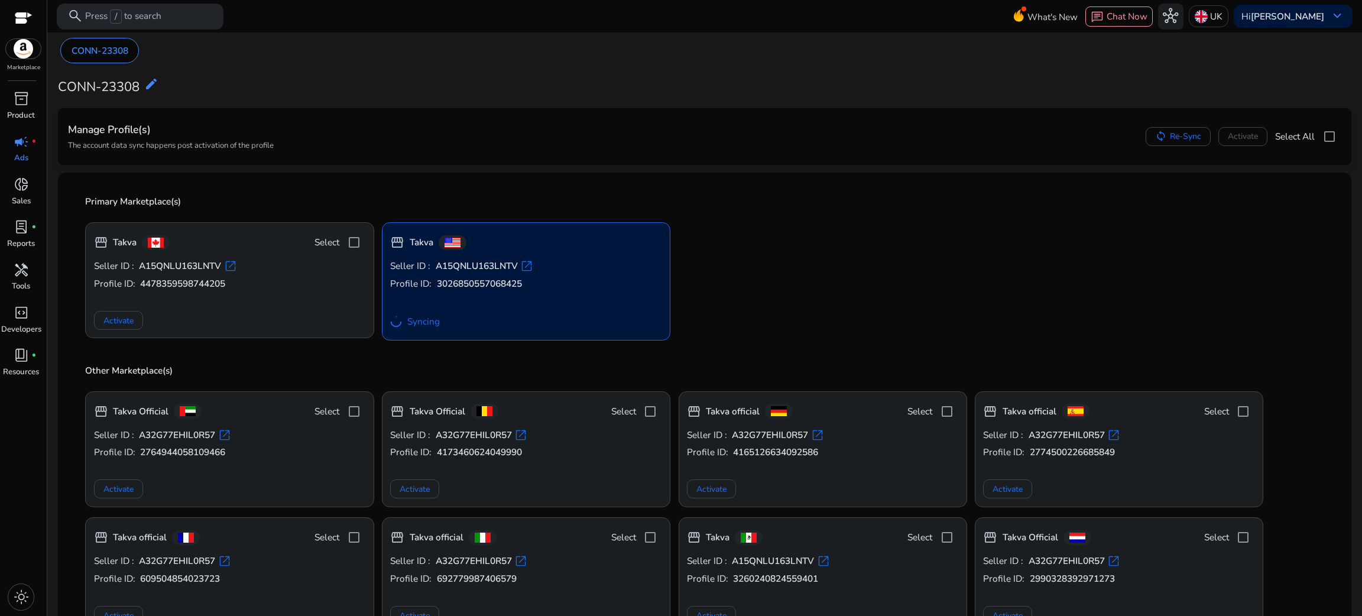
click at [1221, 3] on div "What's New chat Chat Now hub [GEOGRAPHIC_DATA] Hi [PERSON_NAME] keyboard_arrow_…" at bounding box center [1190, 16] width 325 height 29
click at [1218, 9] on p "UK" at bounding box center [1216, 16] width 12 height 21
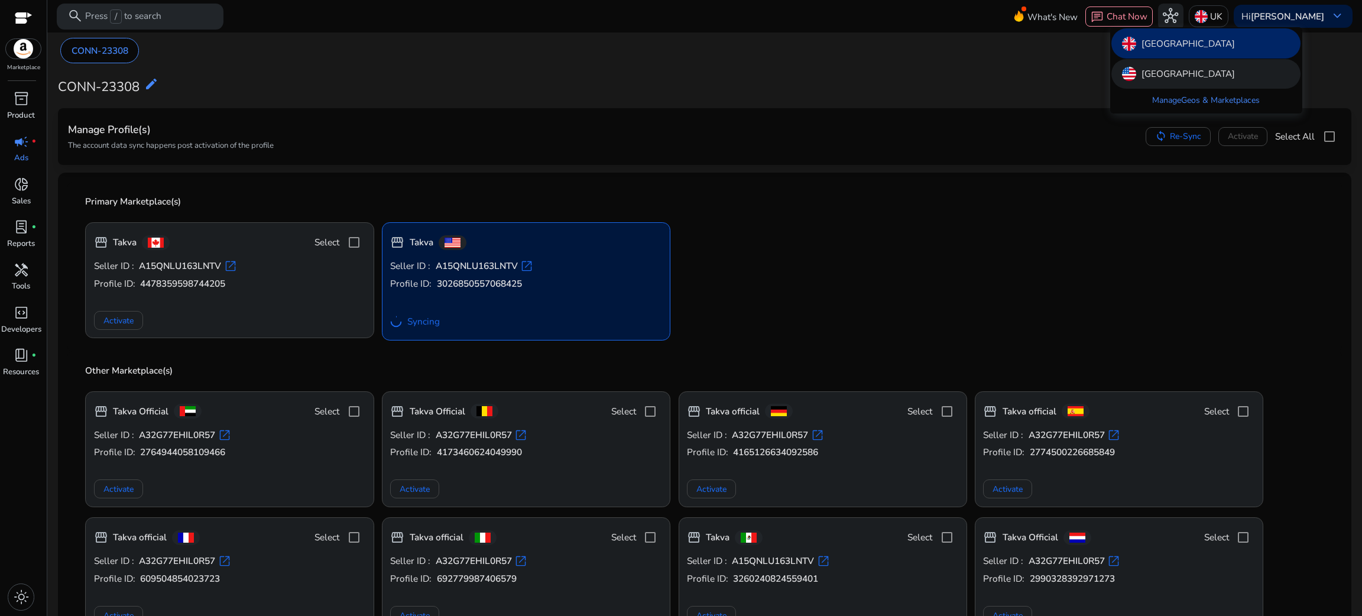
click at [1202, 60] on div "[GEOGRAPHIC_DATA]" at bounding box center [1206, 74] width 189 height 30
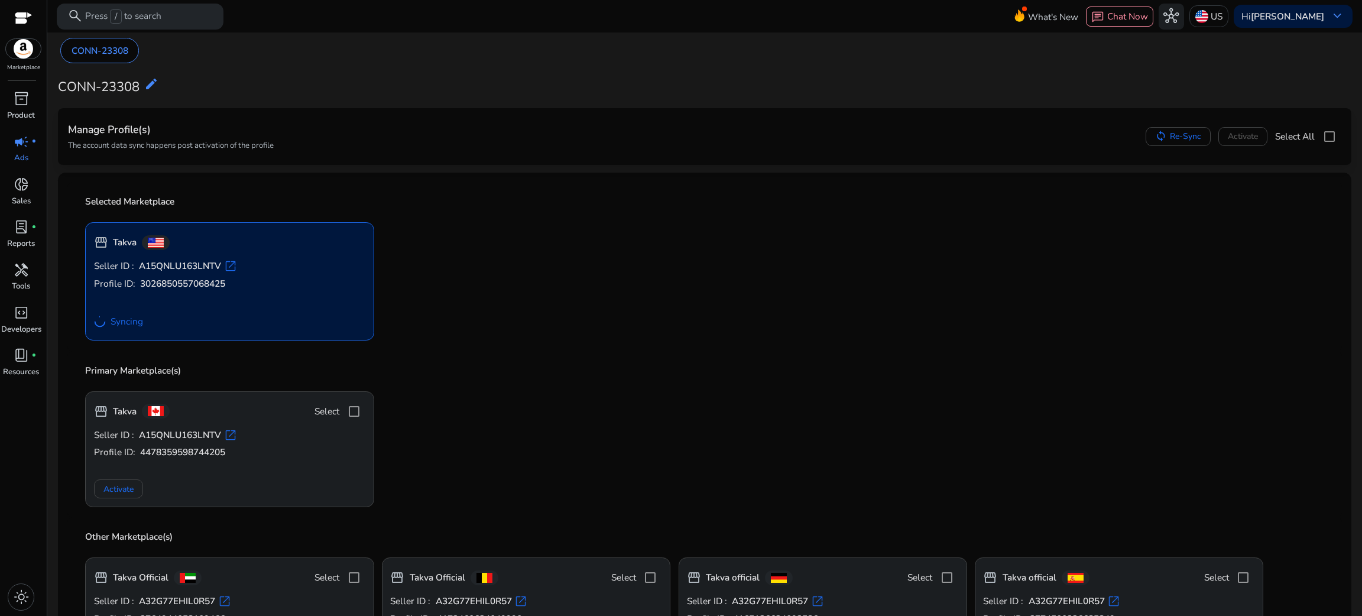
click at [1239, 134] on div "sync Re-Sync Activate Select All" at bounding box center [1244, 137] width 196 height 24
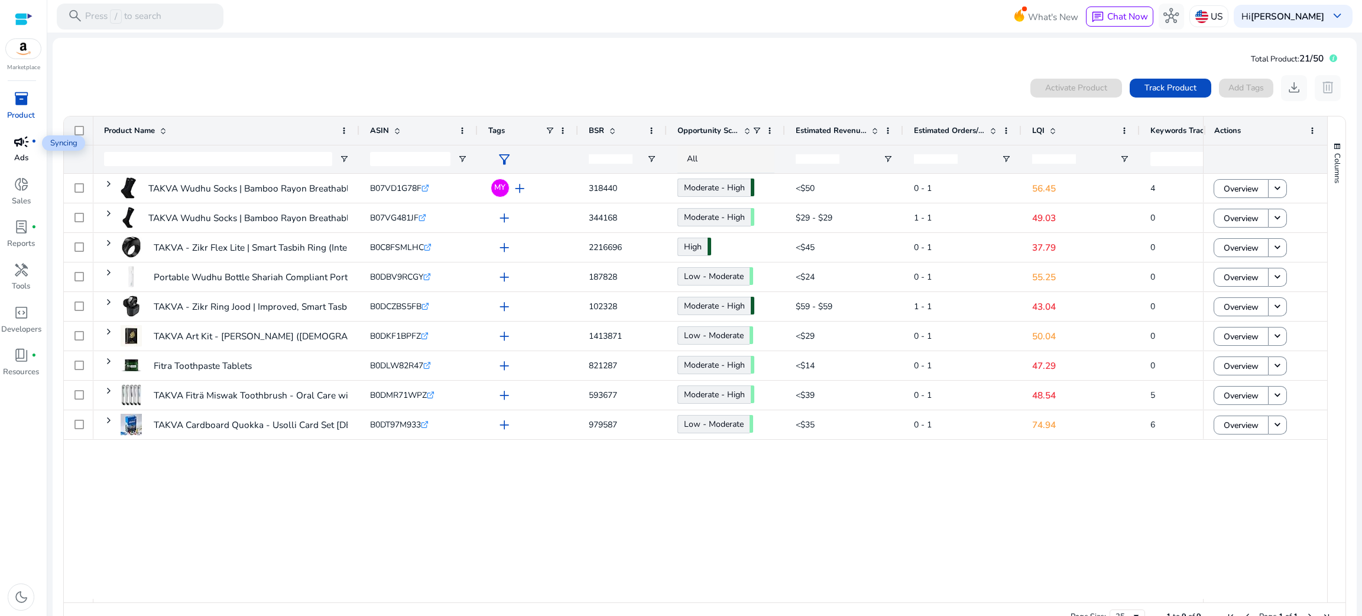
click at [21, 140] on span "campaign" at bounding box center [21, 141] width 15 height 15
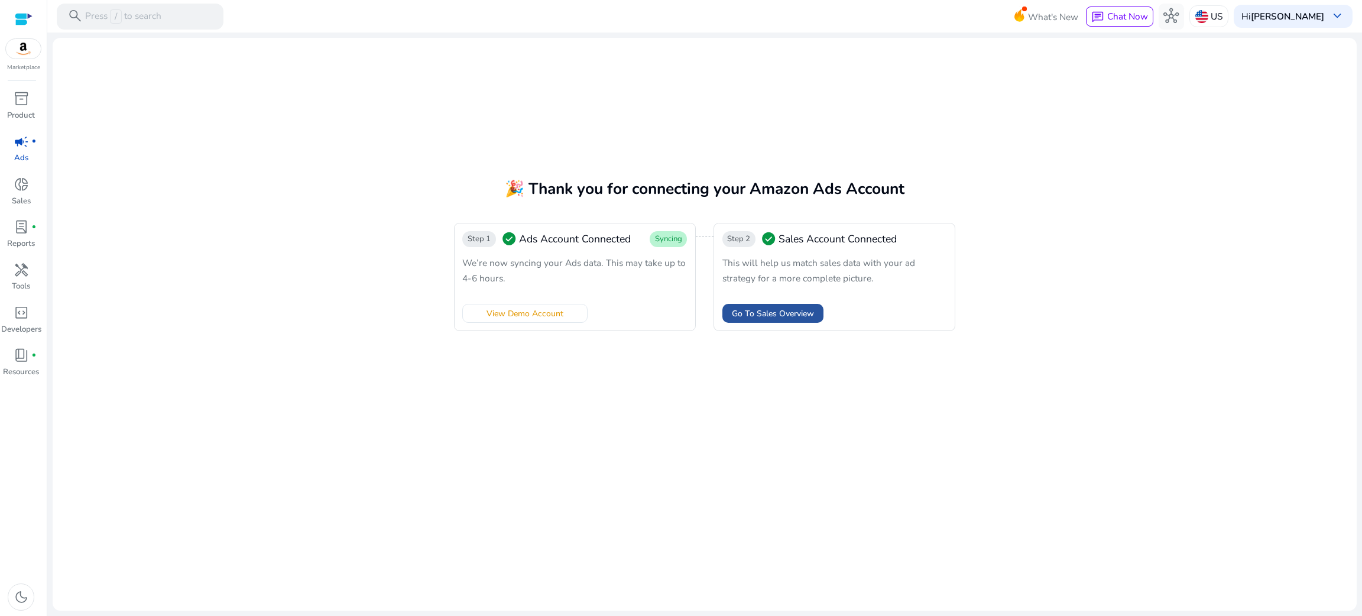
click at [747, 315] on span "Go To Sales Overview" at bounding box center [773, 313] width 82 height 12
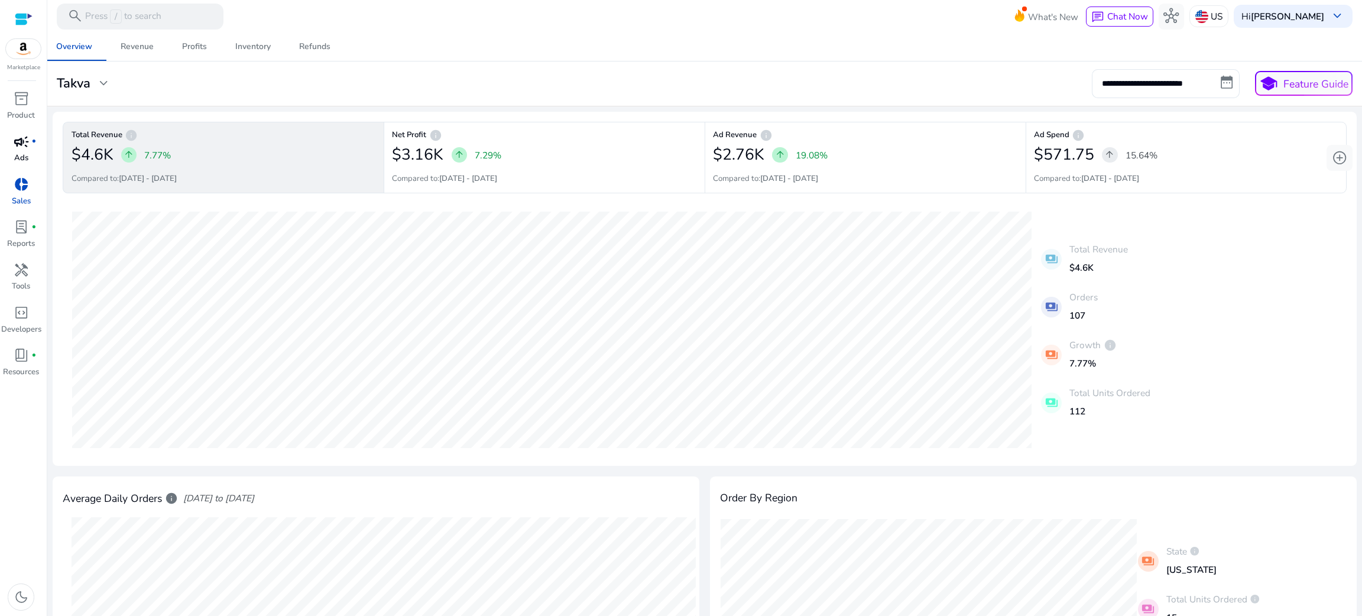
click at [17, 160] on p "Ads" at bounding box center [21, 159] width 14 height 12
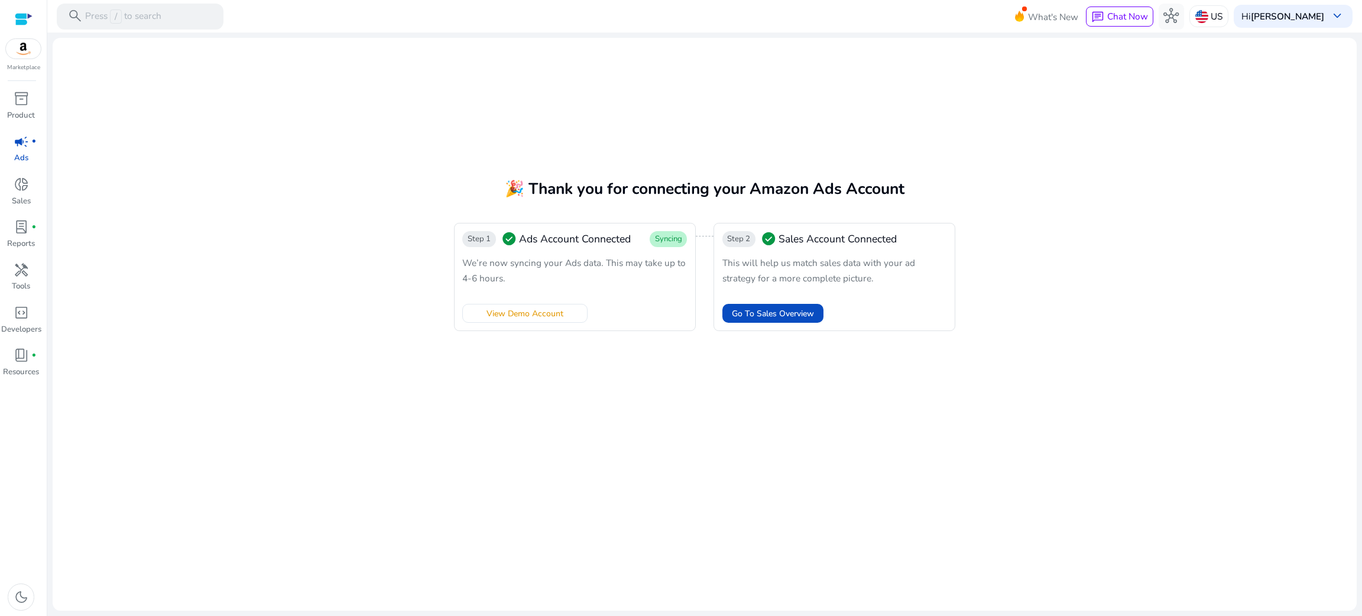
click at [533, 250] on div "Step 1 check_circle Ads Account Connected Syncing We’re now syncing your Ads da…" at bounding box center [574, 277] width 241 height 109
click at [791, 317] on span "Go To Sales Overview" at bounding box center [773, 313] width 82 height 12
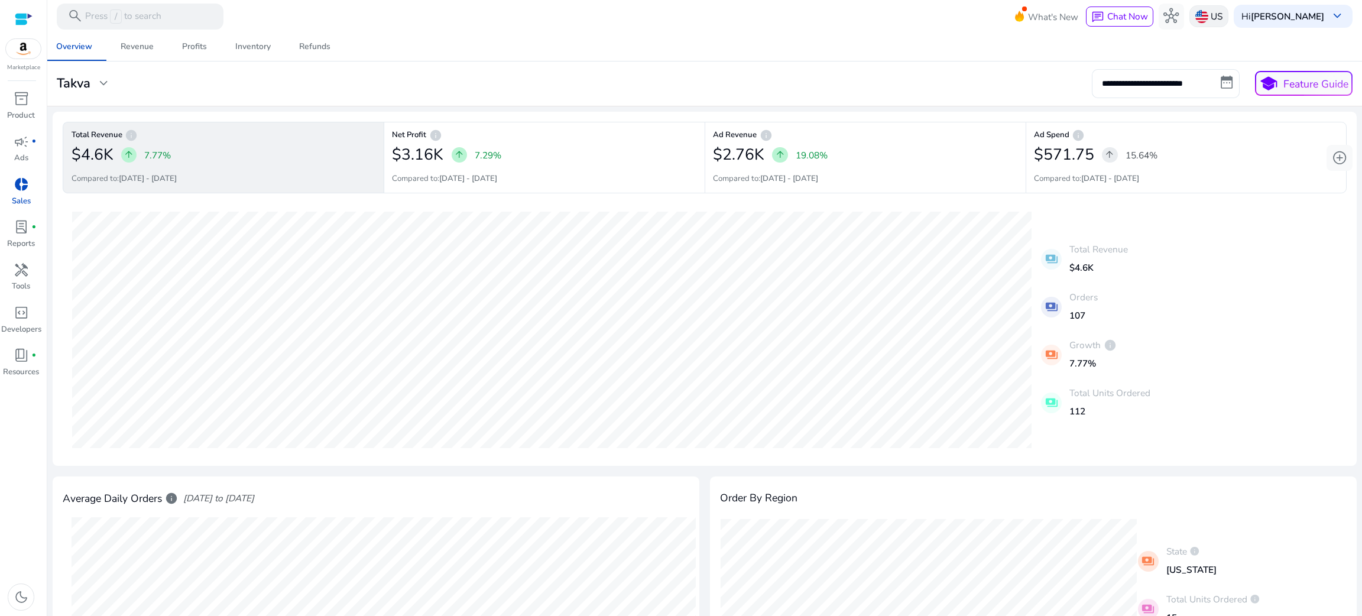
click at [1198, 20] on img at bounding box center [1202, 16] width 13 height 13
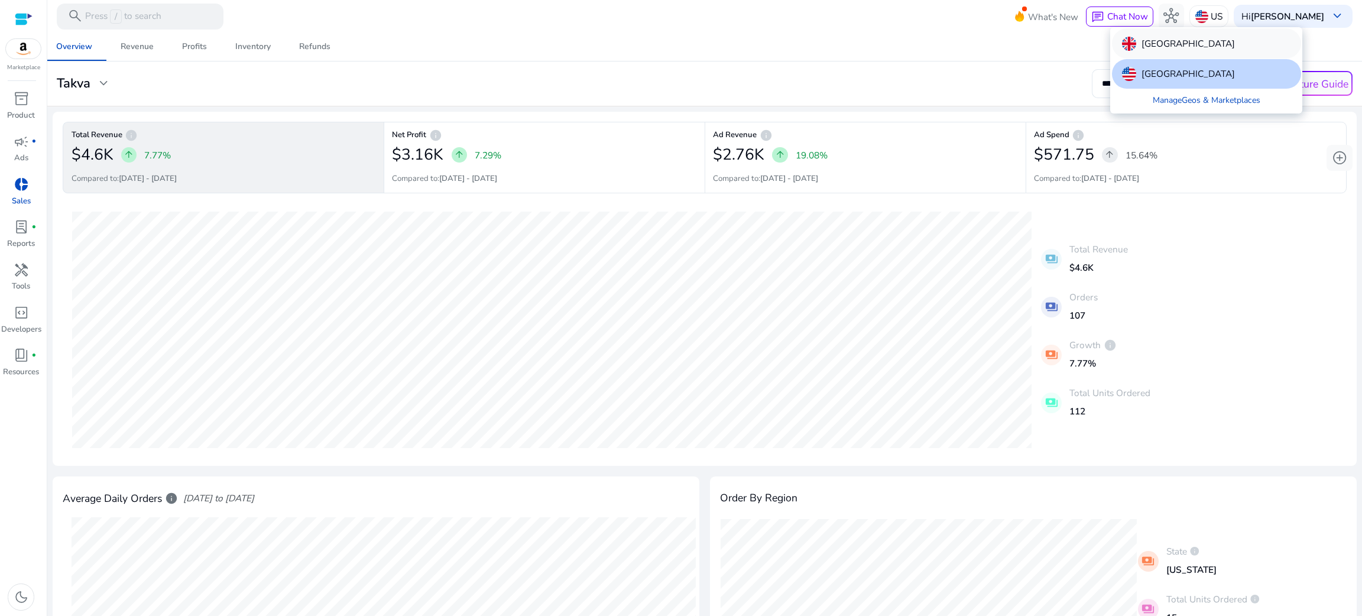
click at [1175, 54] on div "[GEOGRAPHIC_DATA]" at bounding box center [1206, 43] width 189 height 30
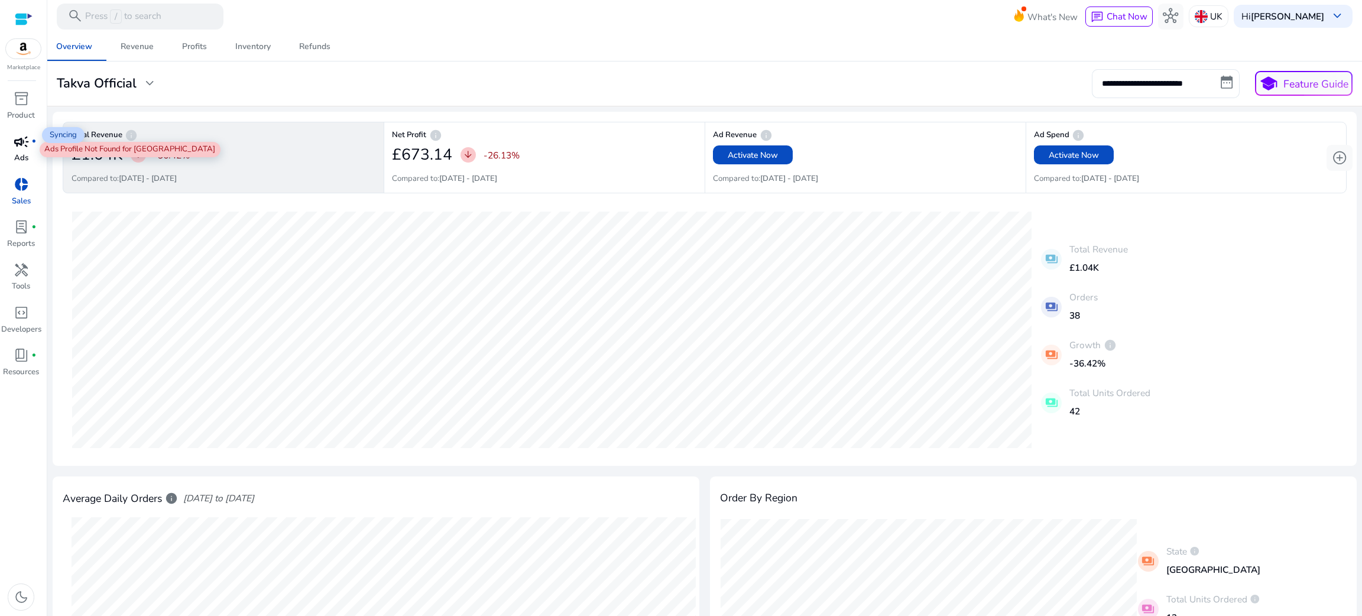
click at [14, 150] on span "campaign" at bounding box center [21, 141] width 15 height 15
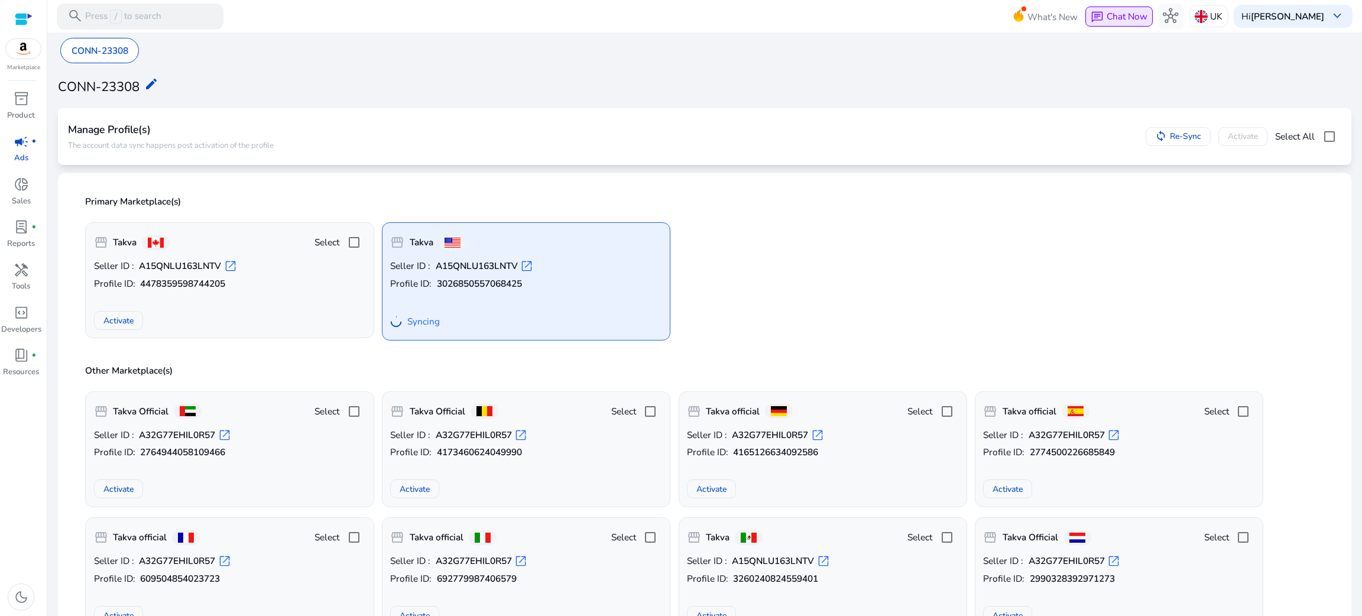
click at [1138, 17] on span "Chat Now" at bounding box center [1127, 16] width 41 height 12
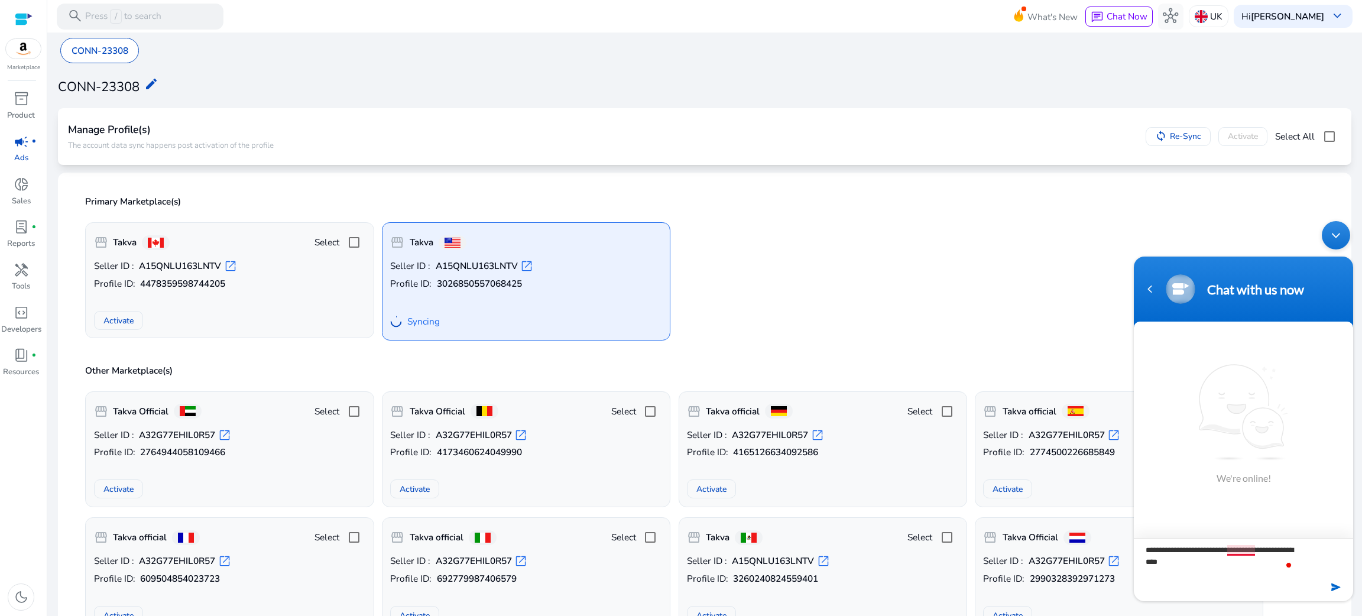
click at [1240, 548] on textarea "**********" at bounding box center [1243, 558] width 219 height 41
click at [1195, 562] on textarea "**********" at bounding box center [1243, 558] width 219 height 41
type textarea "**********"
click at [1338, 585] on em at bounding box center [1337, 587] width 11 height 16
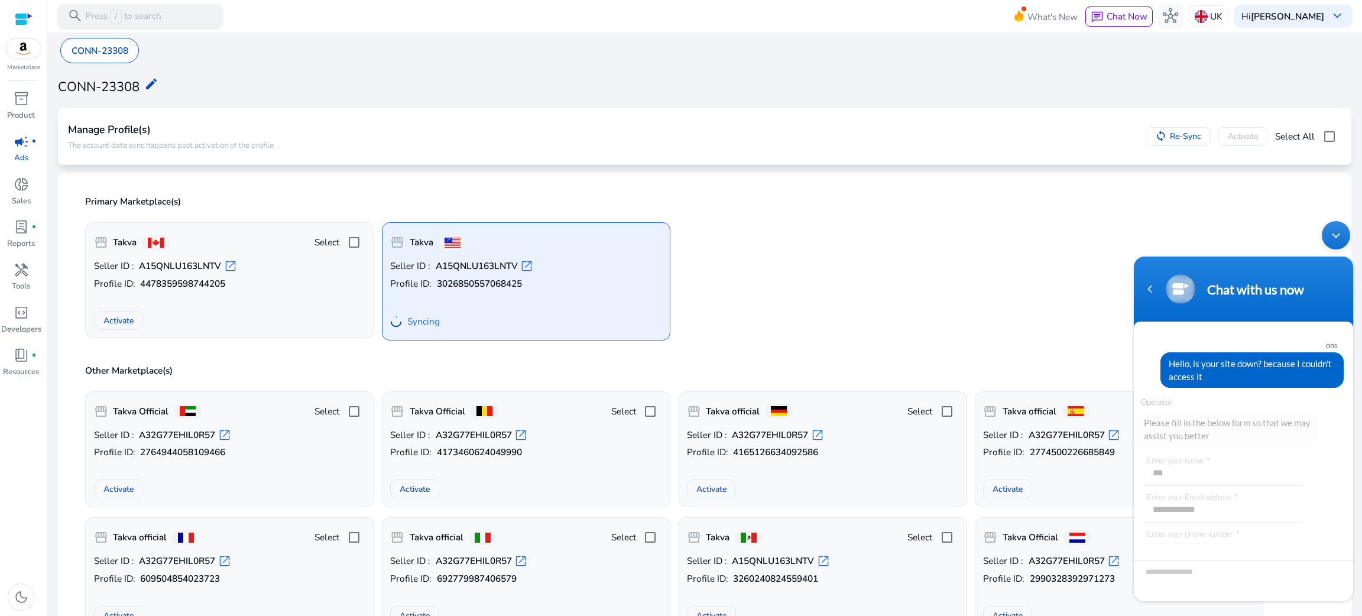
scroll to position [66, 0]
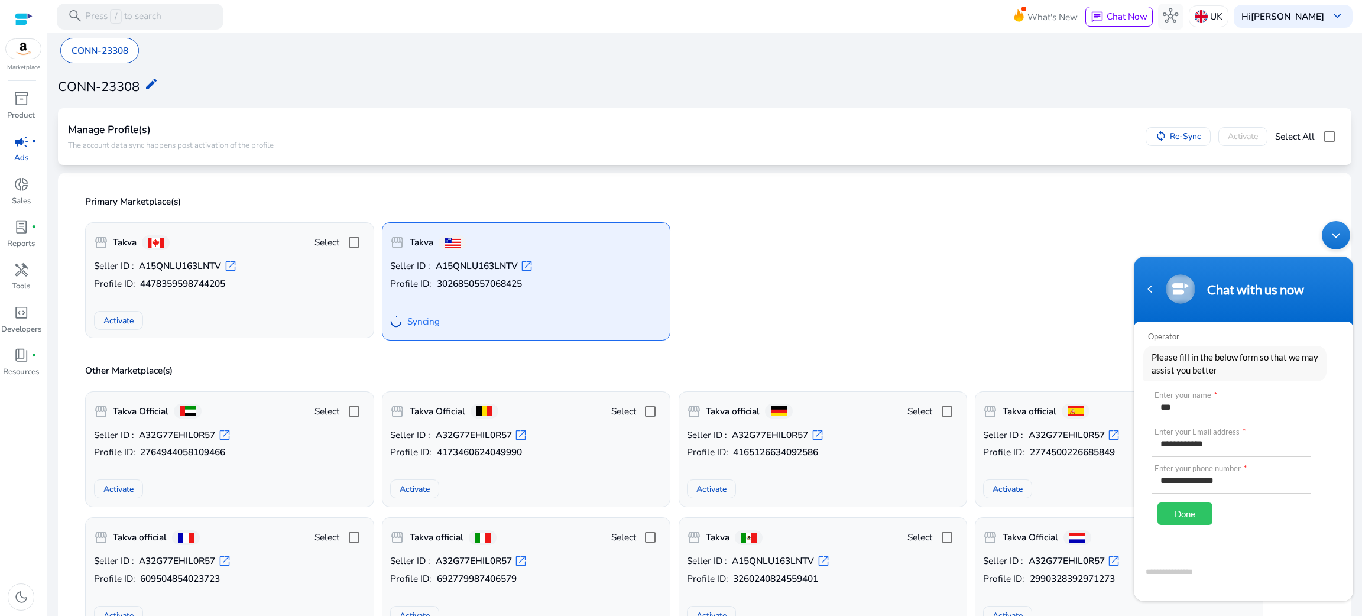
click at [1182, 503] on div "Done" at bounding box center [1185, 514] width 55 height 22
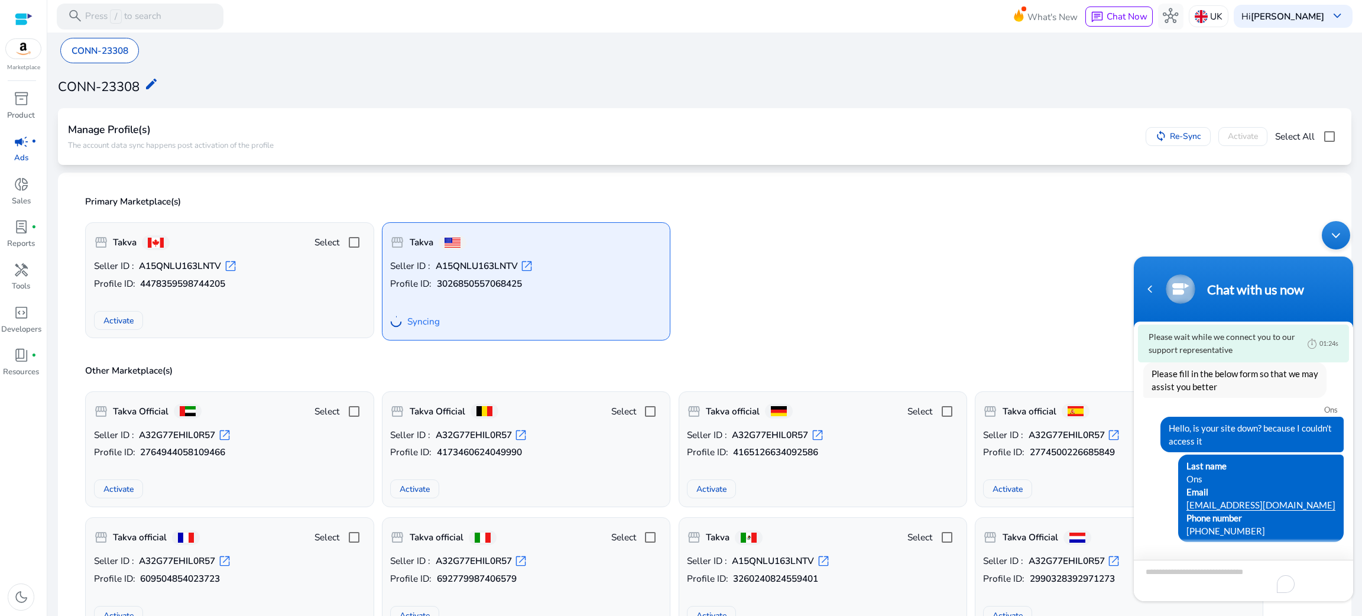
click at [1175, 574] on textarea "To enrich screen reader interactions, please activate Accessibility in Grammarl…" at bounding box center [1243, 580] width 219 height 41
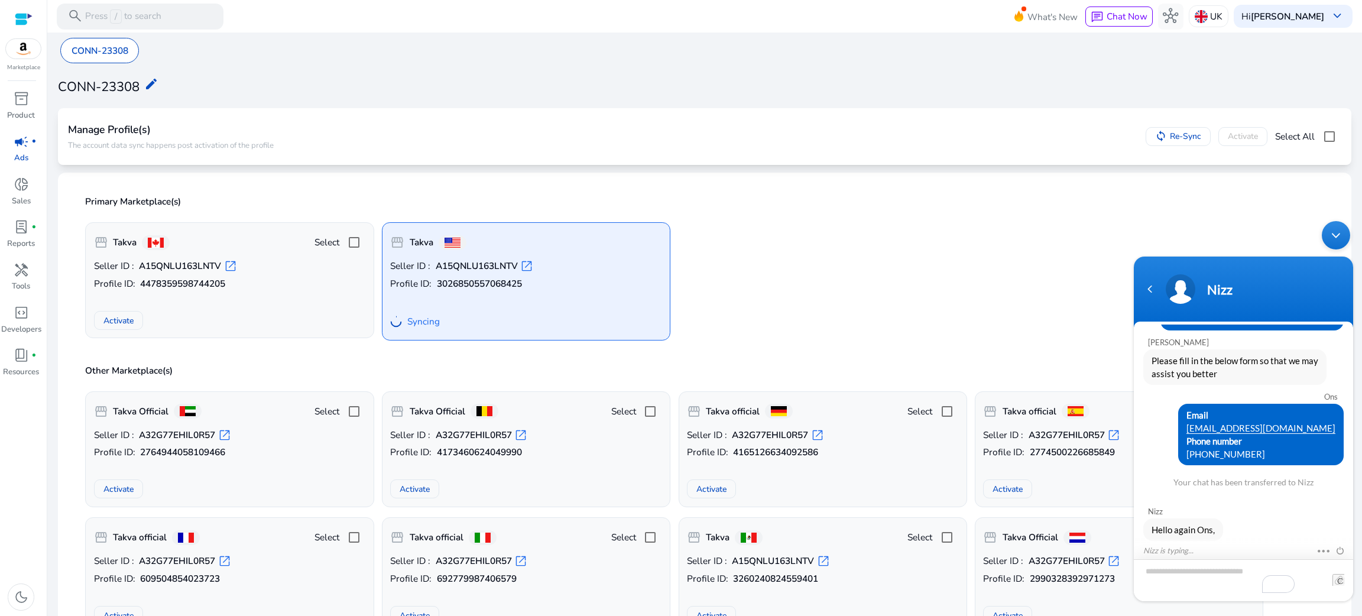
scroll to position [82, 0]
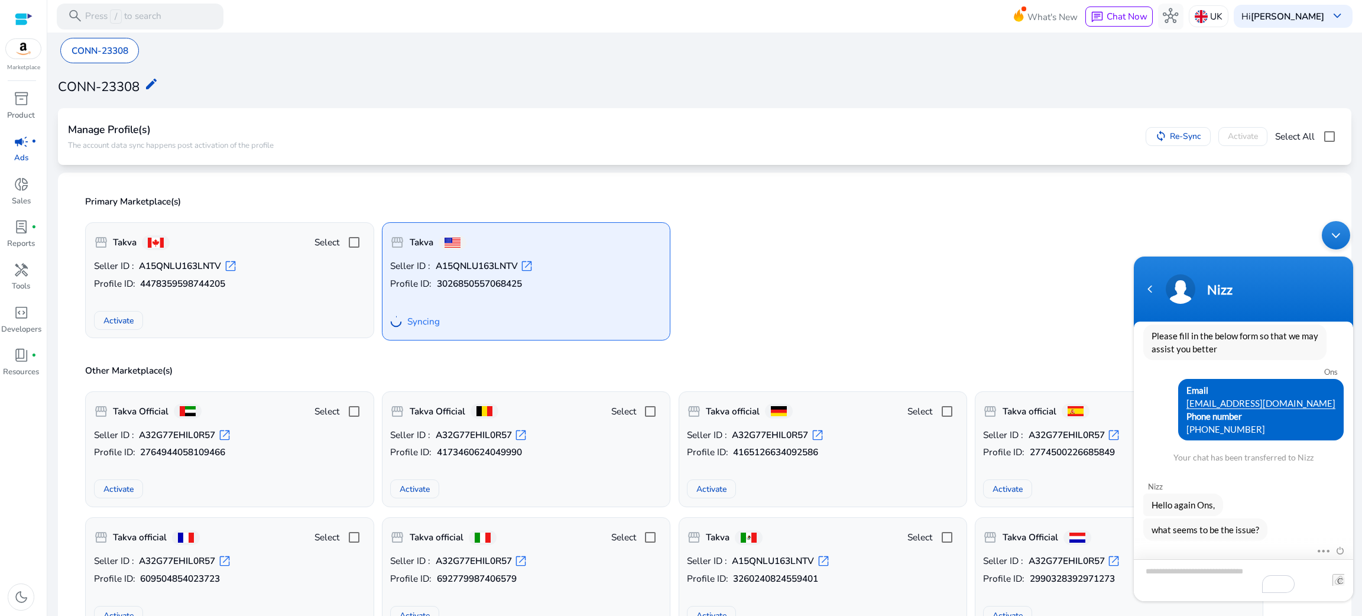
click at [1187, 575] on textarea "Type your message and hit 'Enter'" at bounding box center [1243, 580] width 219 height 42
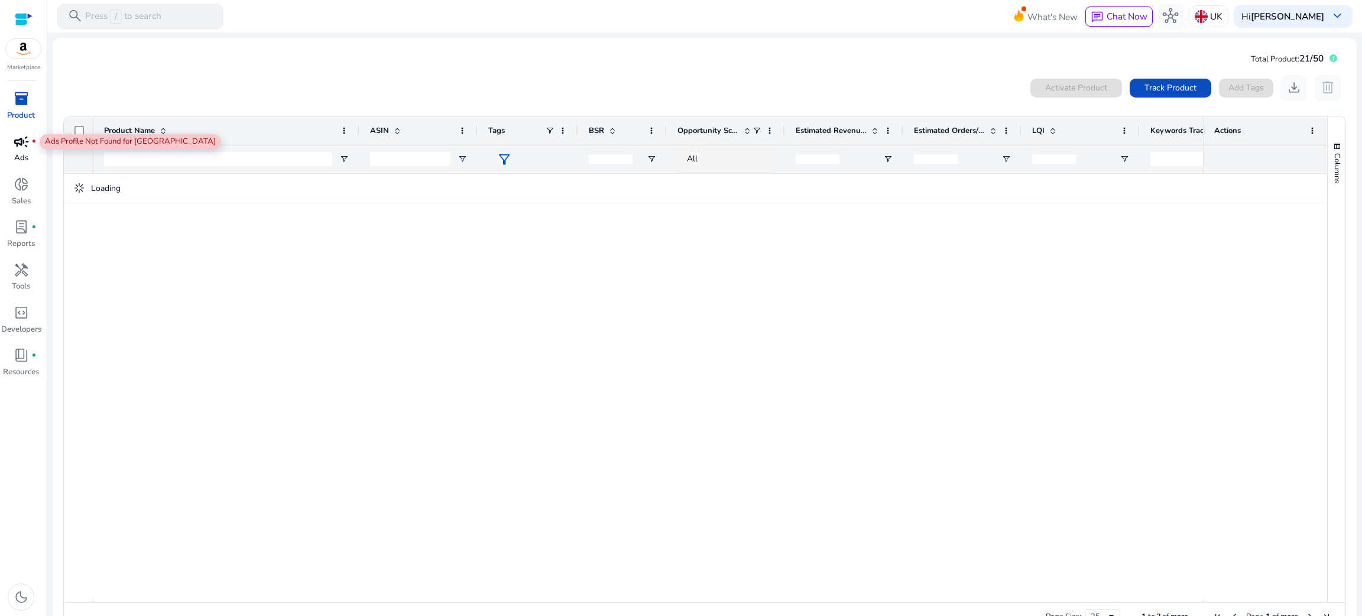
click at [28, 147] on span "campaign" at bounding box center [21, 141] width 15 height 15
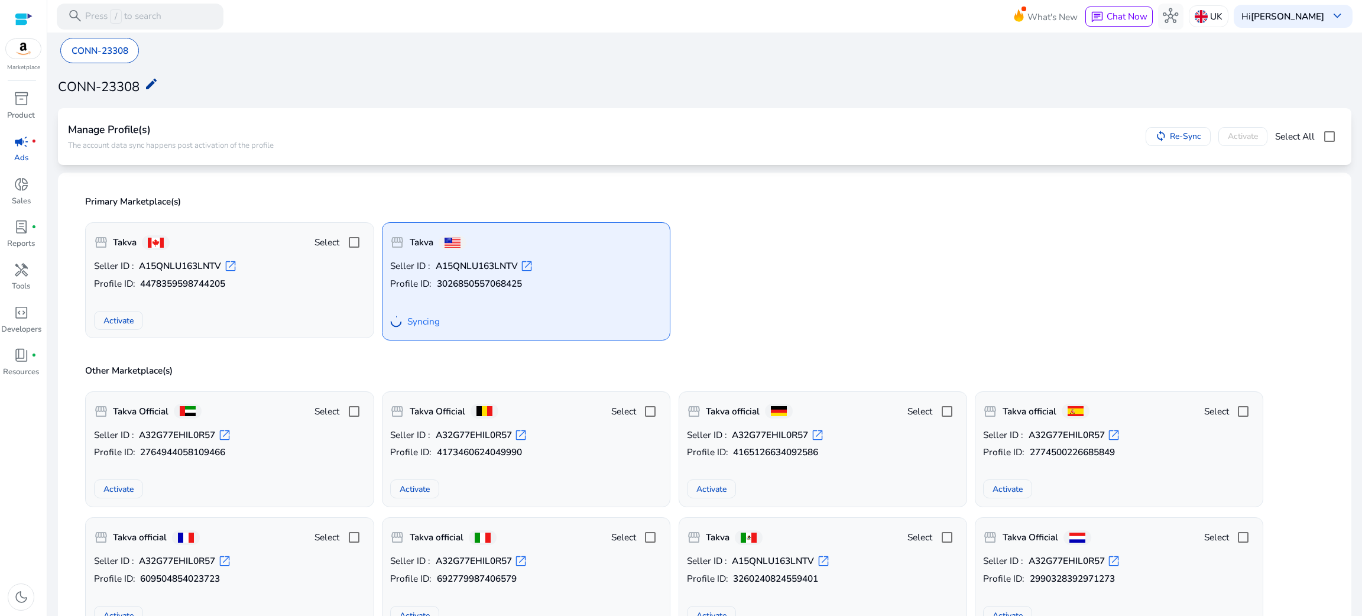
click at [155, 80] on mat-icon "edit" at bounding box center [151, 84] width 14 height 14
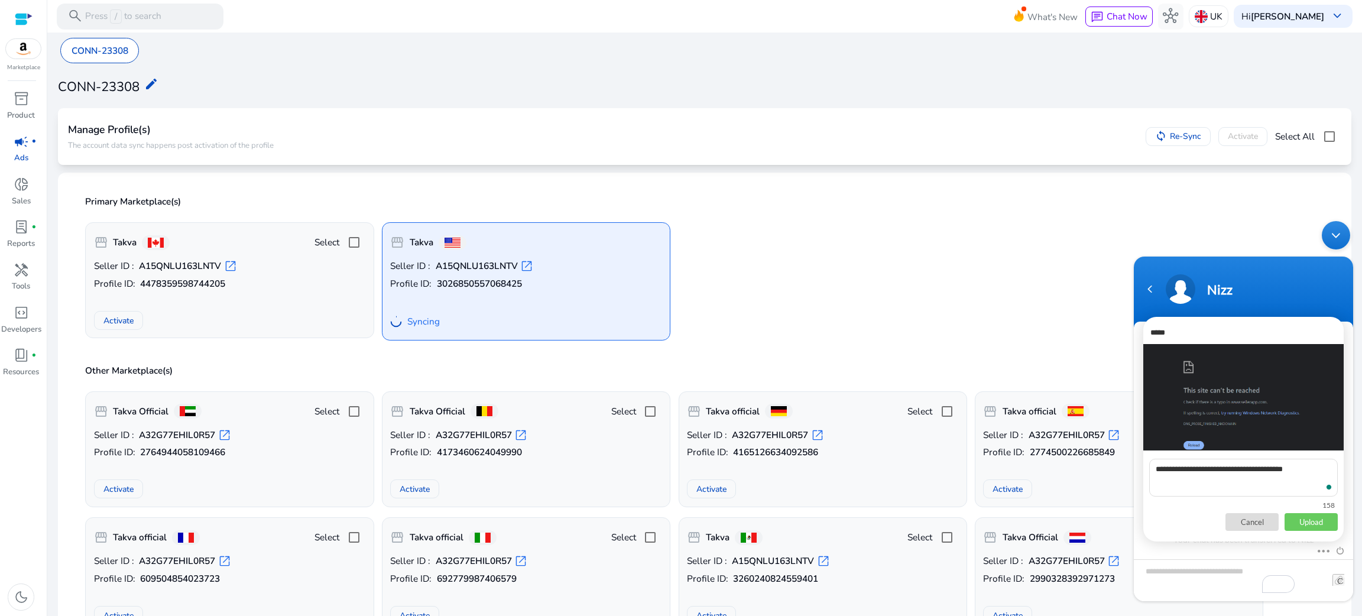
scroll to position [82, 0]
type textarea "**********"
click at [1318, 524] on p "Upload" at bounding box center [1311, 522] width 53 height 18
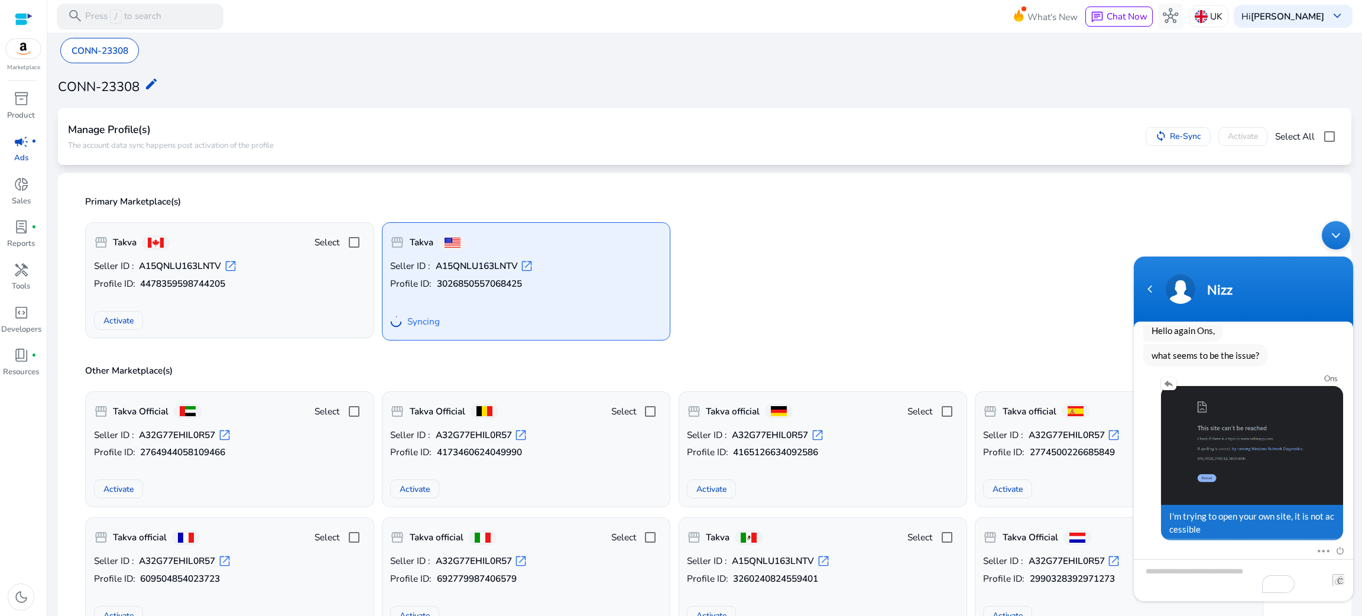
scroll to position [323, 0]
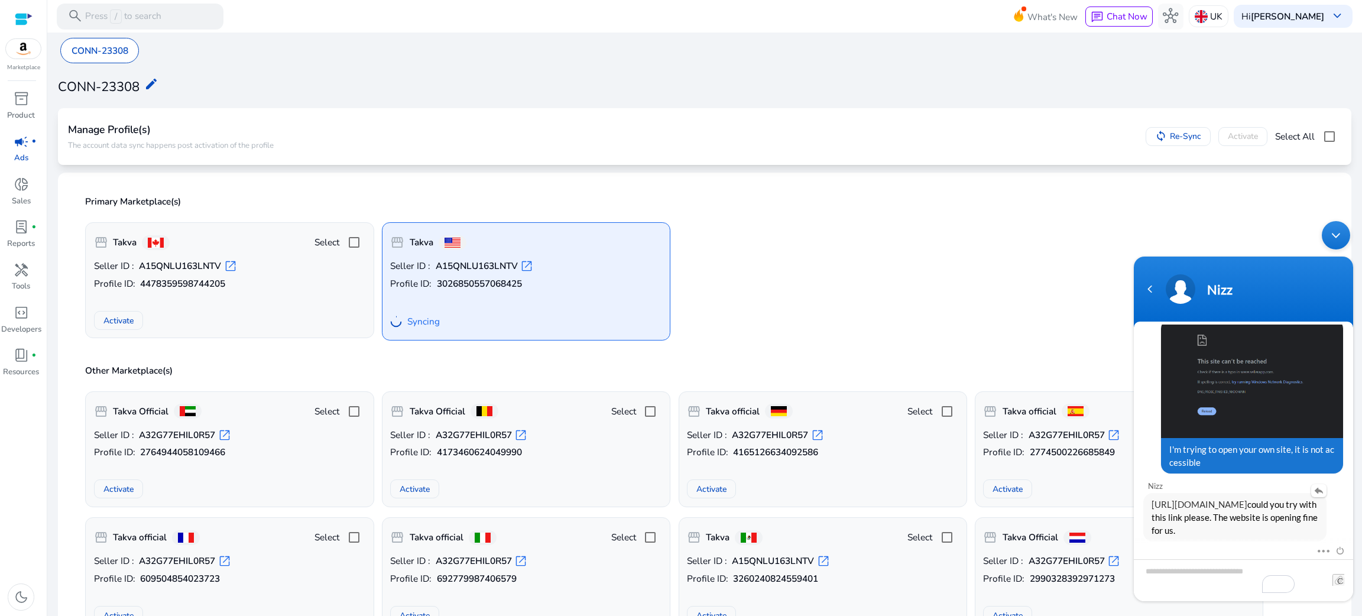
click at [1221, 501] on link "[URL][DOMAIN_NAME]" at bounding box center [1200, 504] width 96 height 11
click at [1179, 571] on textarea "Type your message and hit 'Enter'" at bounding box center [1243, 580] width 219 height 42
type textarea "**********"
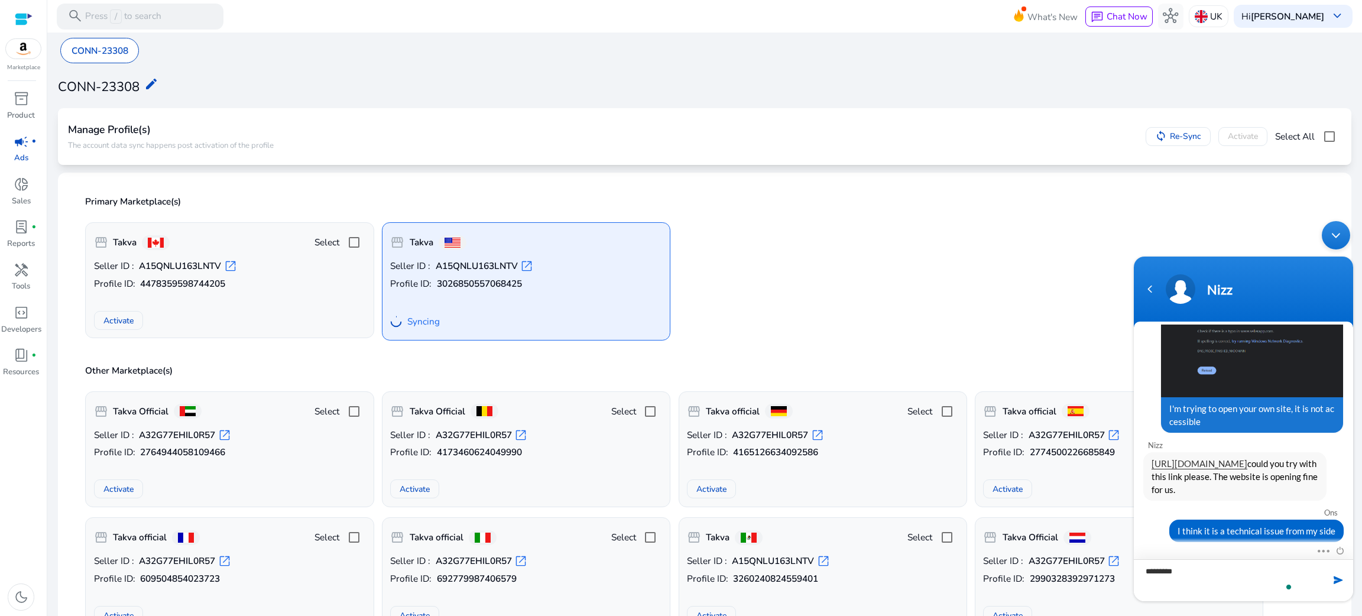
type textarea "**********"
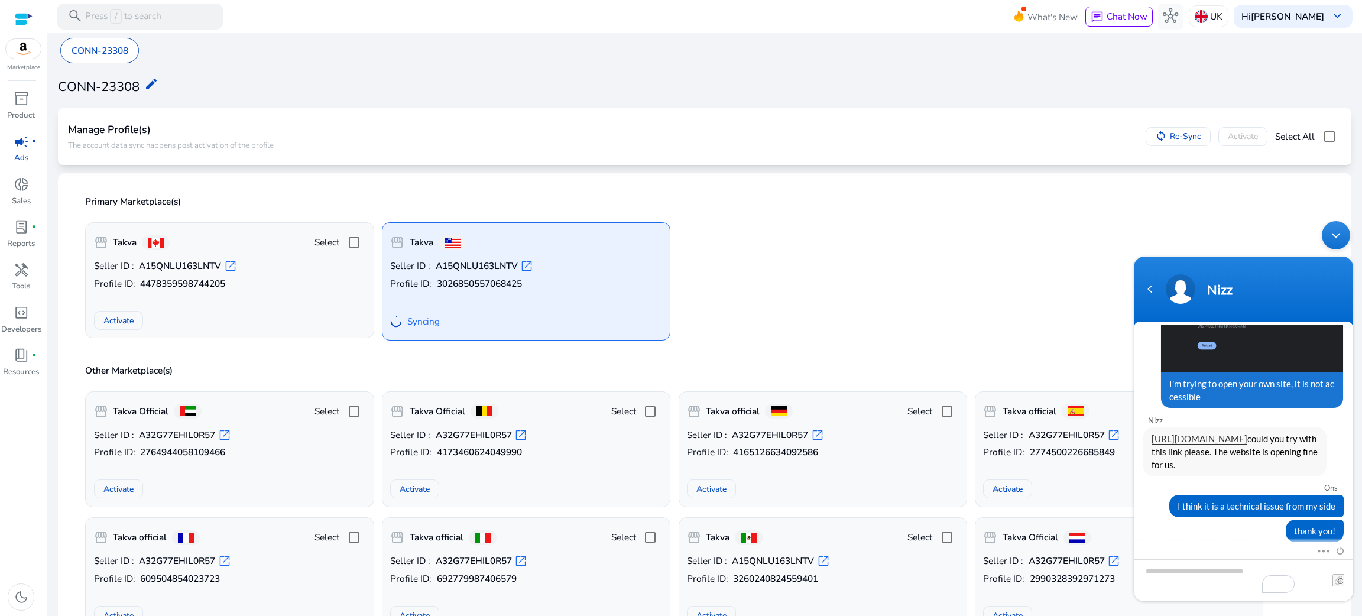
click at [1332, 241] on div "Minimize live chat window" at bounding box center [1336, 235] width 28 height 28
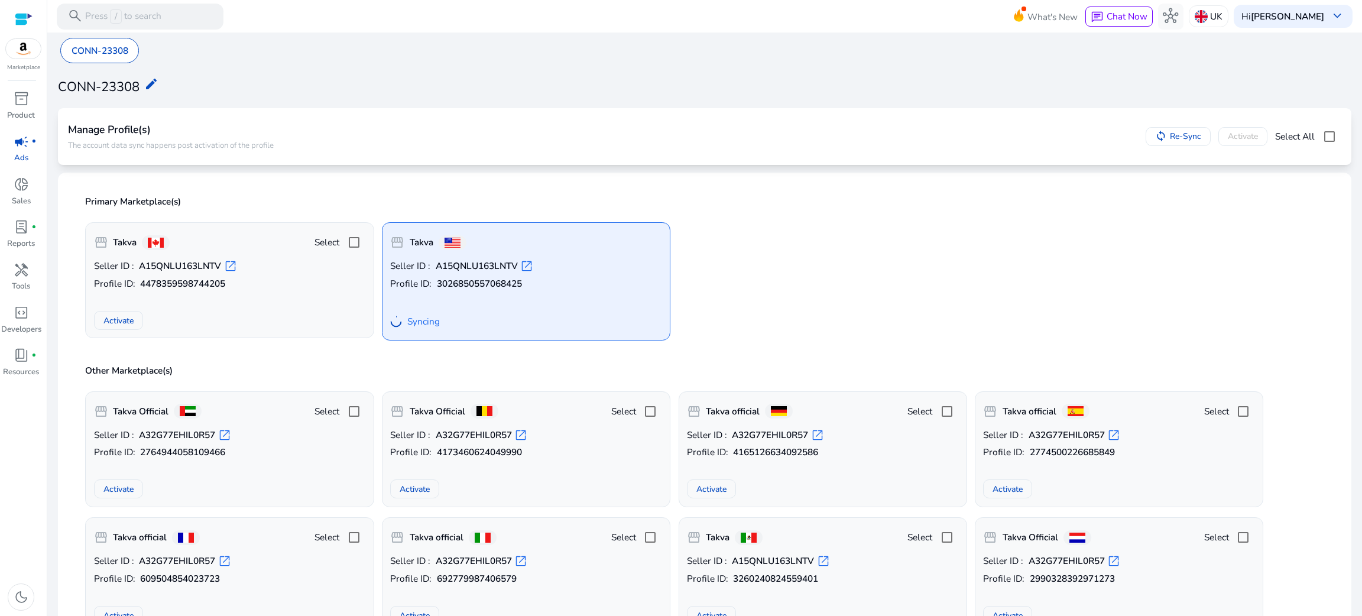
scroll to position [455, 0]
click at [1119, 15] on span "Chat Now" at bounding box center [1127, 16] width 41 height 12
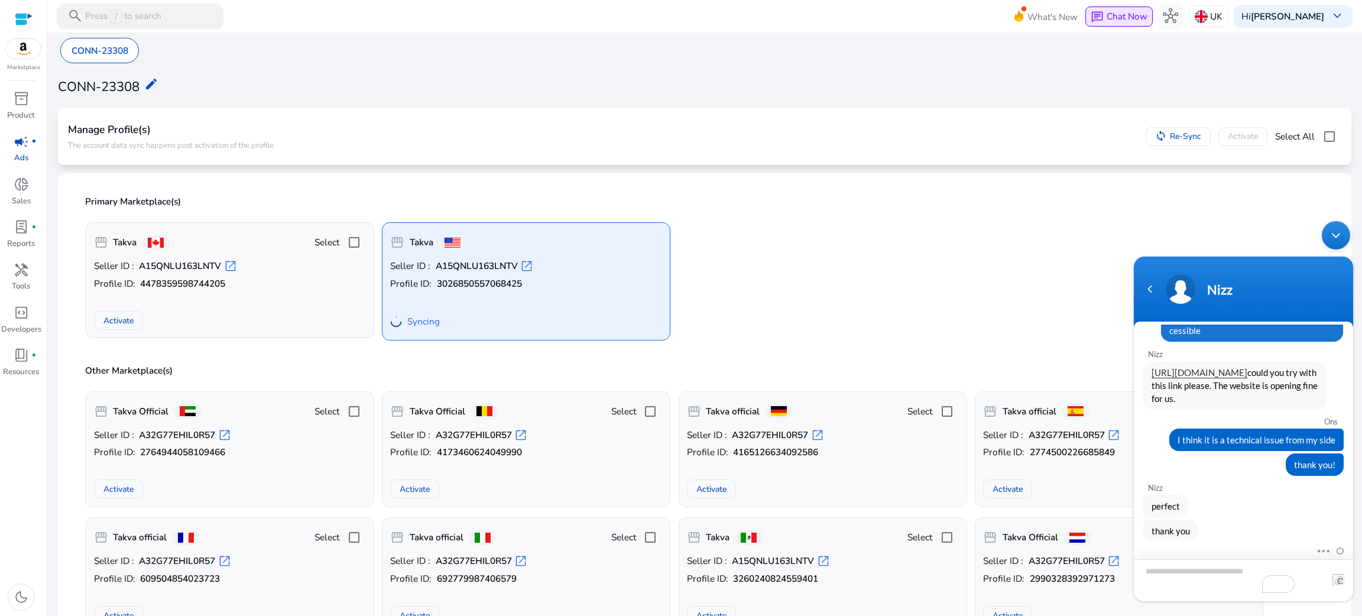
scroll to position [522, 0]
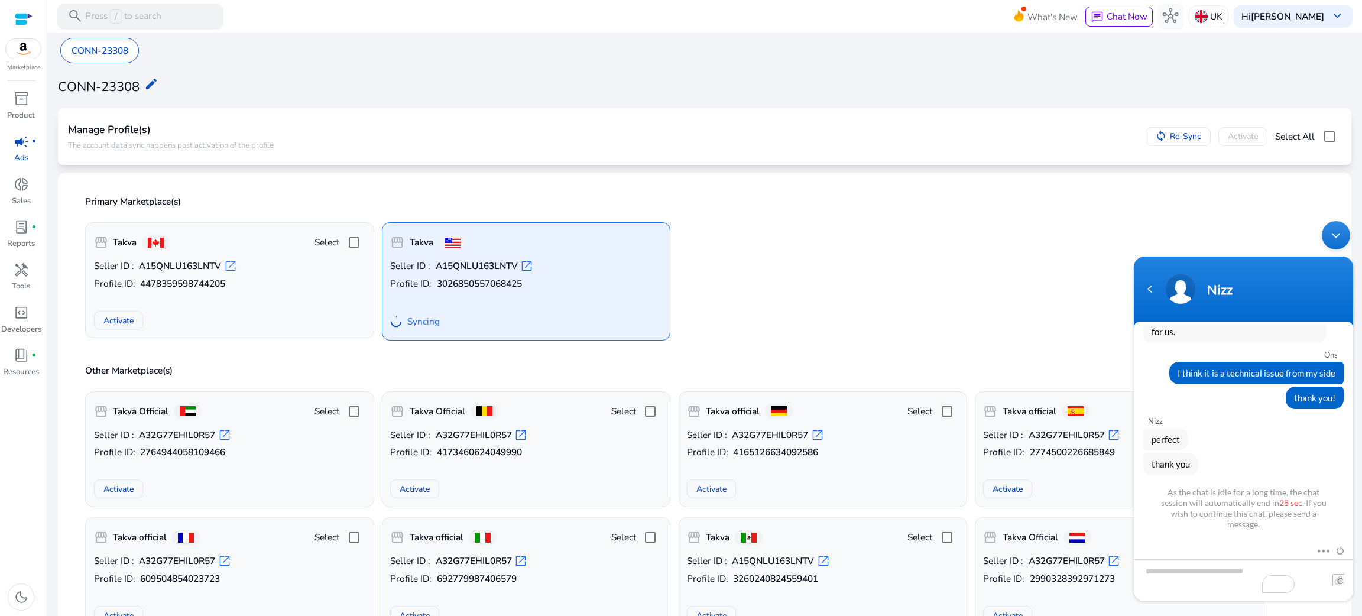
click at [1336, 239] on div "Minimize live chat window" at bounding box center [1336, 235] width 28 height 28
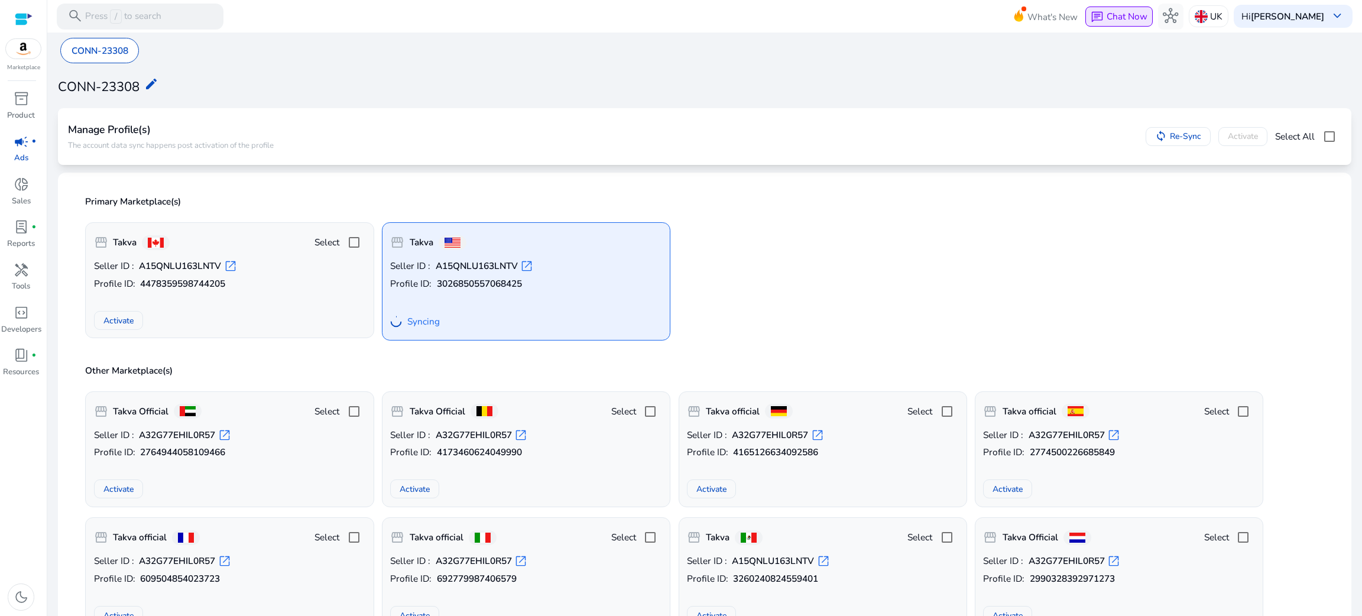
click at [1113, 13] on span "Chat Now" at bounding box center [1127, 16] width 41 height 12
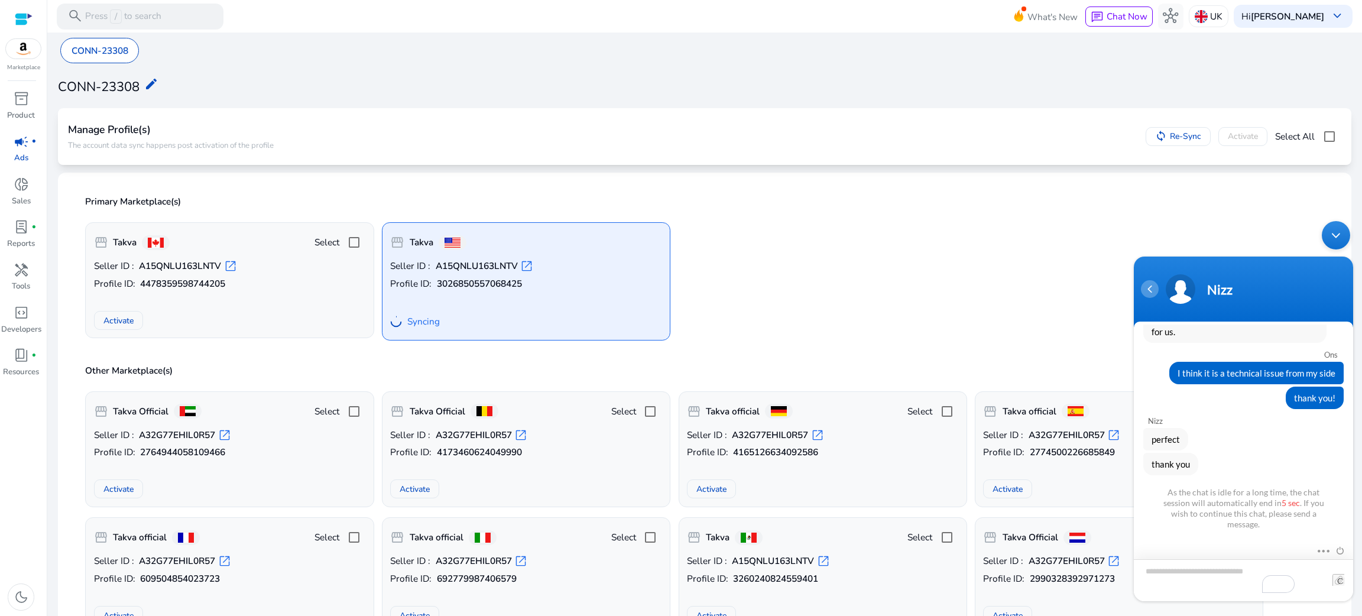
click at [1151, 293] on div "Navigation go back" at bounding box center [1150, 289] width 18 height 18
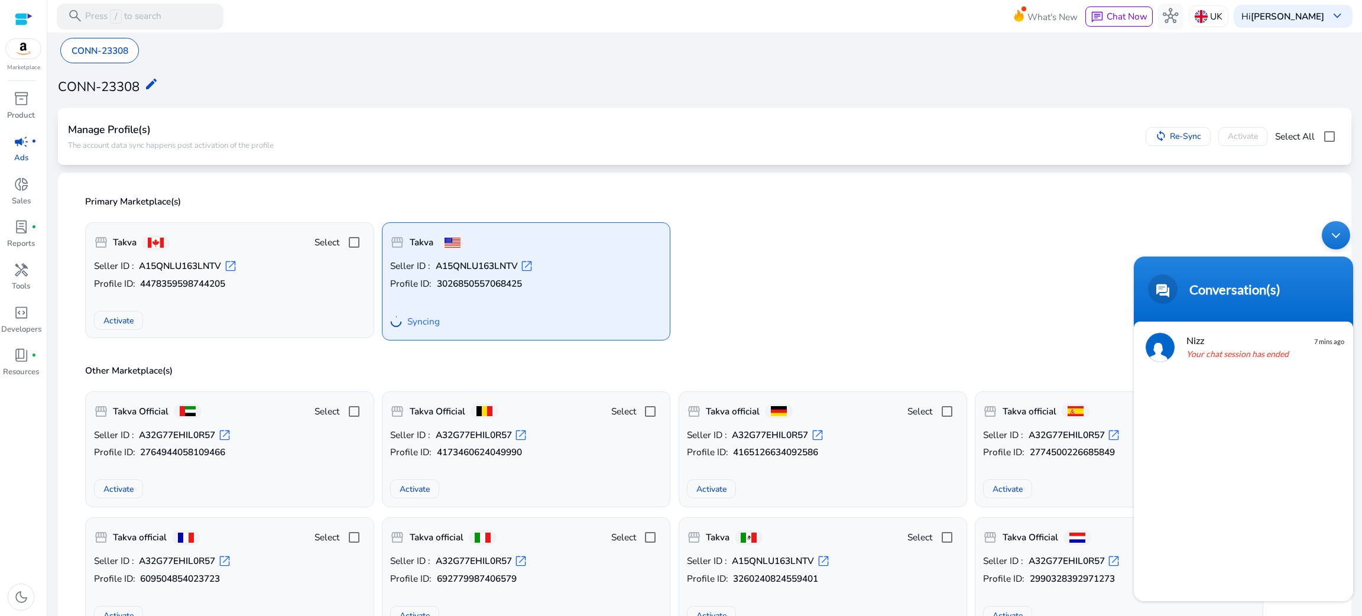
click at [1328, 242] on div "Minimize live chat window" at bounding box center [1336, 235] width 28 height 28
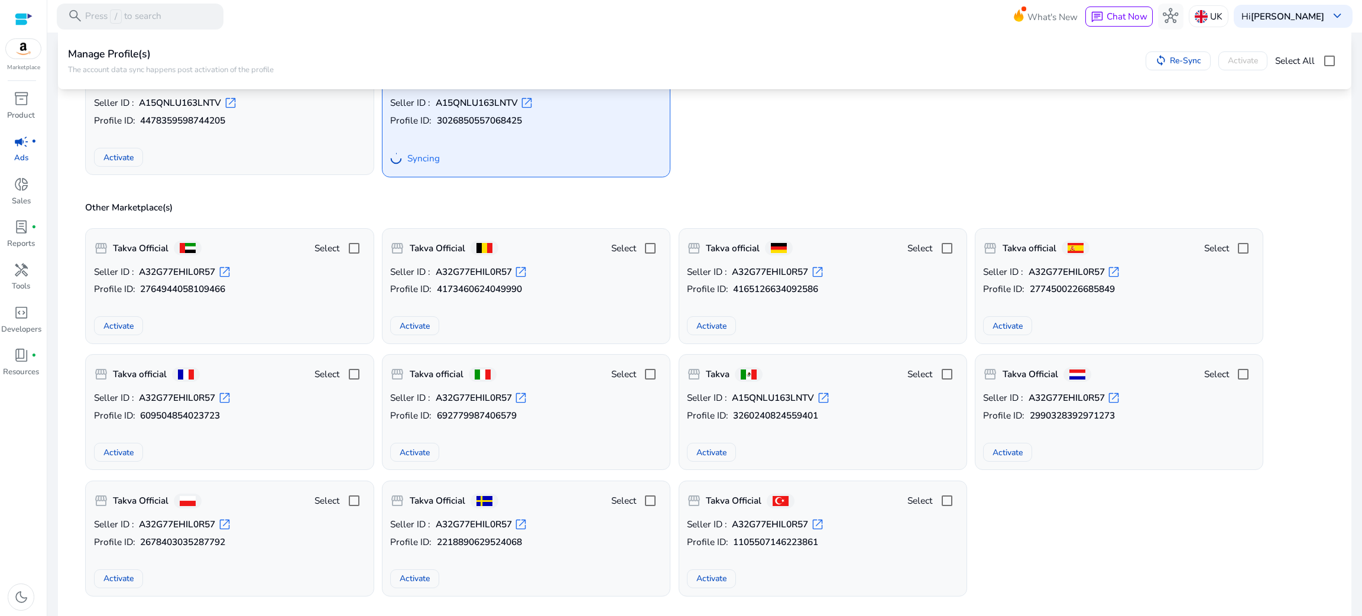
scroll to position [180, 0]
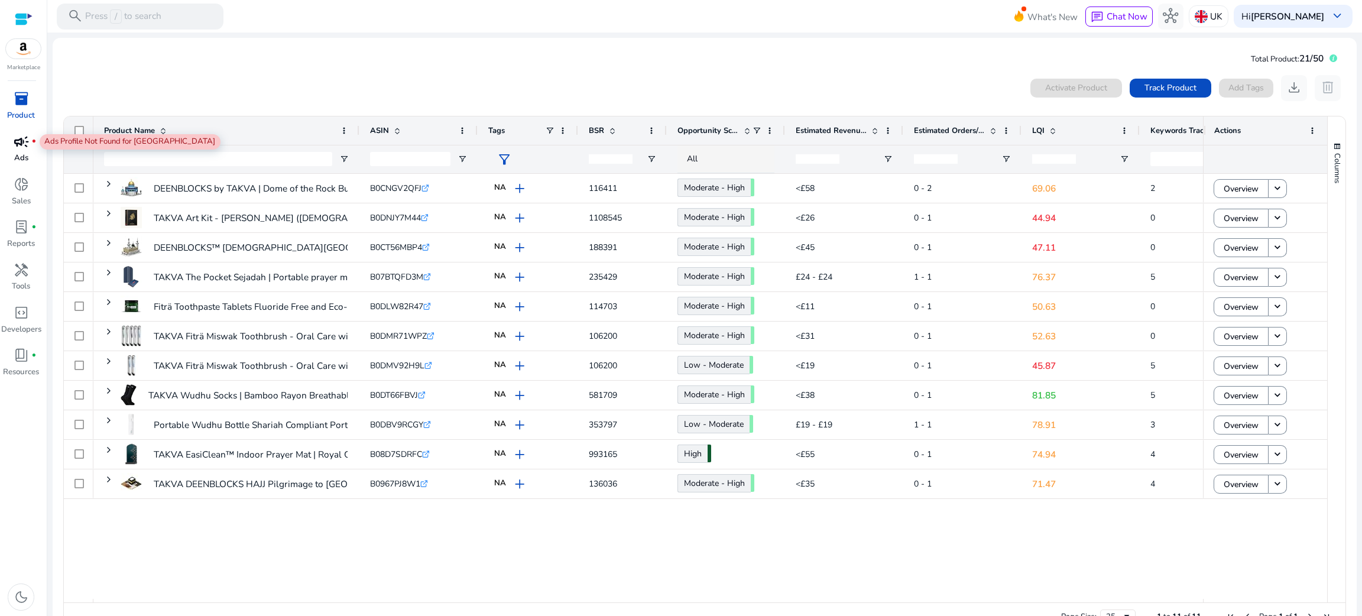
click at [15, 151] on div "campaign fiber_manual_record" at bounding box center [21, 141] width 36 height 21
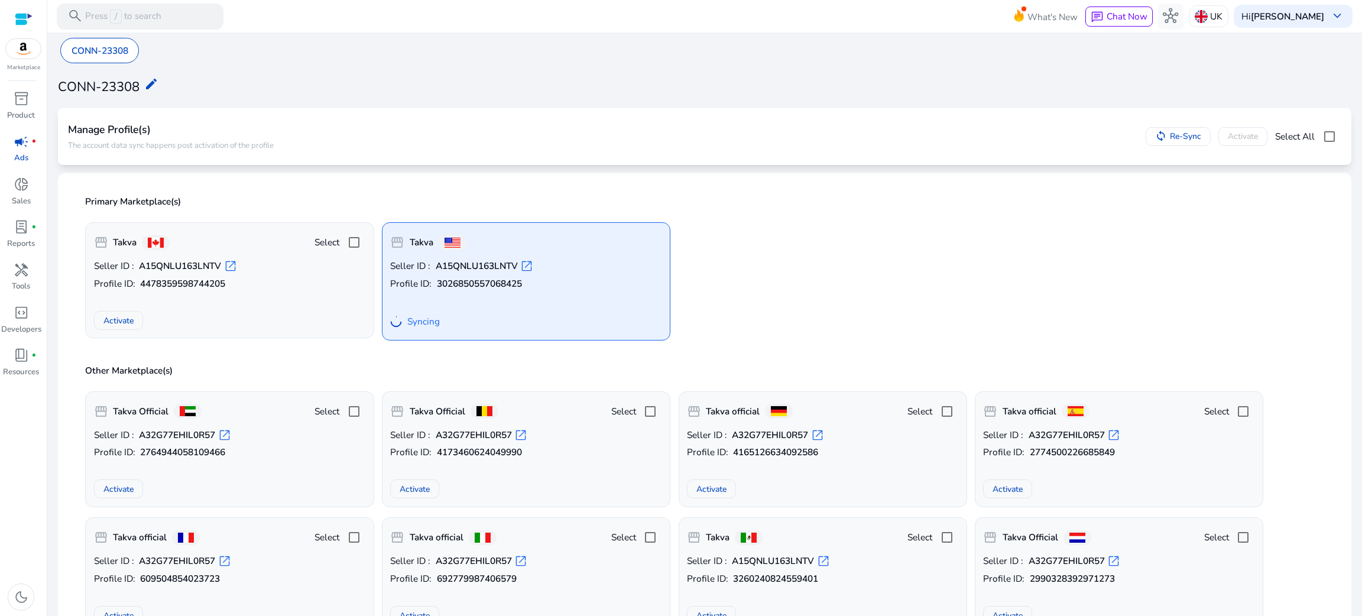
click at [397, 323] on circle at bounding box center [395, 321] width 11 height 11
click at [430, 330] on div "Syncing" at bounding box center [415, 321] width 50 height 21
click at [414, 291] on div "Seller ID : A15QNLU163LNTV open_in_new Profile ID: 3026850557068425 Syncing" at bounding box center [526, 296] width 272 height 73
click at [524, 263] on span "open_in_new" at bounding box center [526, 266] width 13 height 13
click at [20, 20] on div at bounding box center [24, 19] width 18 height 14
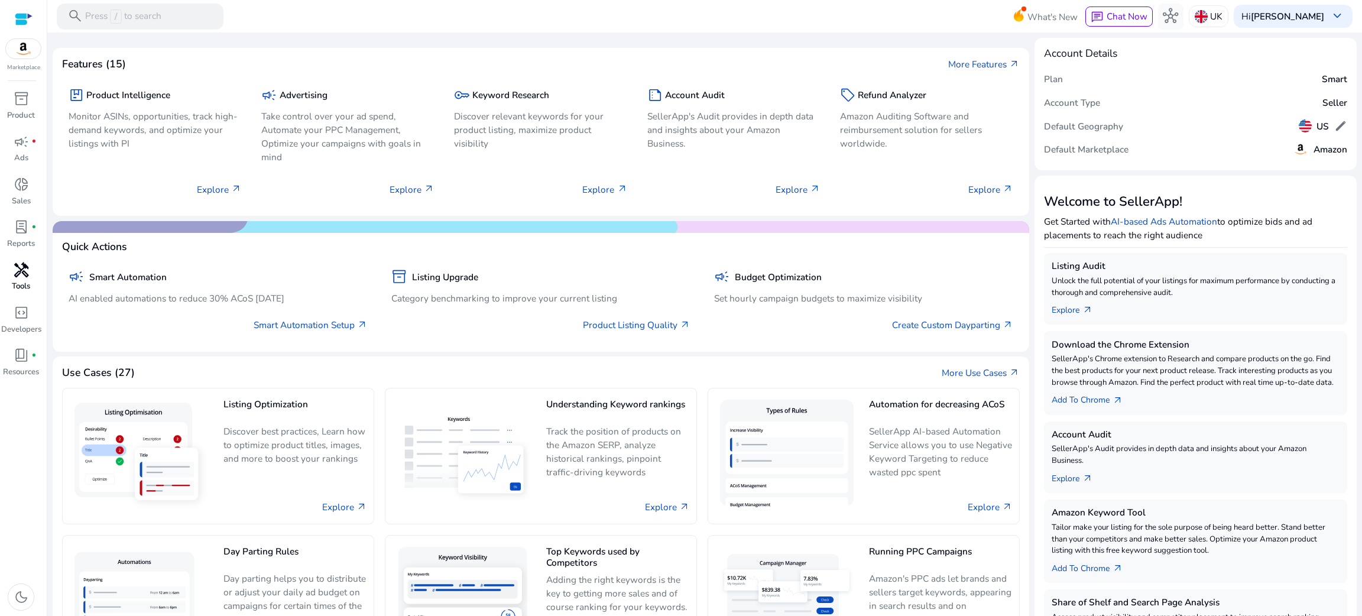
click at [22, 271] on span "handyman" at bounding box center [21, 270] width 15 height 15
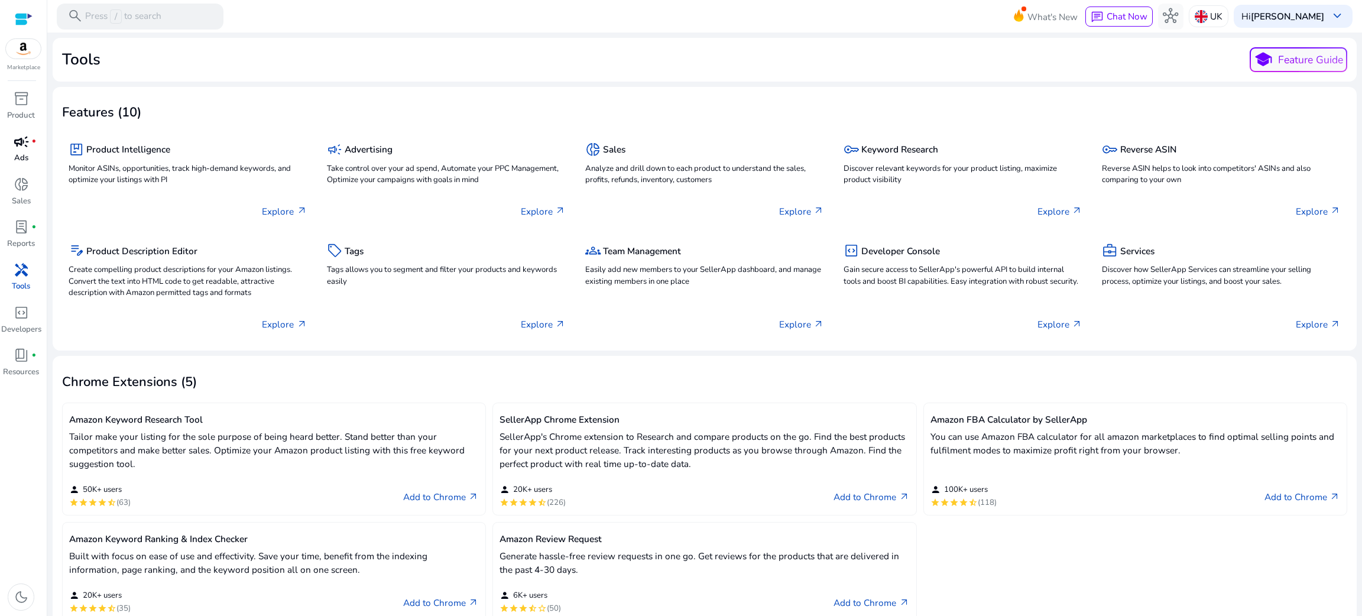
click at [14, 154] on p "Ads" at bounding box center [21, 159] width 14 height 12
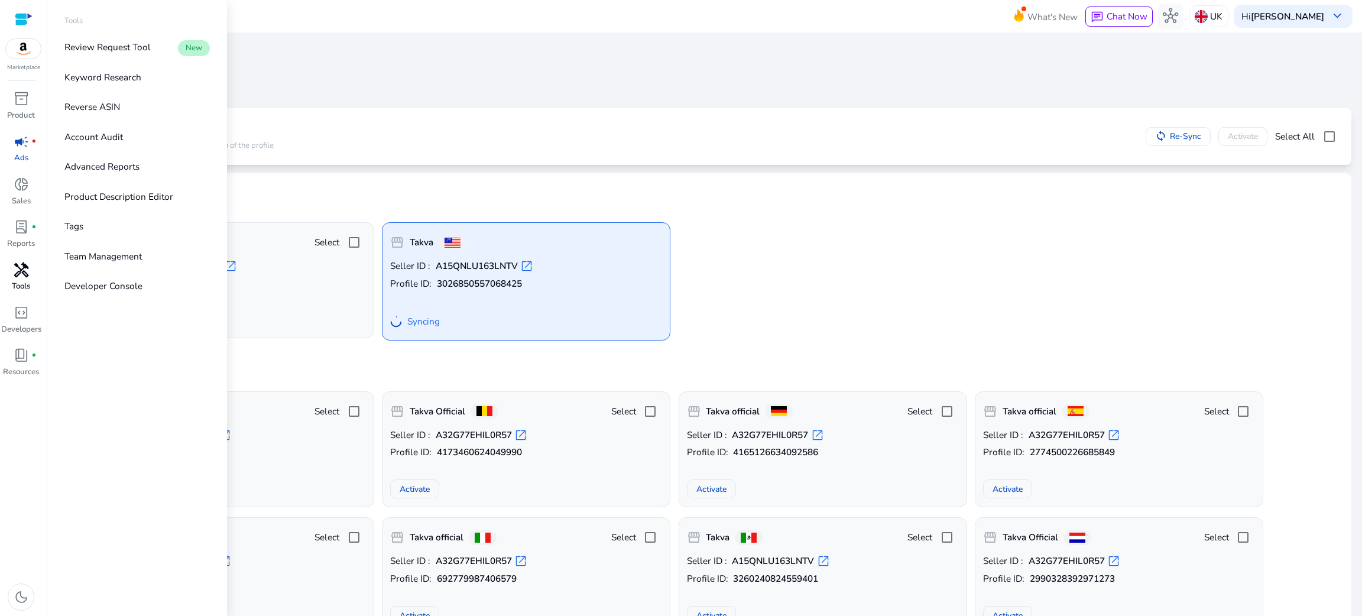
click at [22, 263] on span "handyman" at bounding box center [21, 270] width 15 height 15
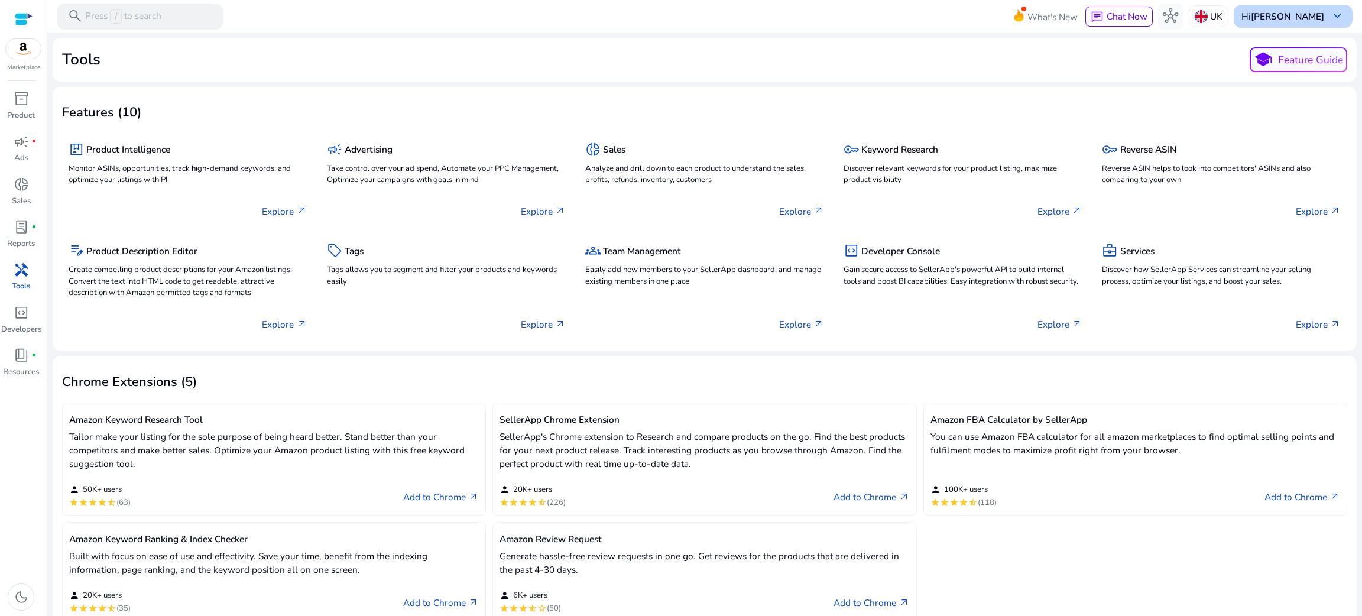
click at [1322, 19] on div "Hi Mustafa Ursavas keyboard_arrow_down" at bounding box center [1293, 16] width 119 height 22
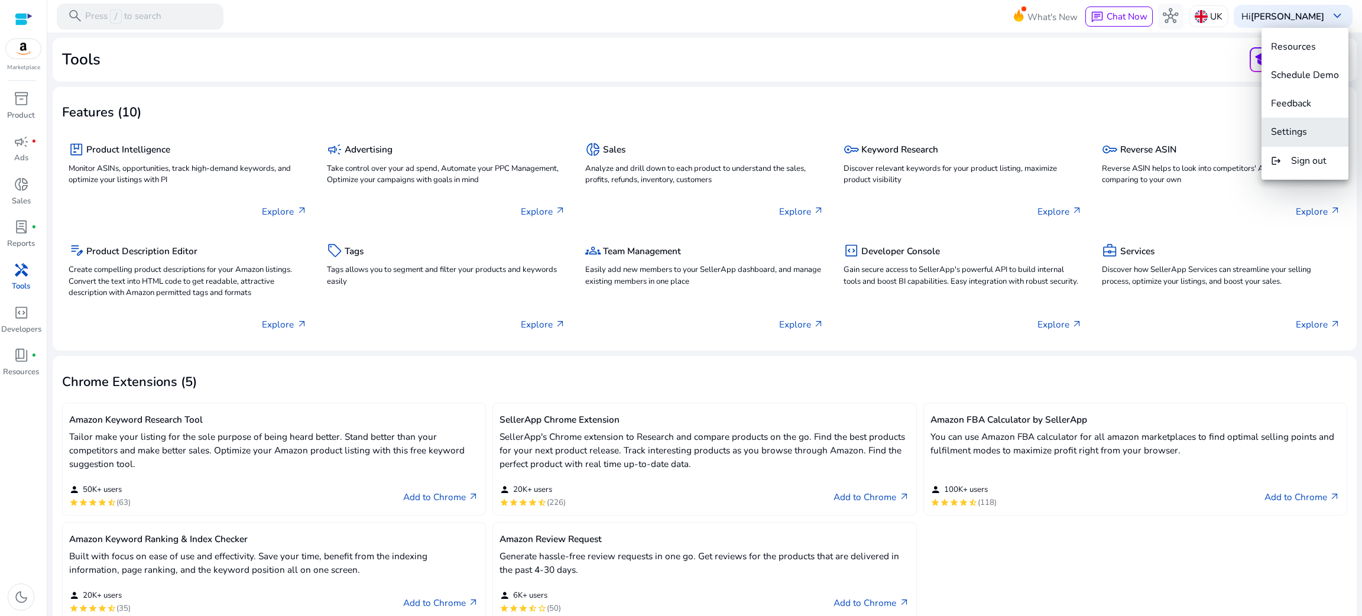
click at [1290, 126] on span "Settings" at bounding box center [1289, 131] width 36 height 13
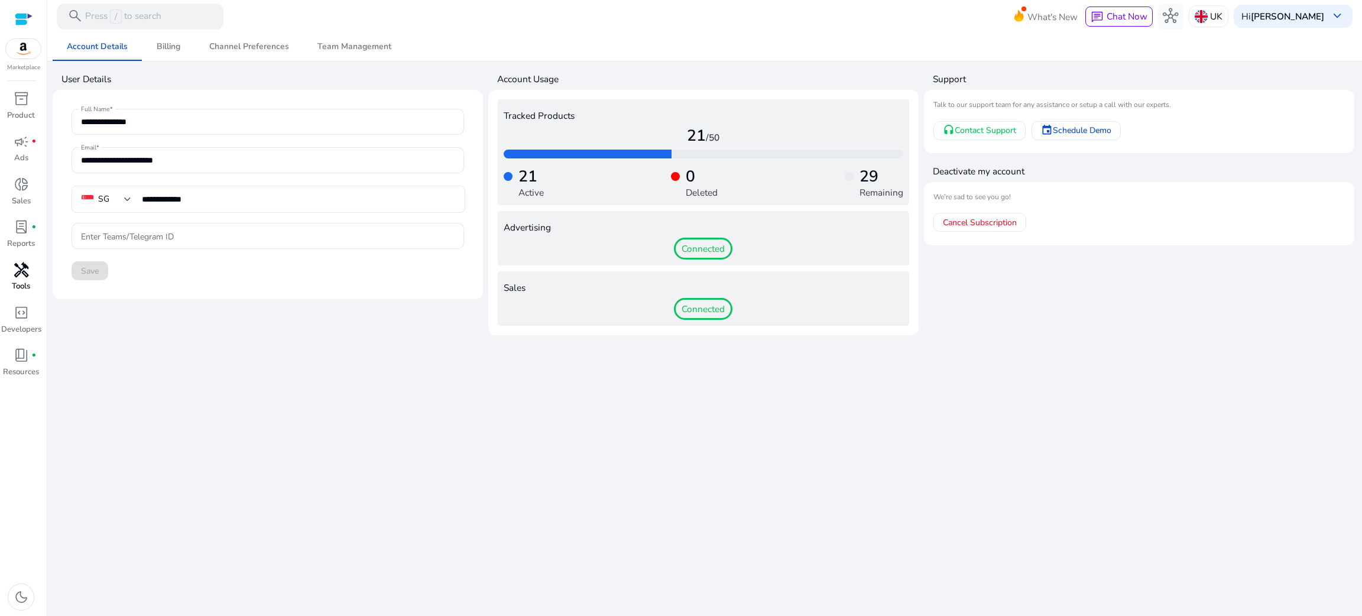
click at [707, 257] on span "Connected" at bounding box center [703, 249] width 59 height 22
click at [740, 180] on div "21 Active 0 Deleted 29 Remaining" at bounding box center [704, 178] width 400 height 41
click at [159, 53] on span "Billing" at bounding box center [169, 47] width 24 height 28
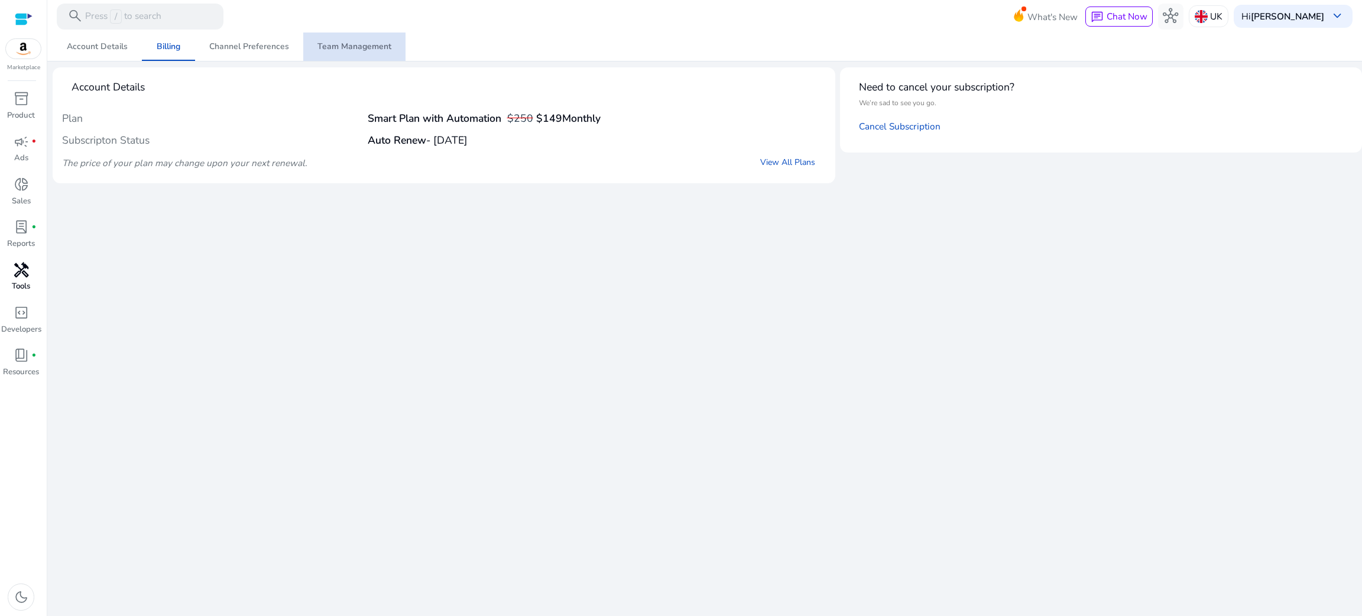
click at [381, 44] on span "Team Management" at bounding box center [355, 47] width 74 height 8
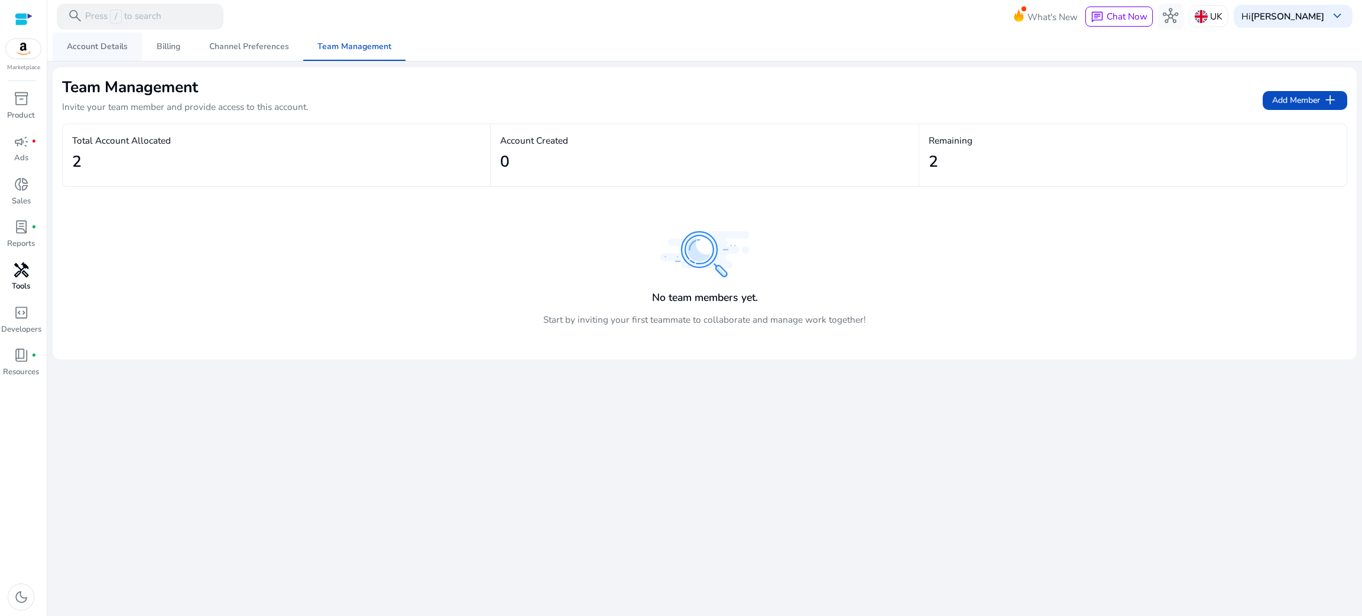
click at [101, 51] on span "Account Details" at bounding box center [97, 47] width 61 height 8
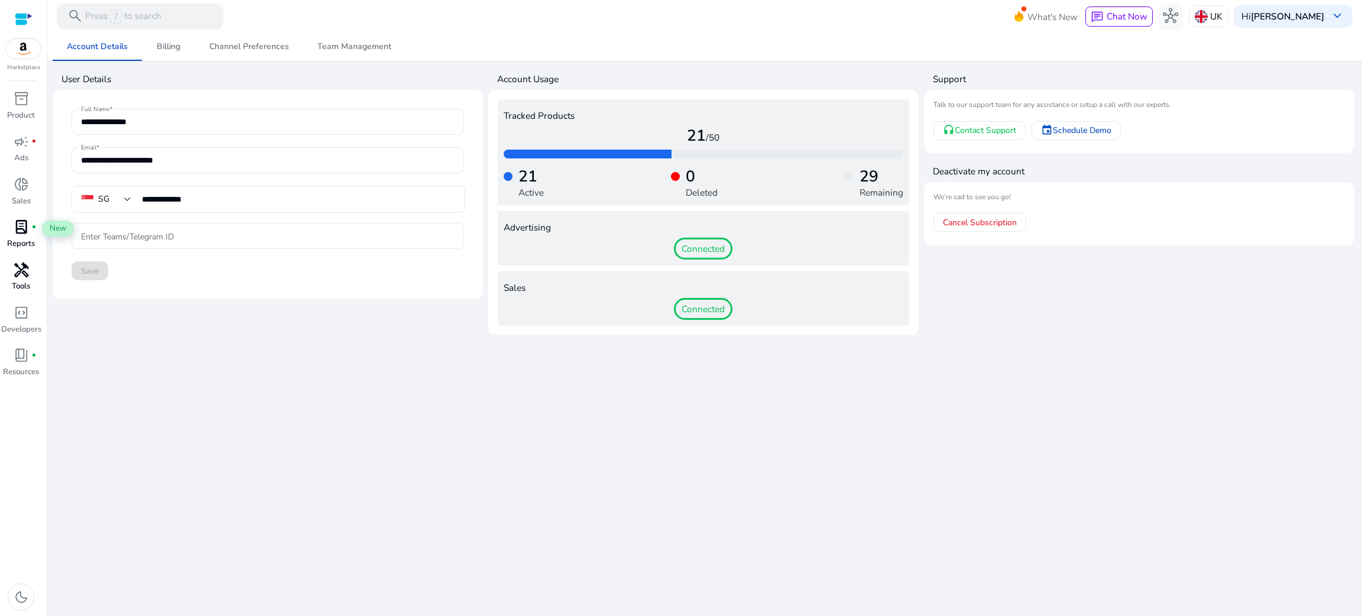
click at [12, 231] on div "lab_profile fiber_manual_record" at bounding box center [21, 227] width 36 height 21
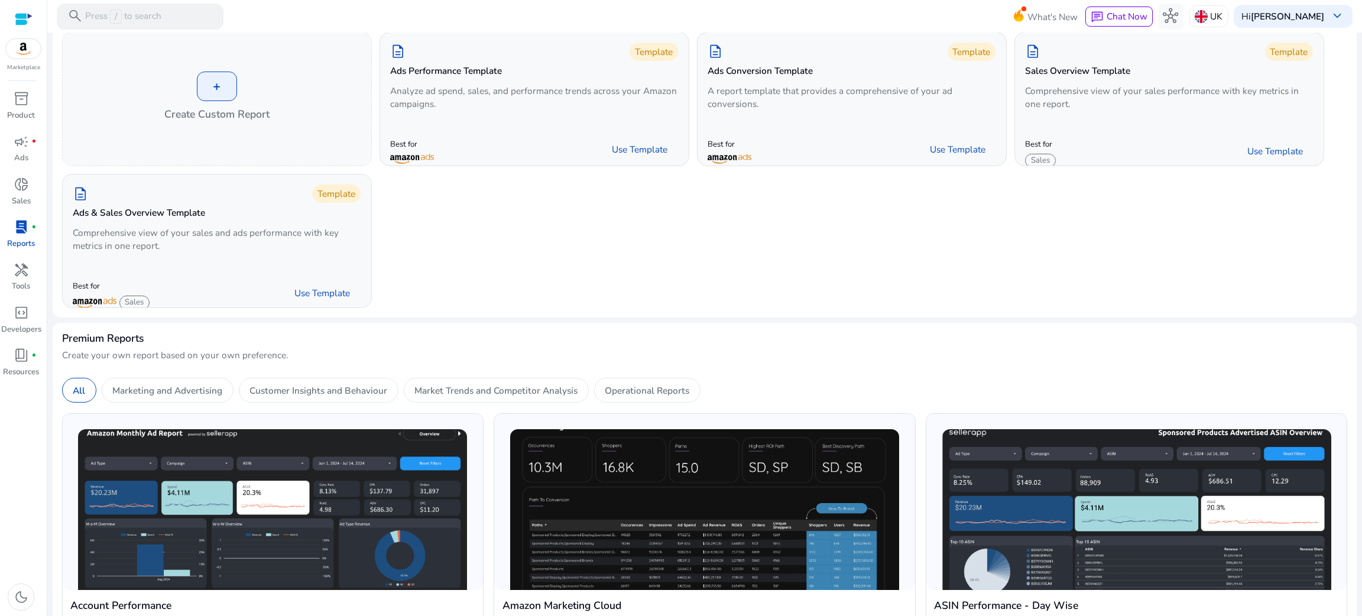
scroll to position [99, 0]
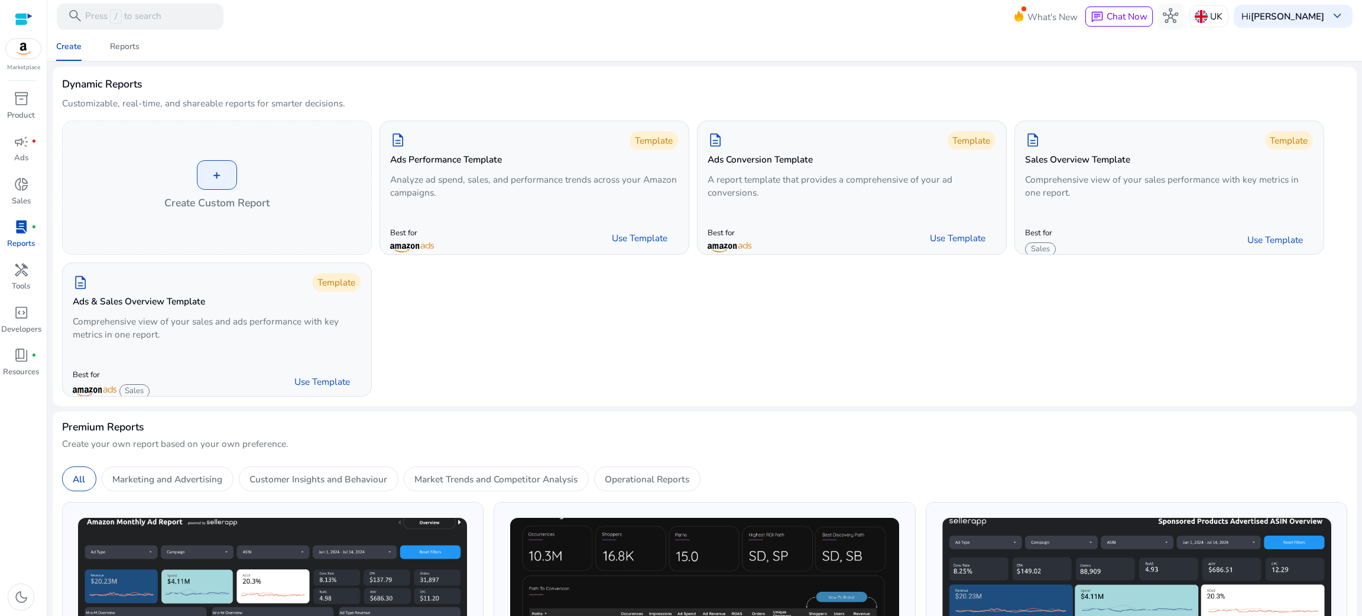
scroll to position [99, 0]
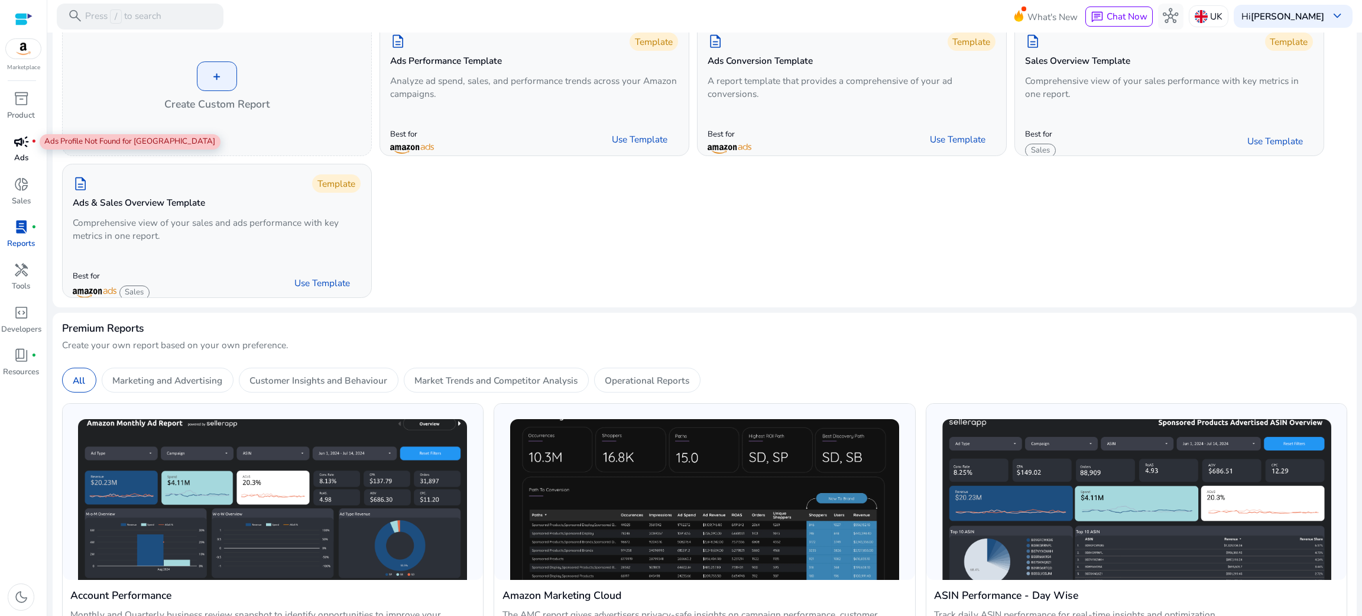
click at [33, 151] on div "campaign fiber_manual_record" at bounding box center [21, 141] width 36 height 21
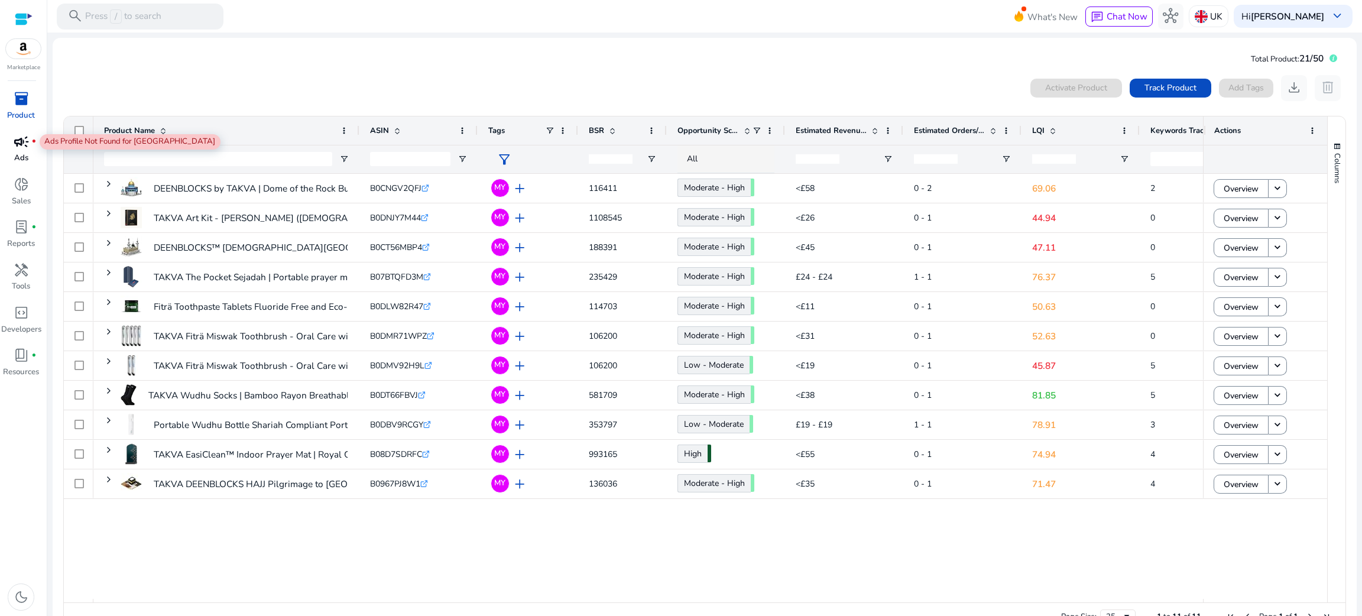
click at [17, 145] on span "campaign" at bounding box center [21, 141] width 15 height 15
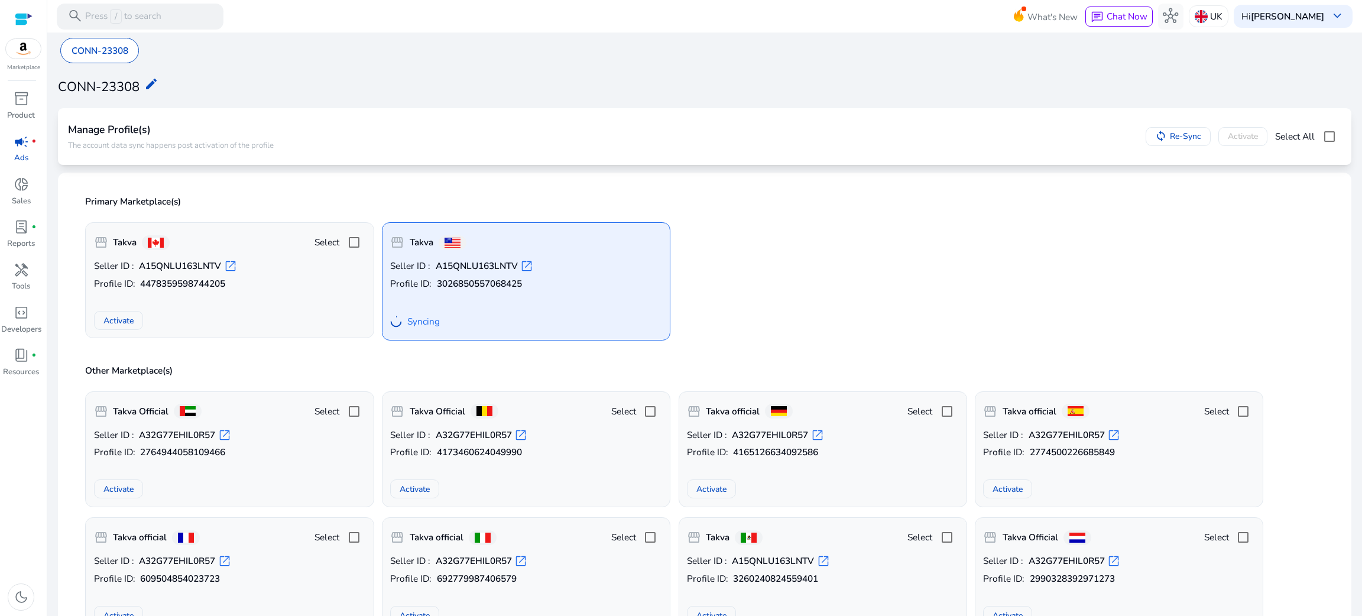
click at [637, 225] on div "storefront Takva Seller ID : A15QNLU163LNTV open_in_new Profile ID: 30268505570…" at bounding box center [526, 281] width 289 height 118
click at [663, 258] on div "storefront Takva Seller ID : A15QNLU163LNTV open_in_new Profile ID: 30268505570…" at bounding box center [526, 281] width 289 height 118
click at [9, 17] on div "Marketplace" at bounding box center [23, 36] width 47 height 72
click at [27, 21] on div at bounding box center [24, 19] width 18 height 14
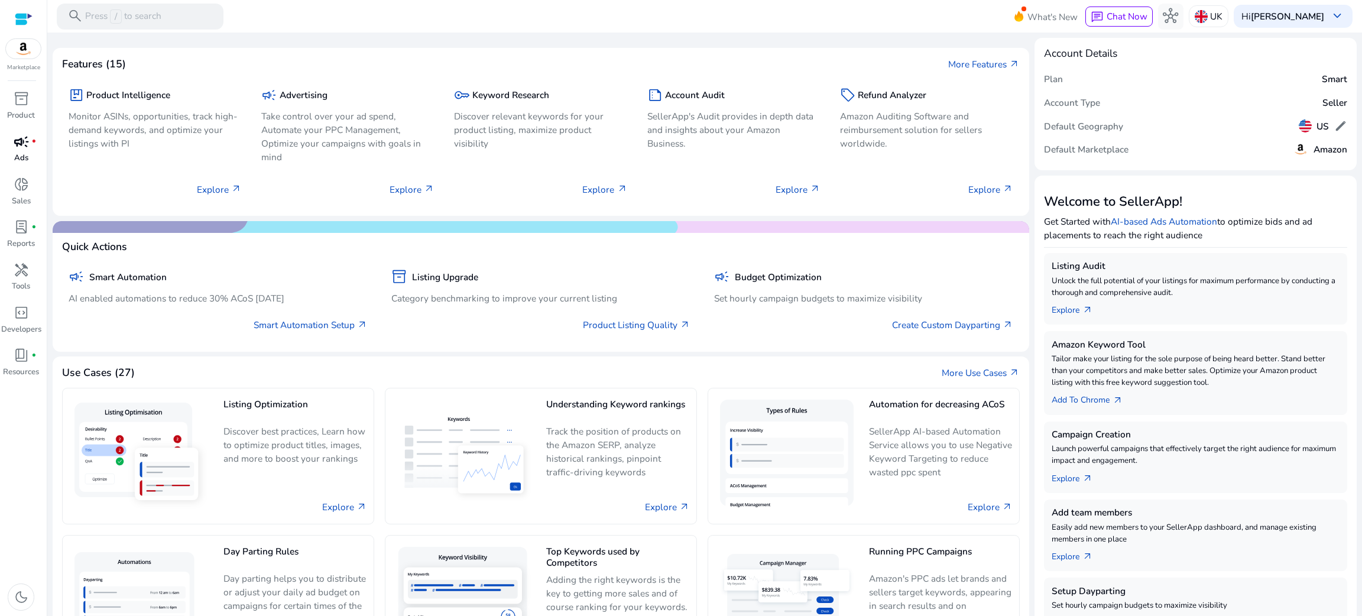
click at [27, 21] on div at bounding box center [24, 19] width 18 height 14
click at [15, 291] on p "Tools" at bounding box center [21, 287] width 18 height 12
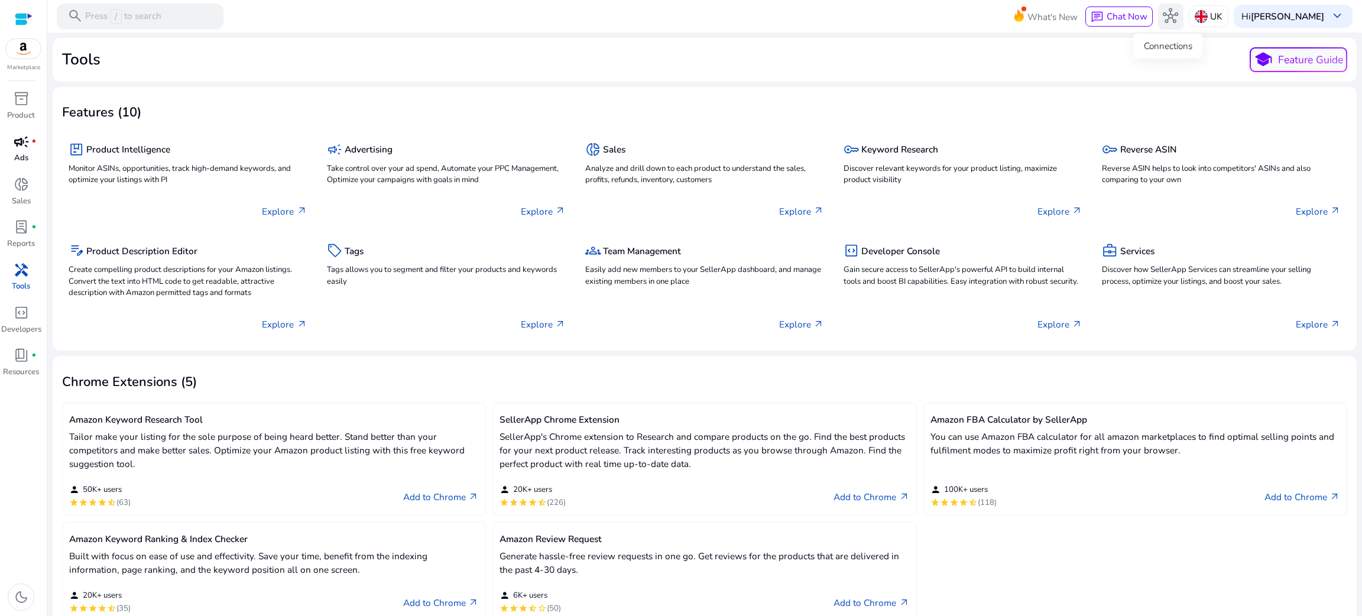
click at [1167, 15] on span "hub" at bounding box center [1170, 15] width 15 height 15
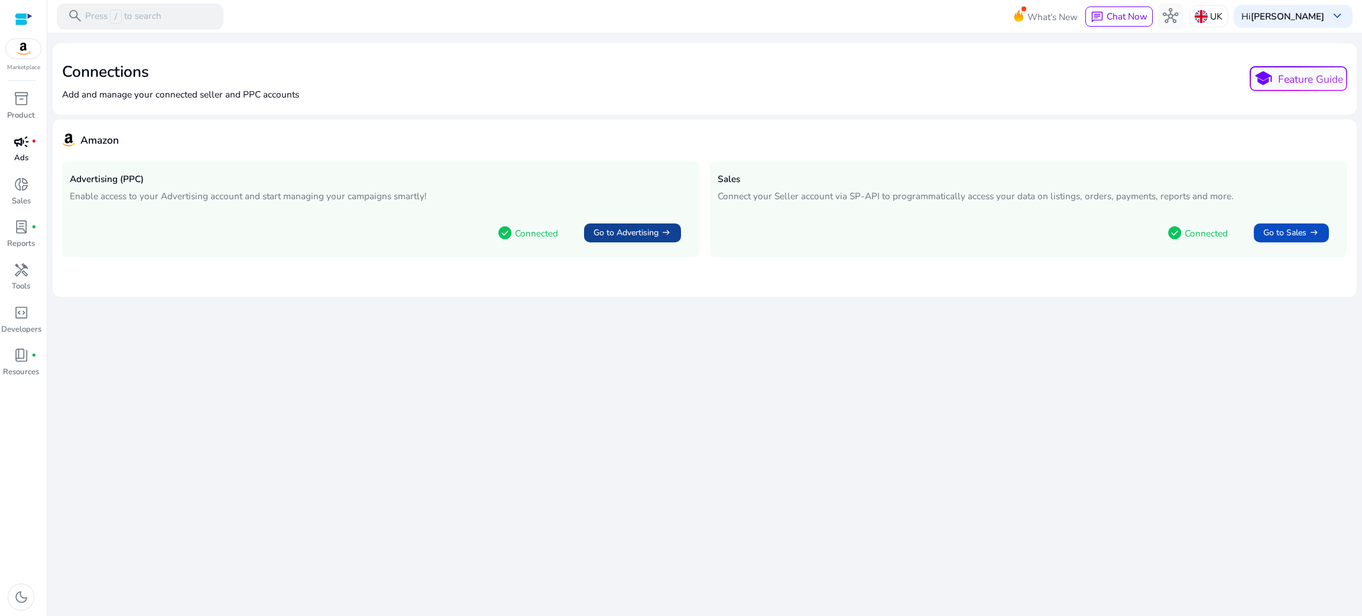
click at [639, 229] on span "Go to Advertising" at bounding box center [626, 232] width 65 height 13
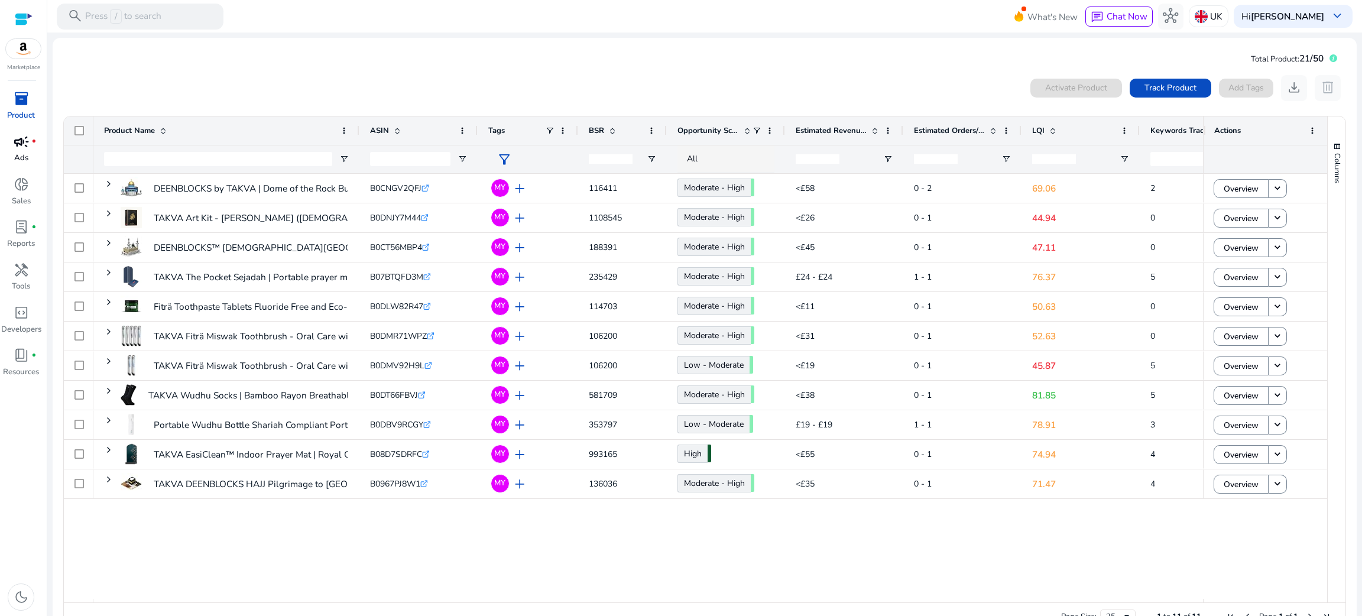
click at [12, 143] on div "campaign fiber_manual_record" at bounding box center [21, 141] width 36 height 21
